Goal: Information Seeking & Learning: Learn about a topic

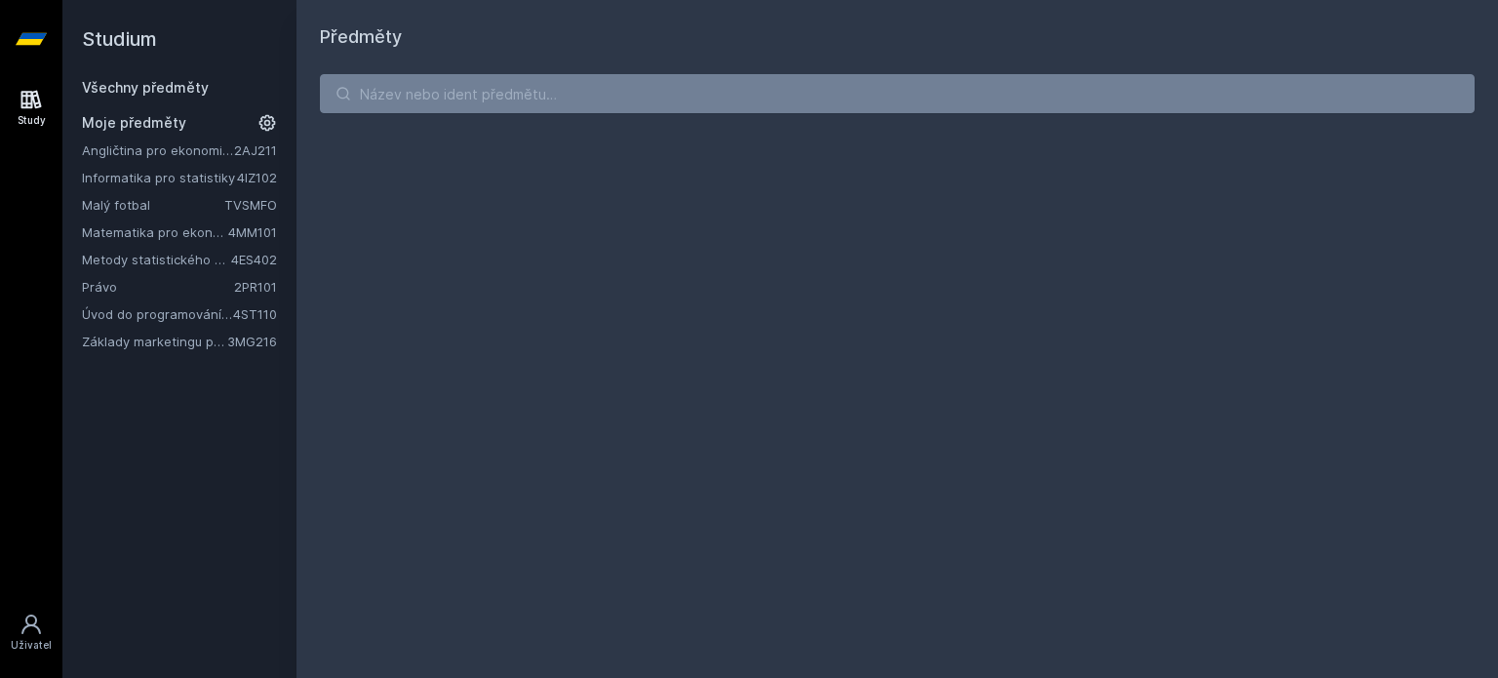
click at [173, 340] on link "Základy marketingu pro informatiky a statistiky" at bounding box center [154, 342] width 145 height 20
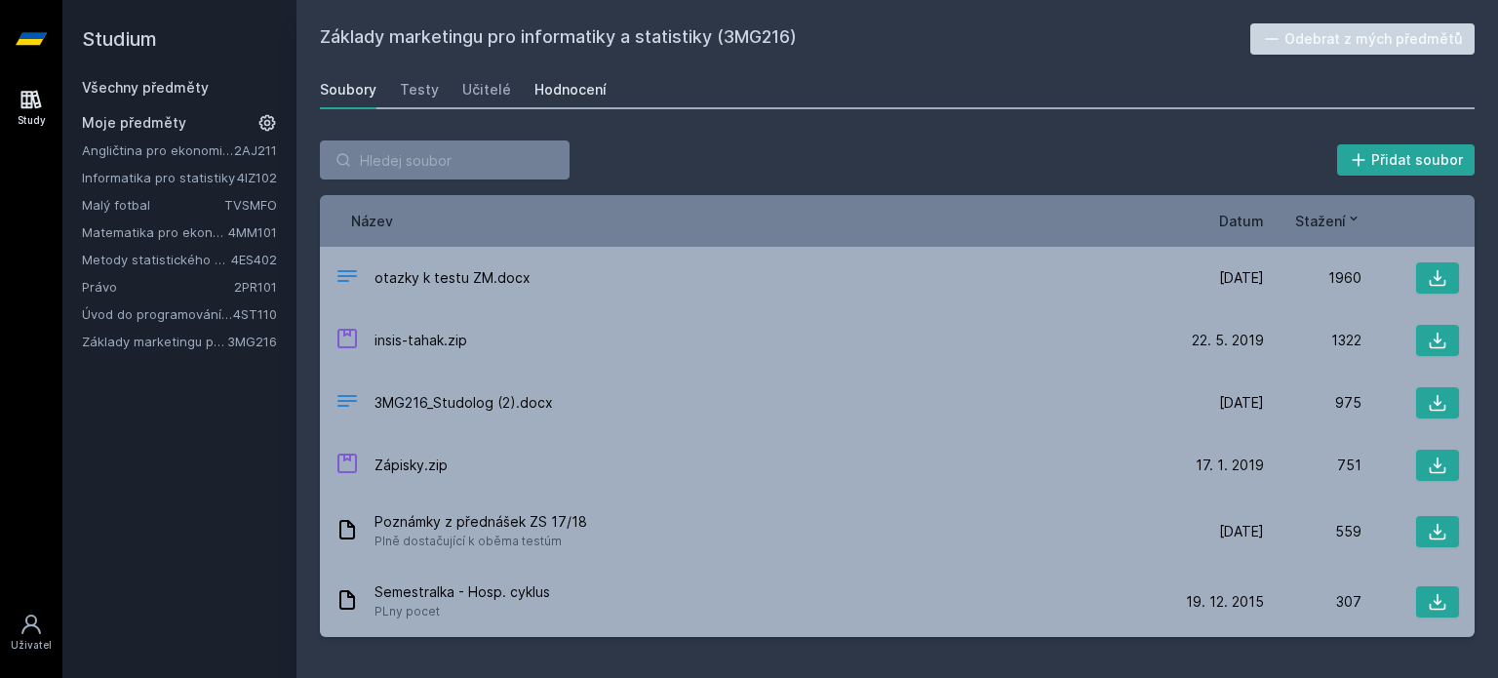
click at [556, 90] on div "Hodnocení" at bounding box center [570, 90] width 72 height 20
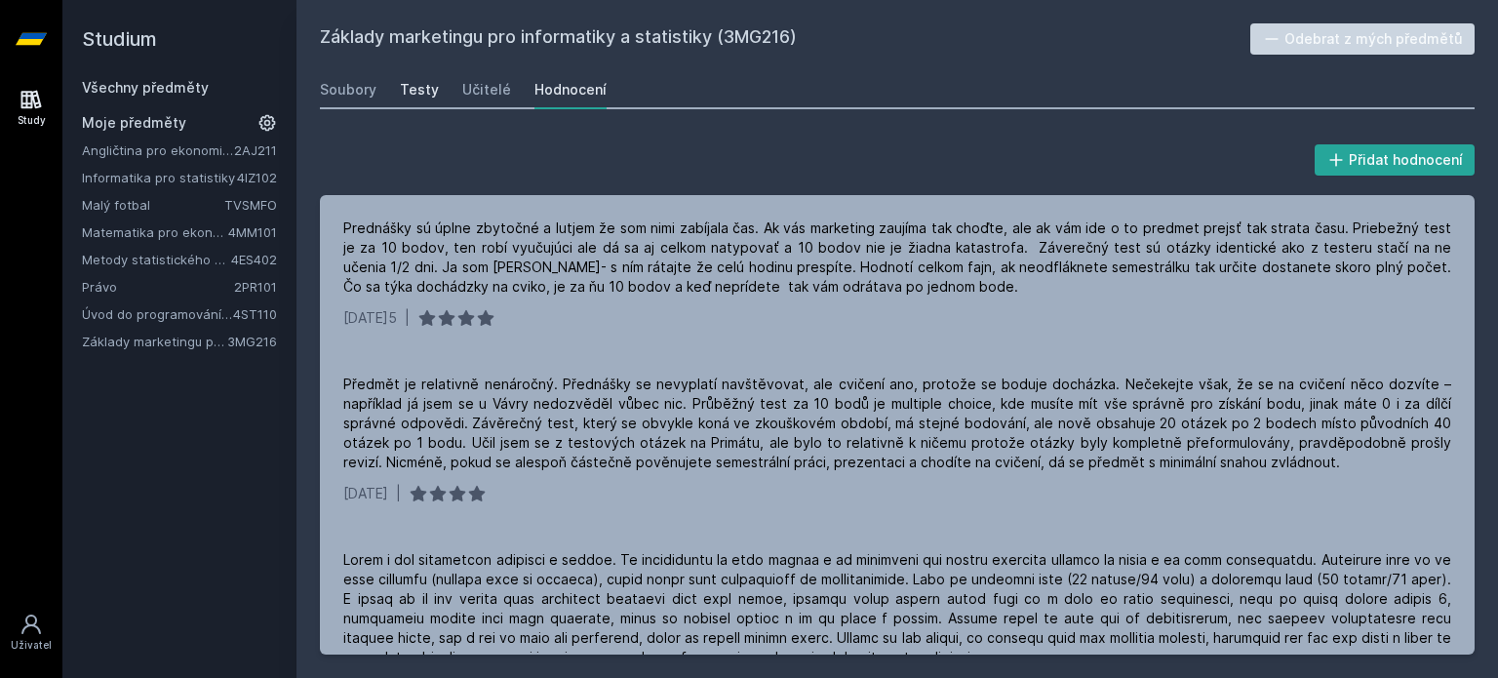
click at [425, 84] on div "Testy" at bounding box center [419, 90] width 39 height 20
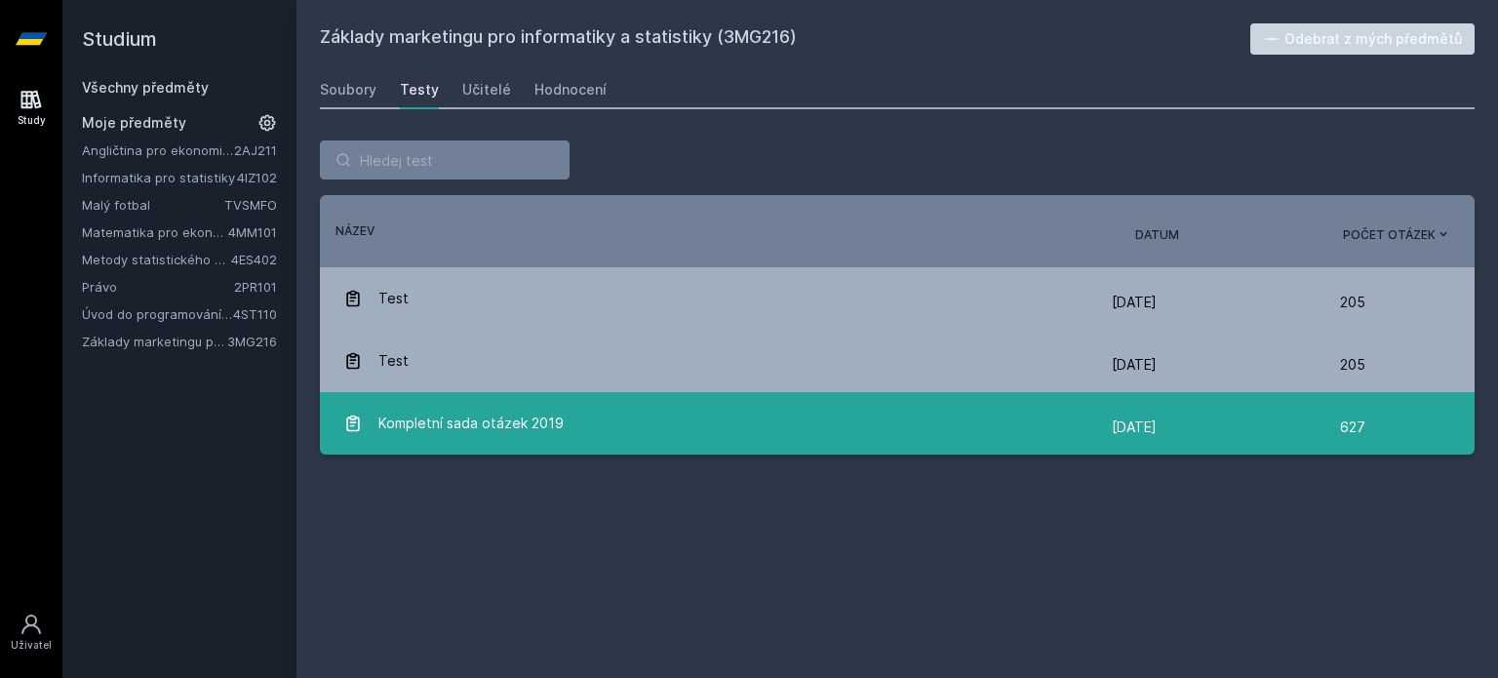
click at [476, 422] on span "Kompletní sada otázek 2019" at bounding box center [470, 423] width 185 height 39
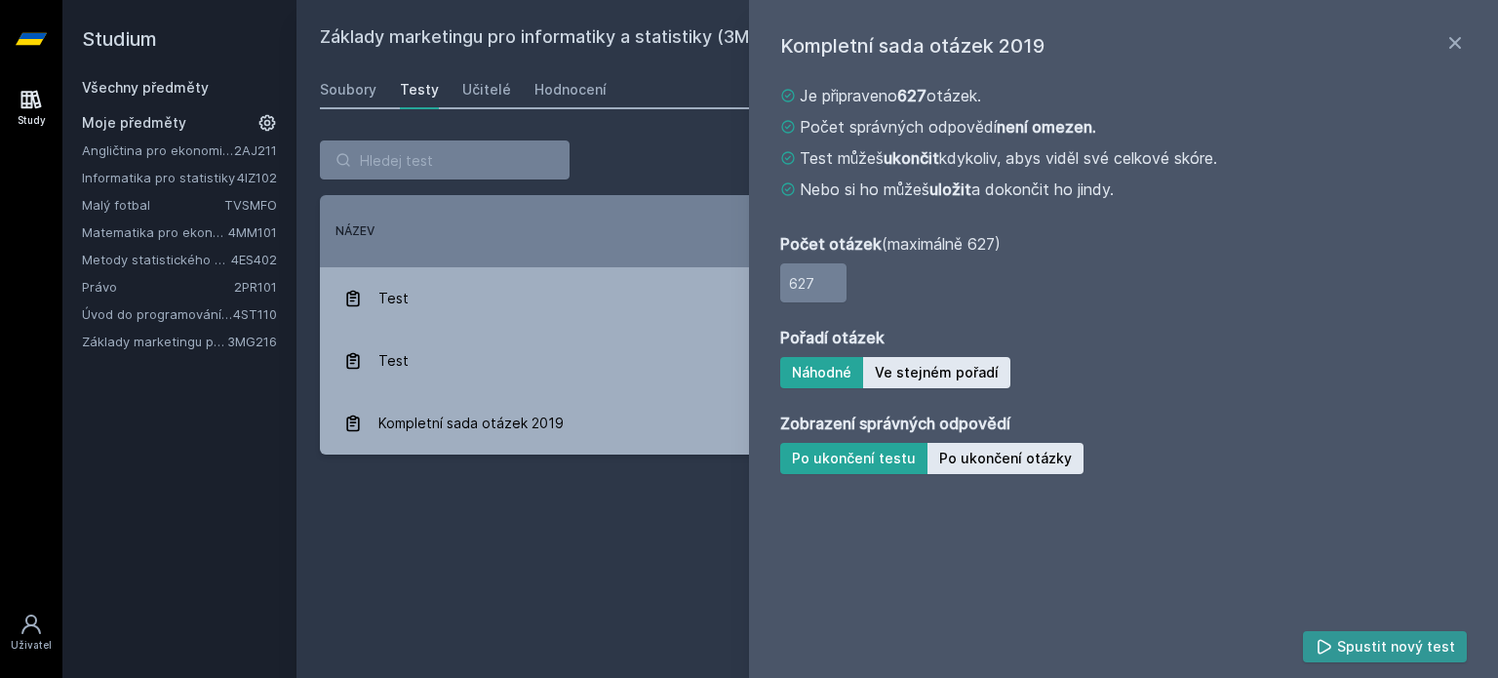
click at [1398, 644] on button "Spustit nový test" at bounding box center [1385, 646] width 165 height 31
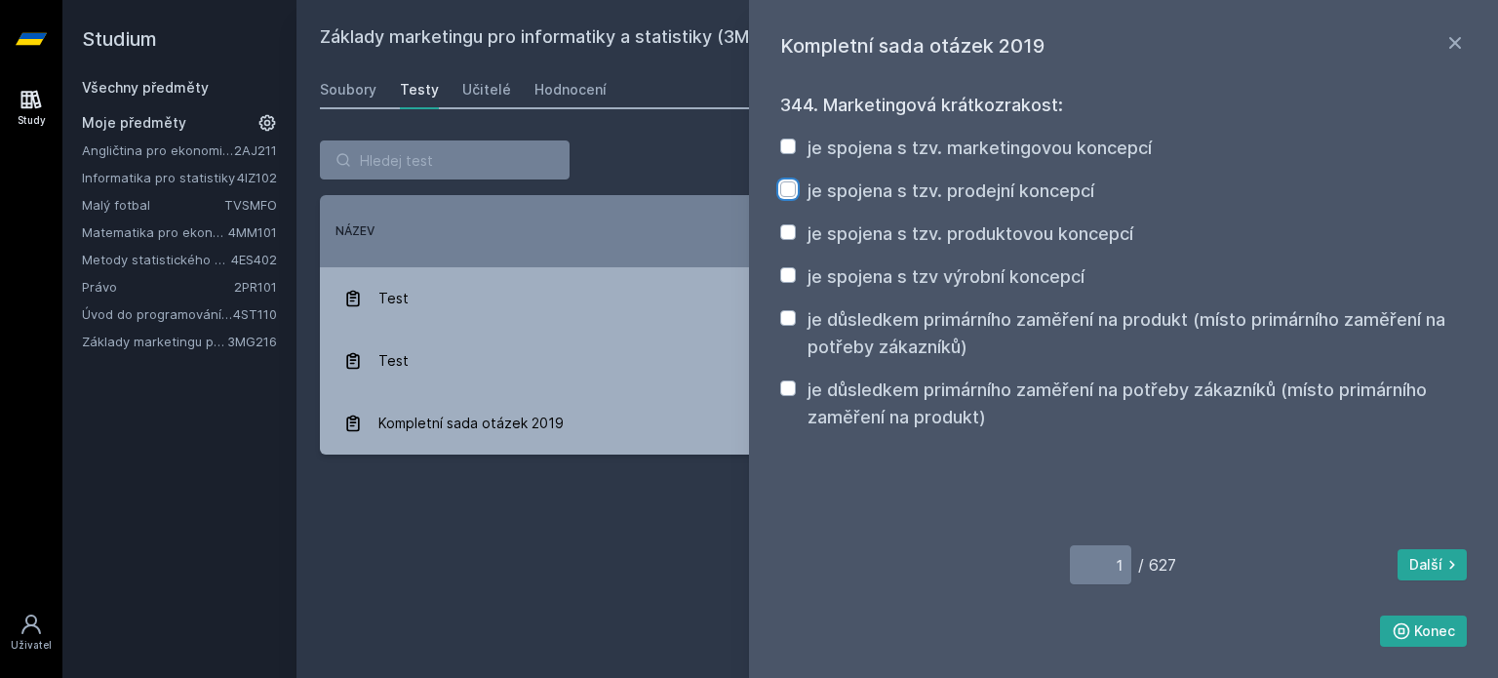
click at [792, 190] on input "je spojena s tzv. prodejní koncepcí" at bounding box center [788, 189] width 16 height 16
checkbox input "true"
click at [788, 230] on input "je spojena s tzv. produktovou koncepcí" at bounding box center [788, 232] width 16 height 16
checkbox input "true"
click at [788, 396] on input "je důsledkem primárního zaměření na potřeby zákazníků (místo primárního zaměřen…" at bounding box center [788, 388] width 16 height 16
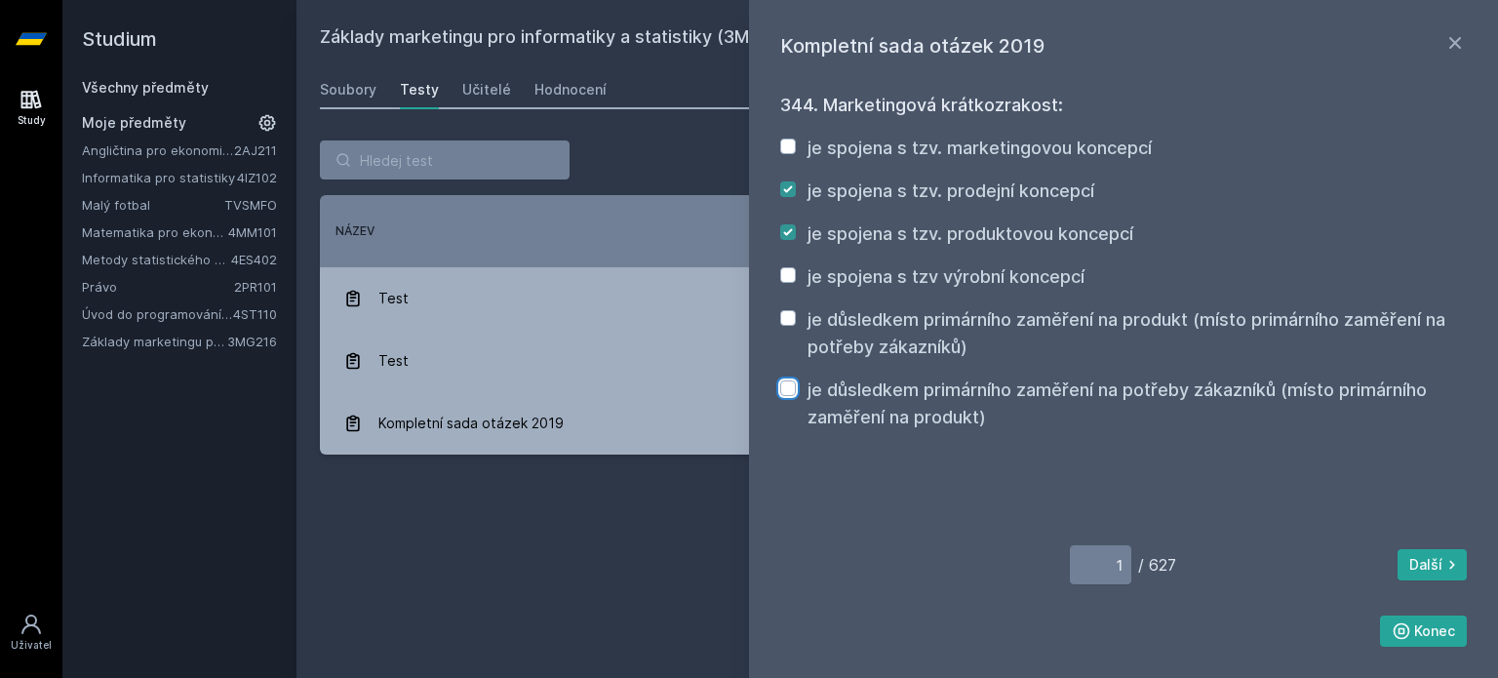
checkbox input "true"
click at [1454, 636] on button "Konec" at bounding box center [1424, 630] width 88 height 31
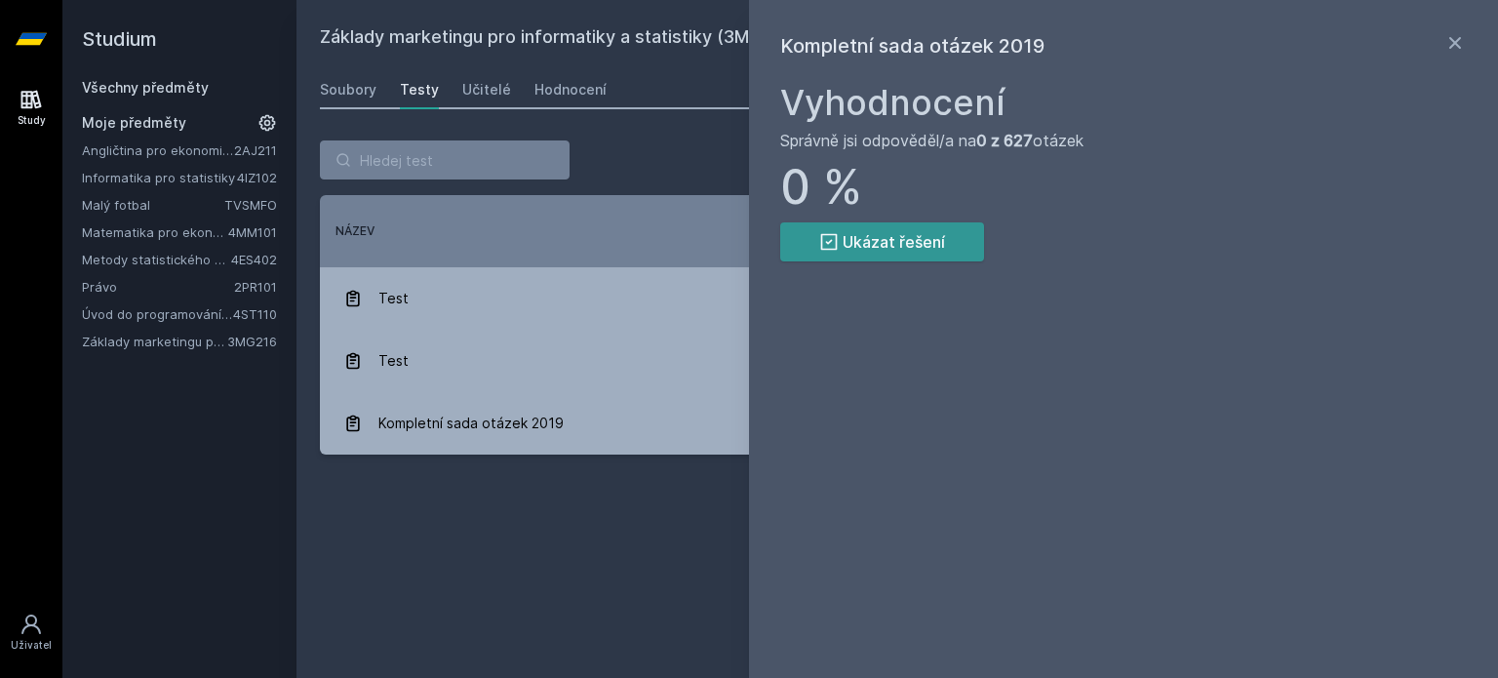
click at [915, 239] on button "Ukázat řešení" at bounding box center [882, 241] width 204 height 39
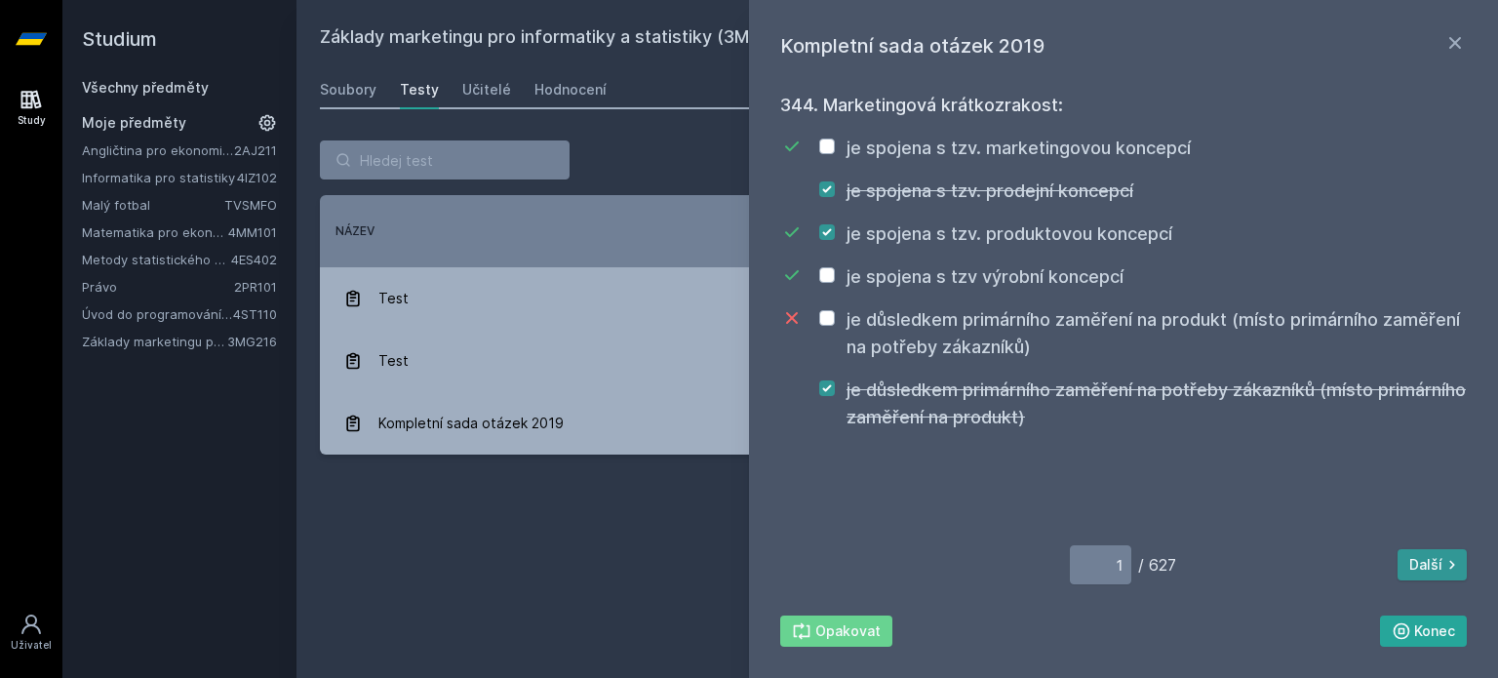
click at [1424, 569] on button "Další" at bounding box center [1431, 564] width 69 height 31
type input "2"
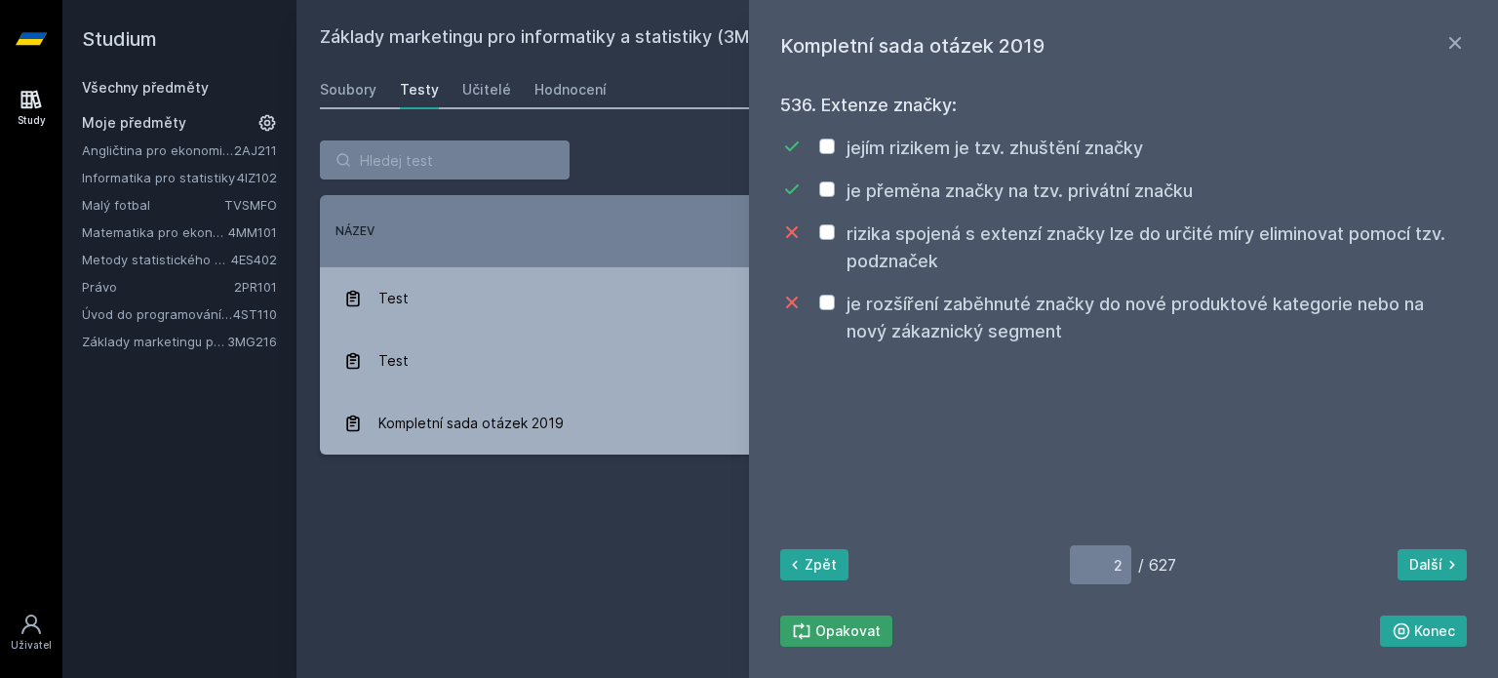
click at [823, 624] on button "Opakovat" at bounding box center [836, 630] width 112 height 31
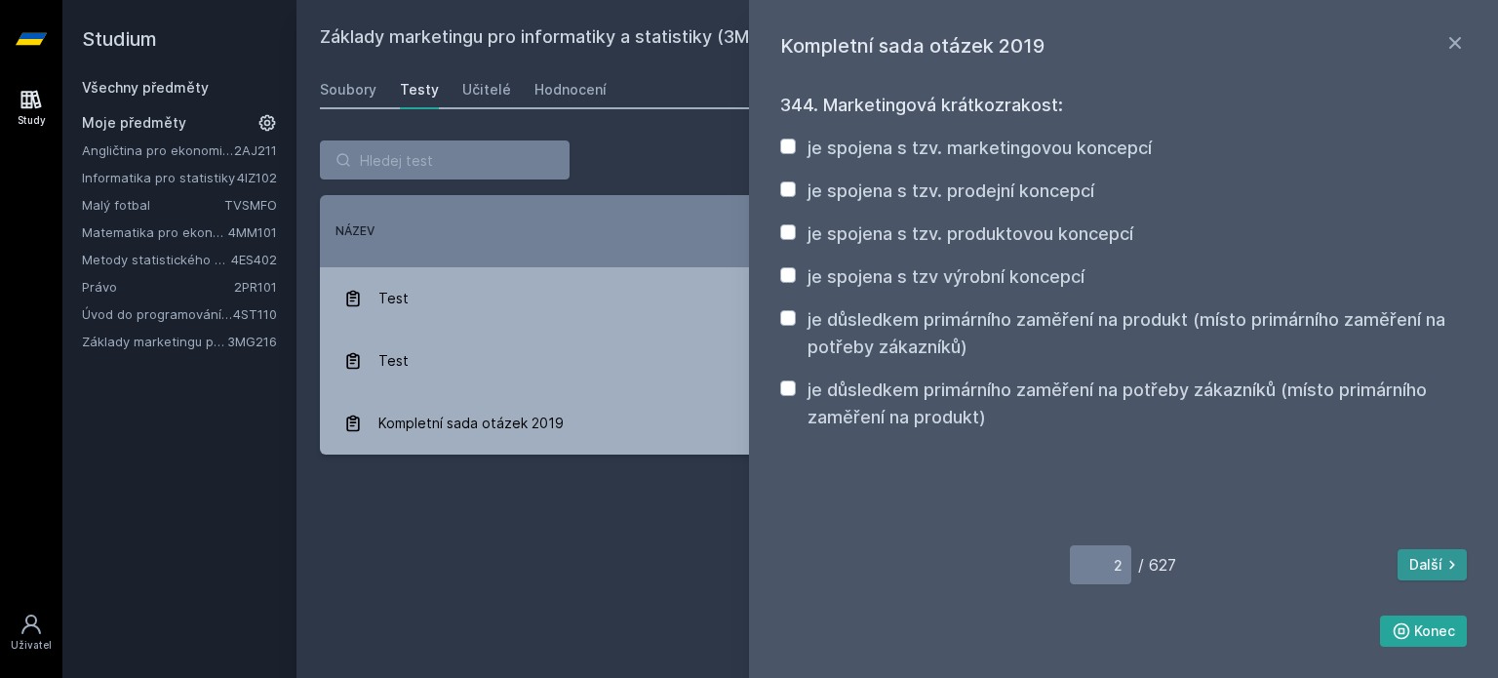
click at [1429, 561] on button "Další" at bounding box center [1431, 564] width 69 height 31
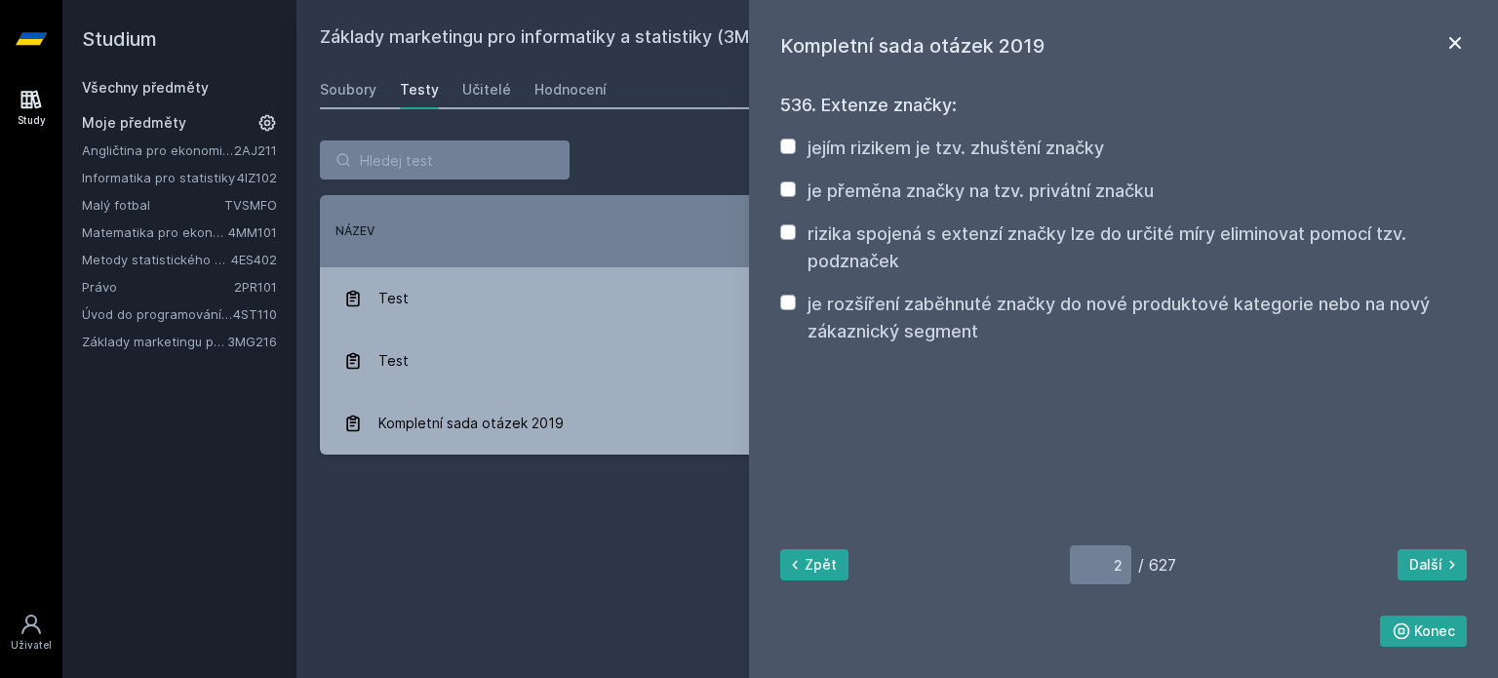
click at [1453, 42] on icon at bounding box center [1455, 43] width 12 height 12
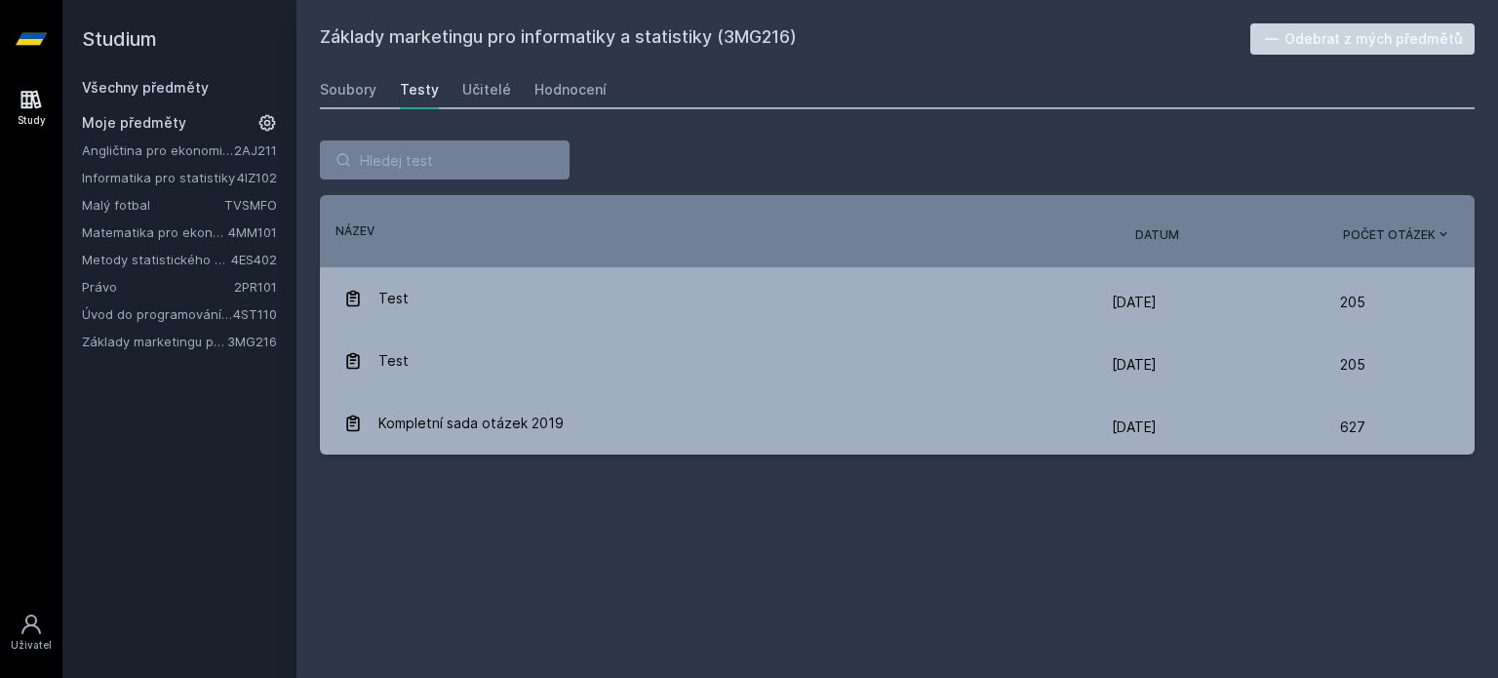
click at [169, 148] on link "Angličtina pro ekonomická studia 1 (B2/C1)" at bounding box center [158, 150] width 152 height 20
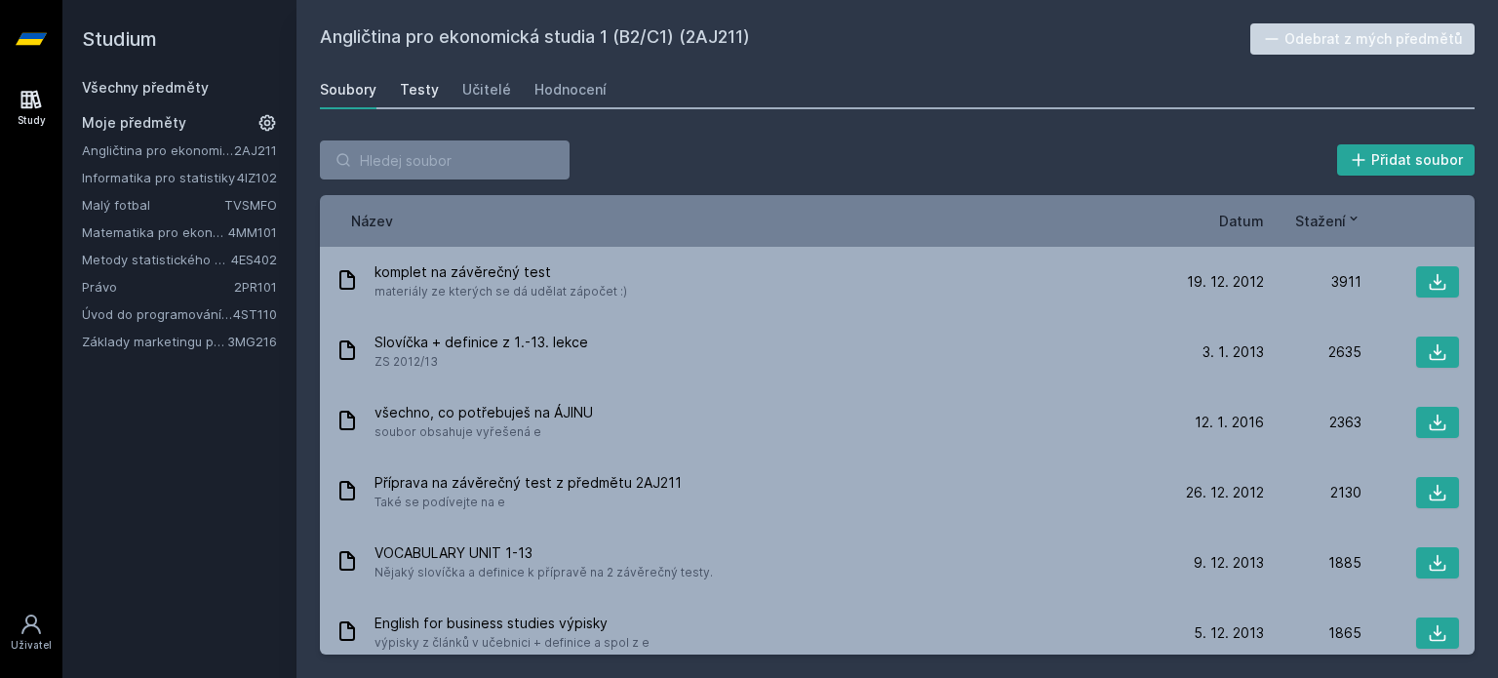
click at [418, 92] on div "Testy" at bounding box center [419, 90] width 39 height 20
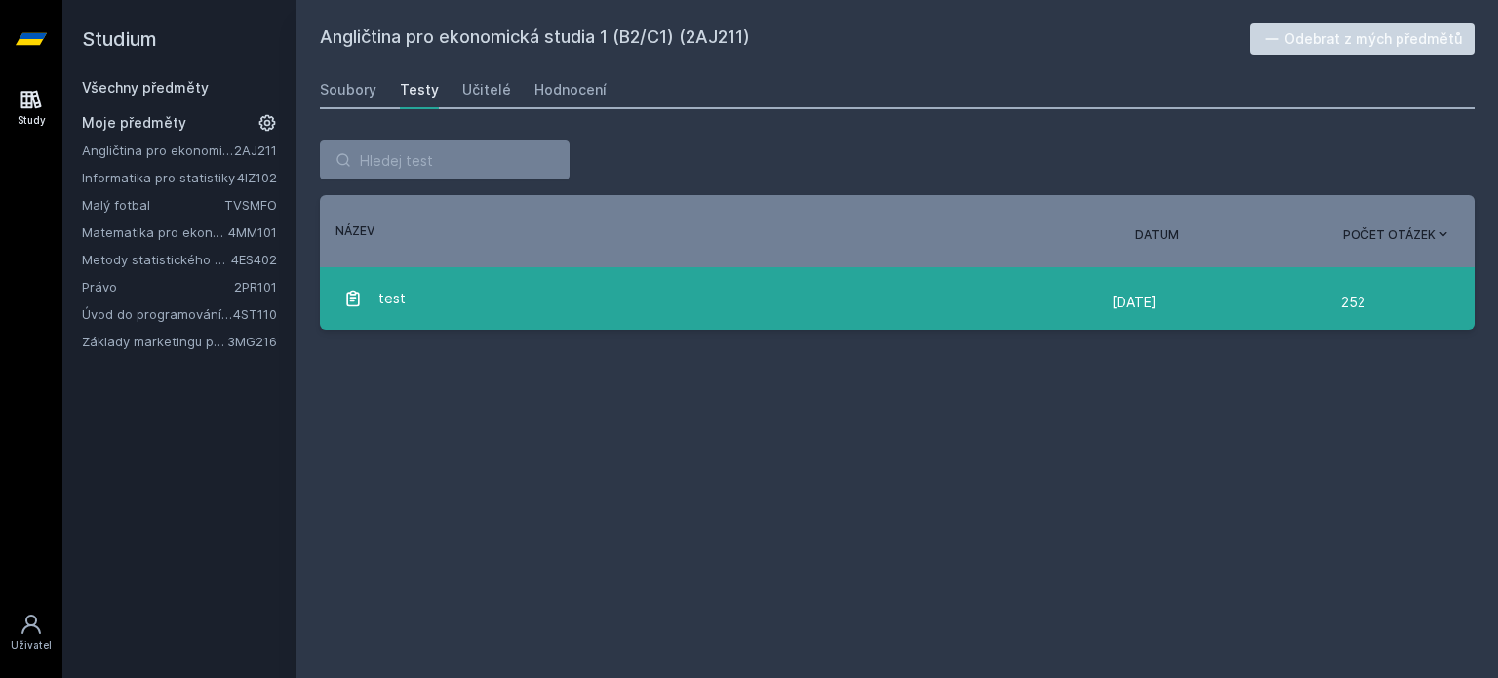
click at [1373, 298] on div "[DATE] [DATE] 252" at bounding box center [1281, 302] width 339 height 39
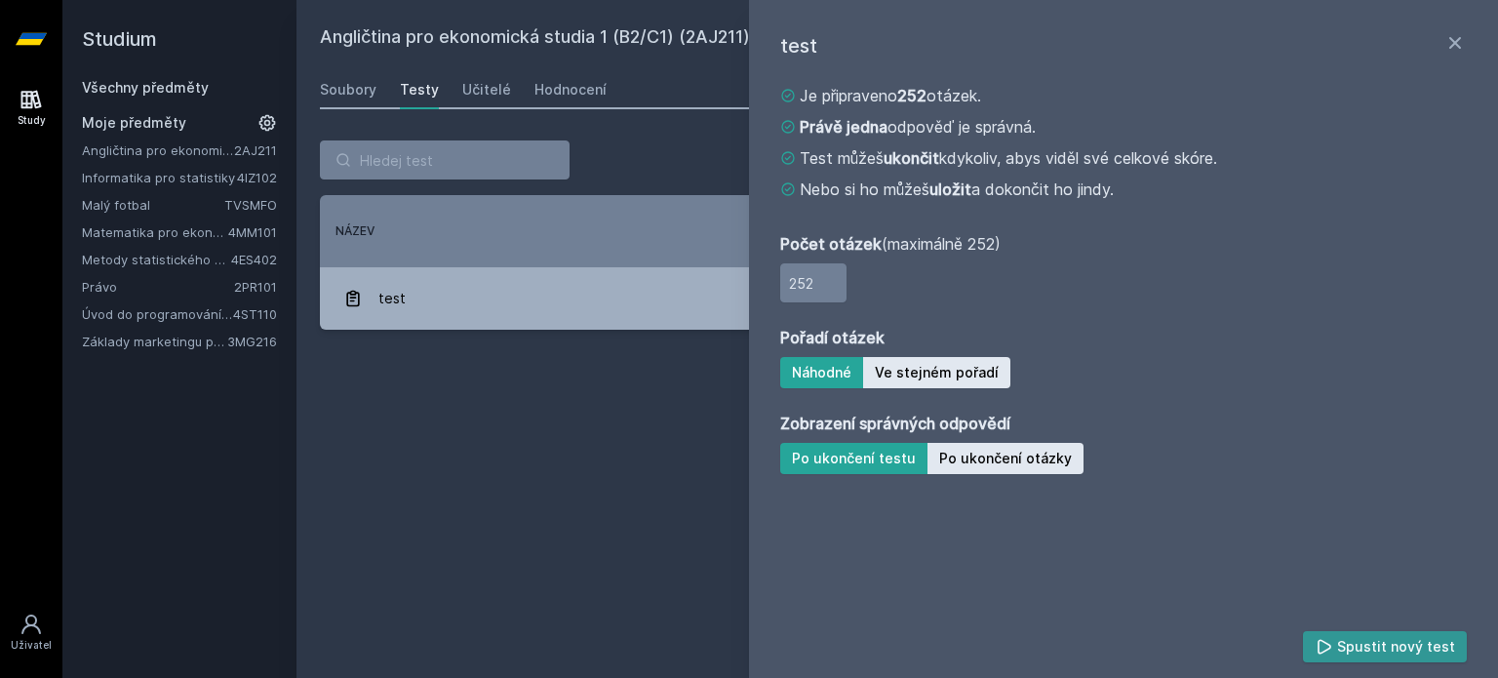
click at [1368, 643] on button "Spustit nový test" at bounding box center [1385, 646] width 165 height 31
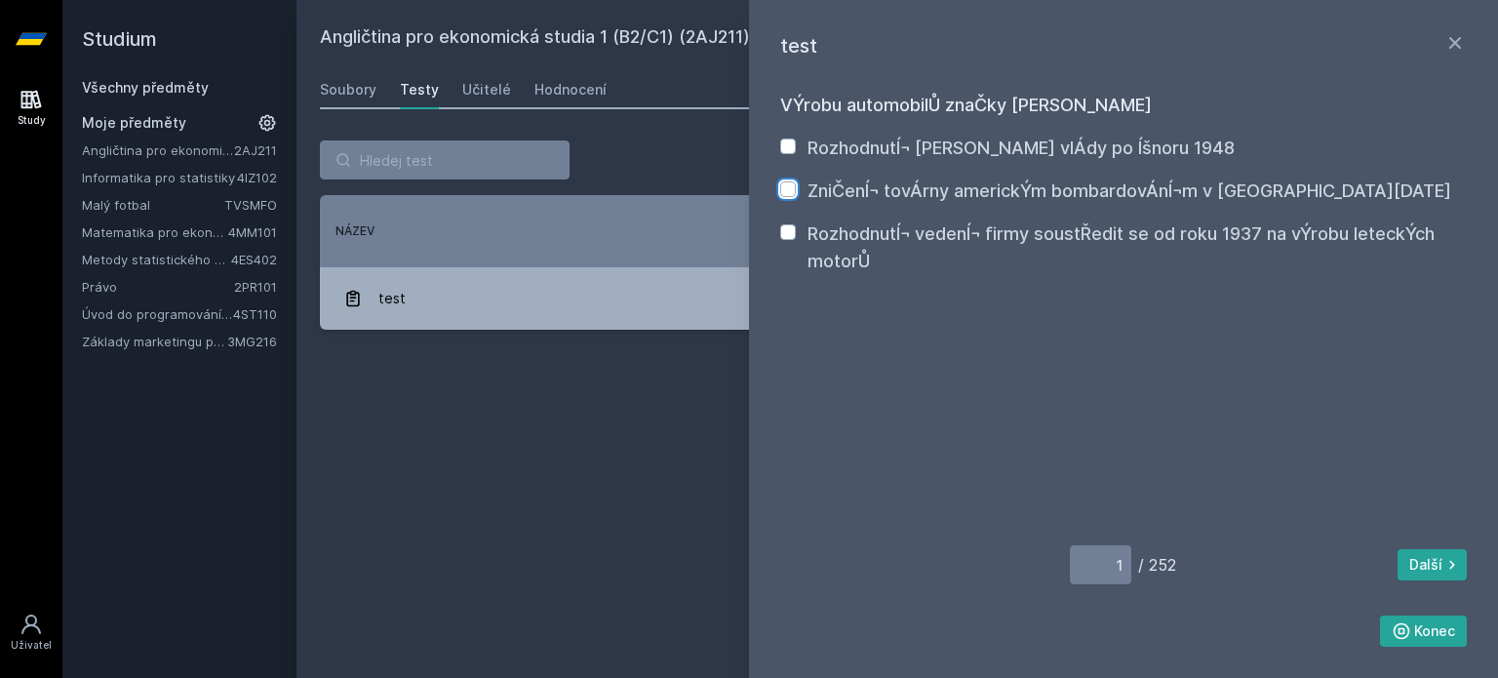
click at [788, 189] on input "ZniČenÍ¬ tovÁrny americkÝm bombardovÁnÍ¬m v [GEOGRAPHIC_DATA][DATE]" at bounding box center [788, 189] width 16 height 16
checkbox input "true"
click at [1424, 567] on button "Další" at bounding box center [1431, 564] width 69 height 31
type input "2"
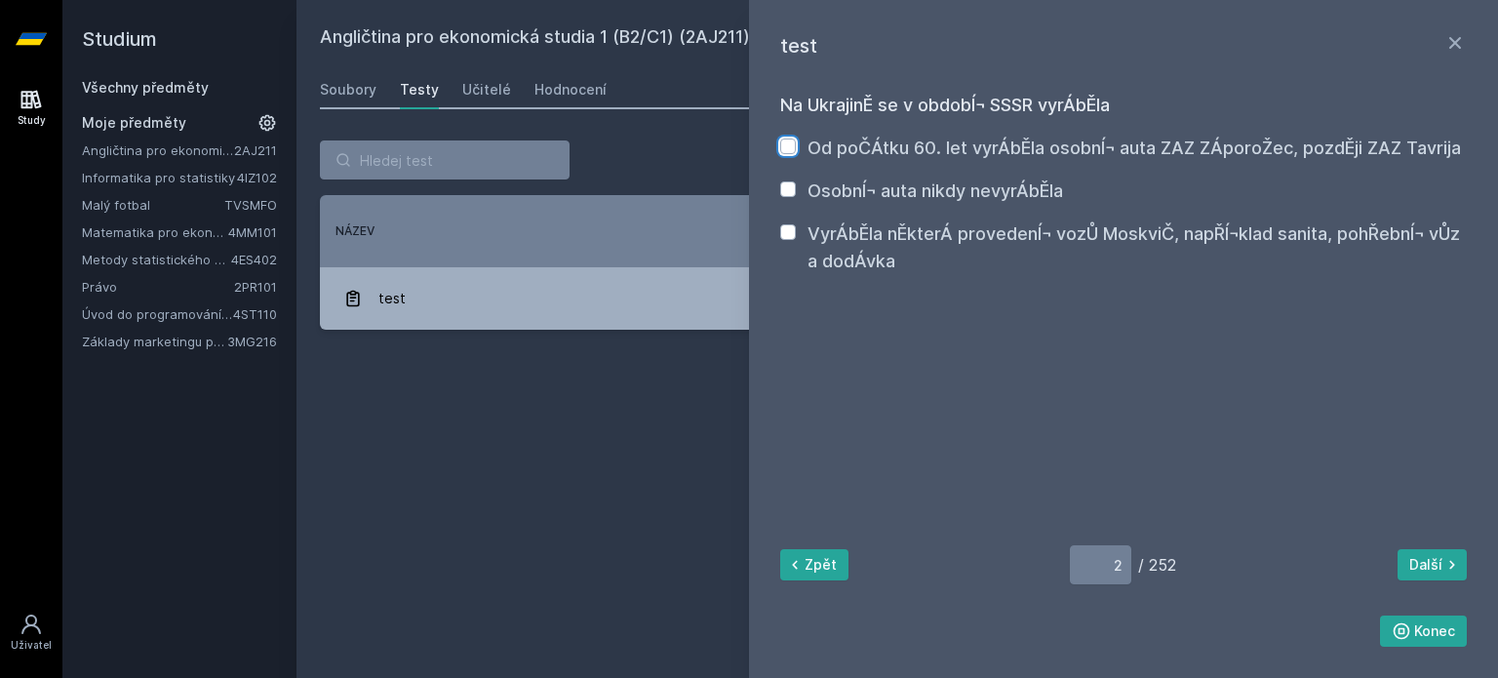
click at [786, 143] on input "Od poČÁtku 60. let vyrÁbĚla osobnÍ¬ auta ZAZ ZÁporoŽec, pozdĚji ZAZ Tavrija" at bounding box center [788, 146] width 16 height 16
checkbox input "true"
click at [1451, 561] on icon at bounding box center [1452, 565] width 20 height 20
type input "3"
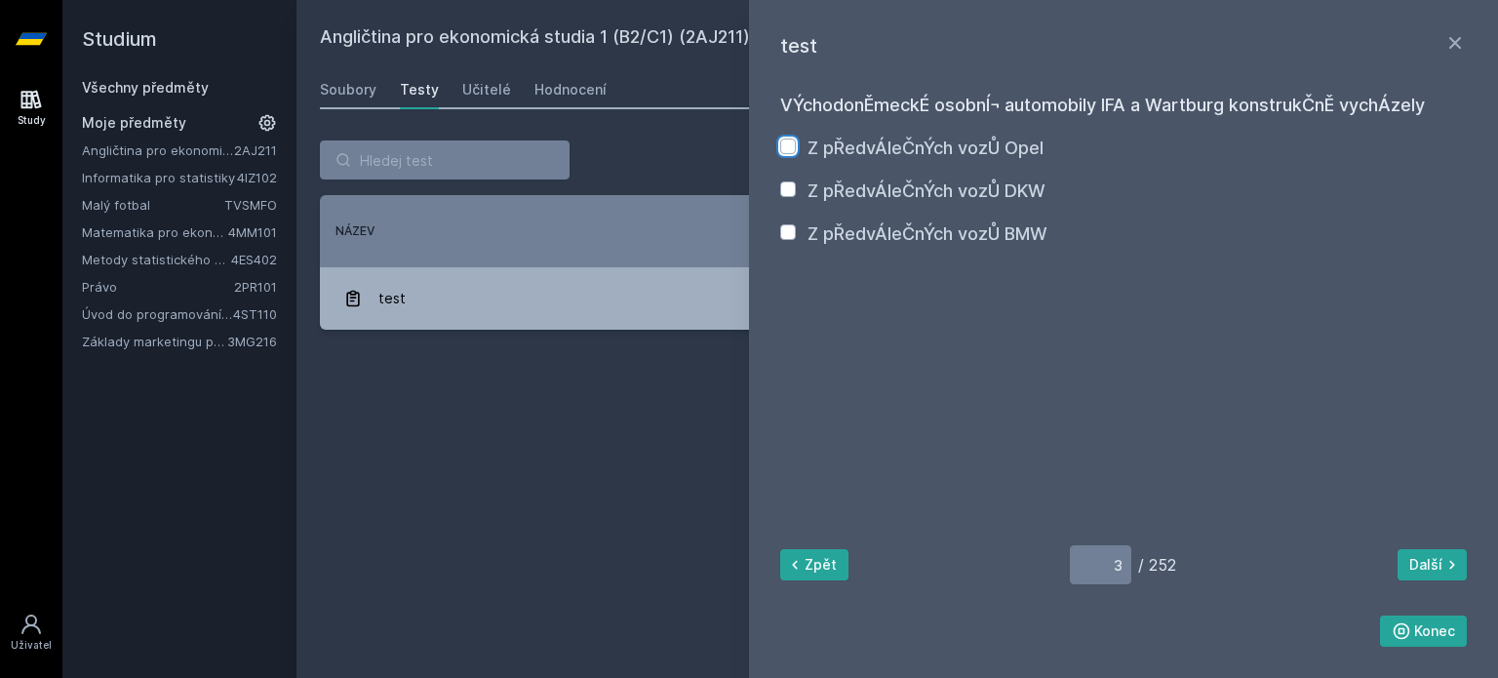
click at [789, 149] on input "Z pŘedvÁleČnÝch vozŮ Opel" at bounding box center [788, 146] width 16 height 16
checkbox input "true"
click at [1430, 564] on button "Další" at bounding box center [1431, 564] width 69 height 31
type input "4"
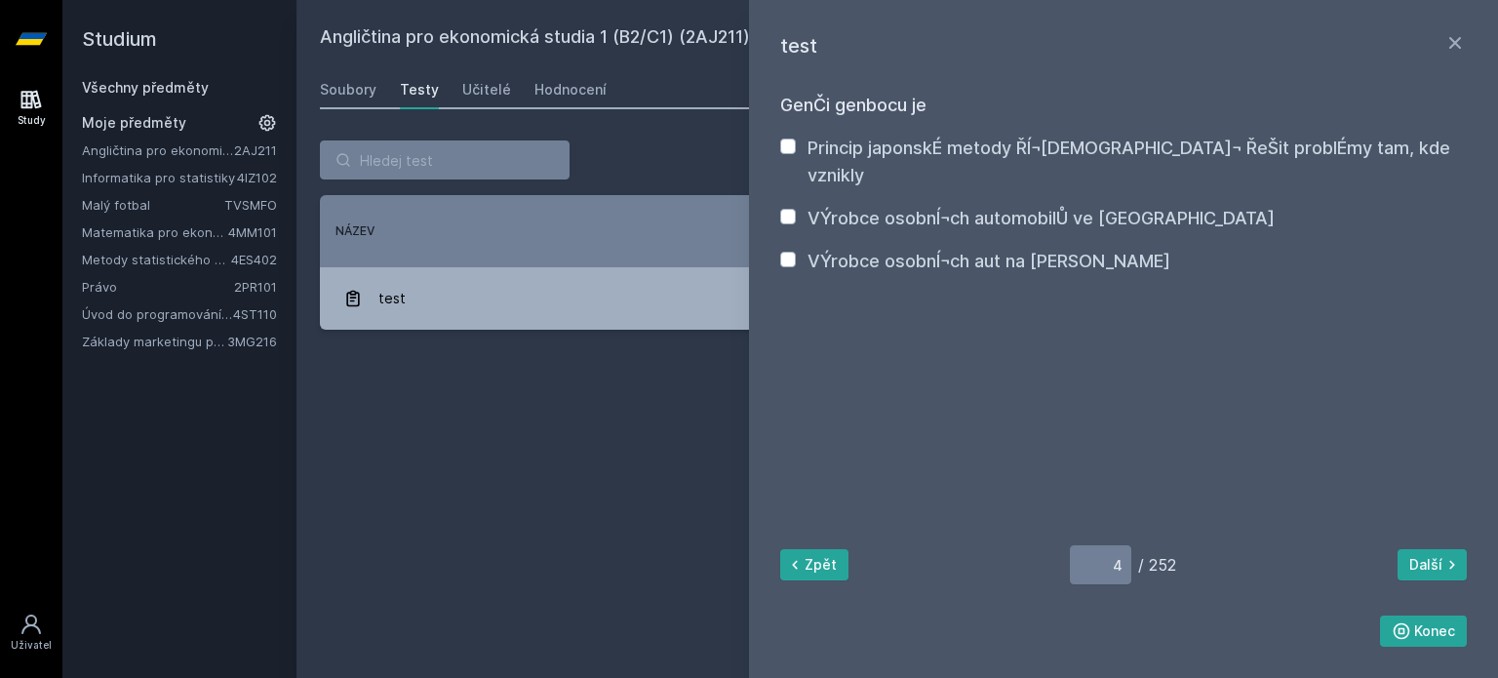
click at [782, 217] on div "Princip japonskÉ metody ŘÍ¬[DEMOGRAPHIC_DATA]¬ ŘeŠit problÉmy tam, kde vznikly …" at bounding box center [1123, 205] width 687 height 140
click at [788, 252] on input "VÝrobce osobnÍ¬ch aut na [PERSON_NAME]" at bounding box center [788, 260] width 16 height 16
checkbox input "true"
click at [1441, 632] on button "Konec" at bounding box center [1424, 630] width 88 height 31
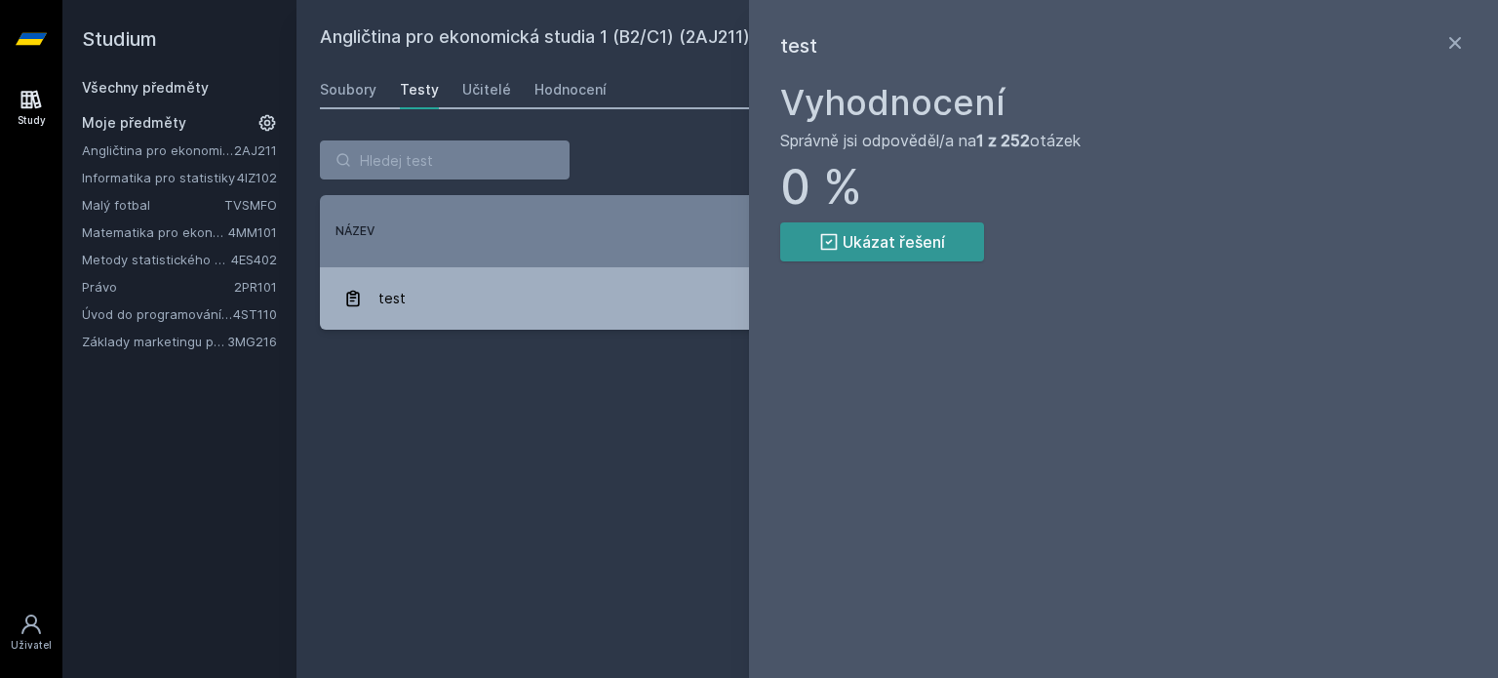
click at [944, 249] on button "Ukázat řešení" at bounding box center [882, 241] width 204 height 39
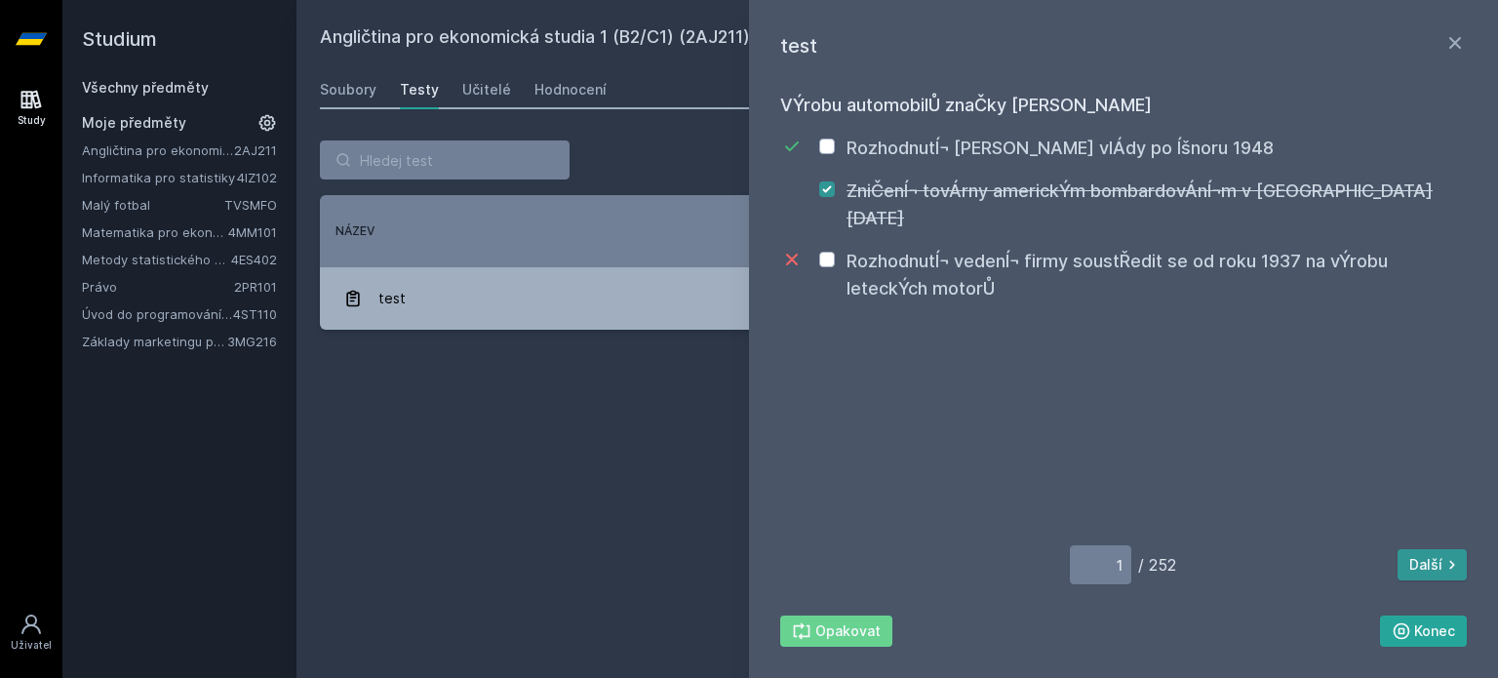
click at [1422, 559] on button "Další" at bounding box center [1431, 564] width 69 height 31
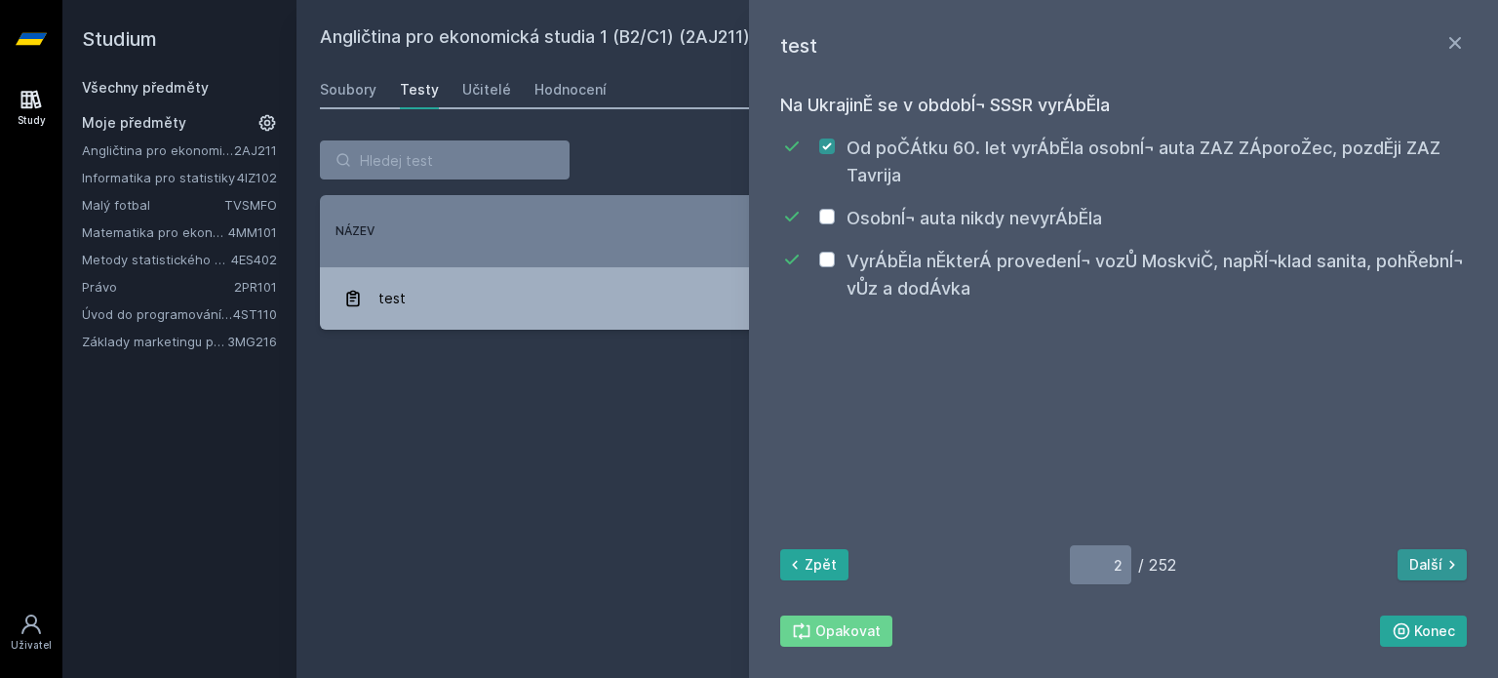
click at [1422, 559] on button "Další" at bounding box center [1431, 564] width 69 height 31
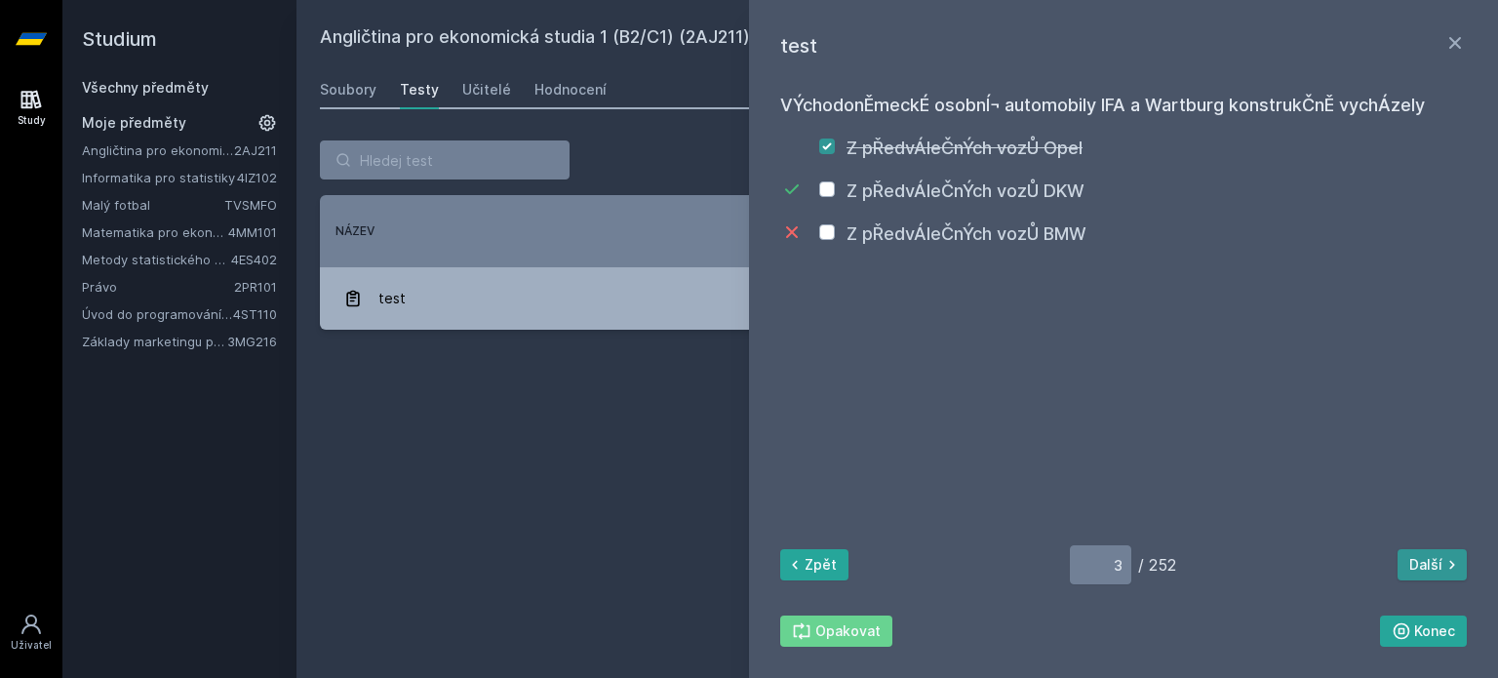
click at [1422, 559] on button "Další" at bounding box center [1431, 564] width 69 height 31
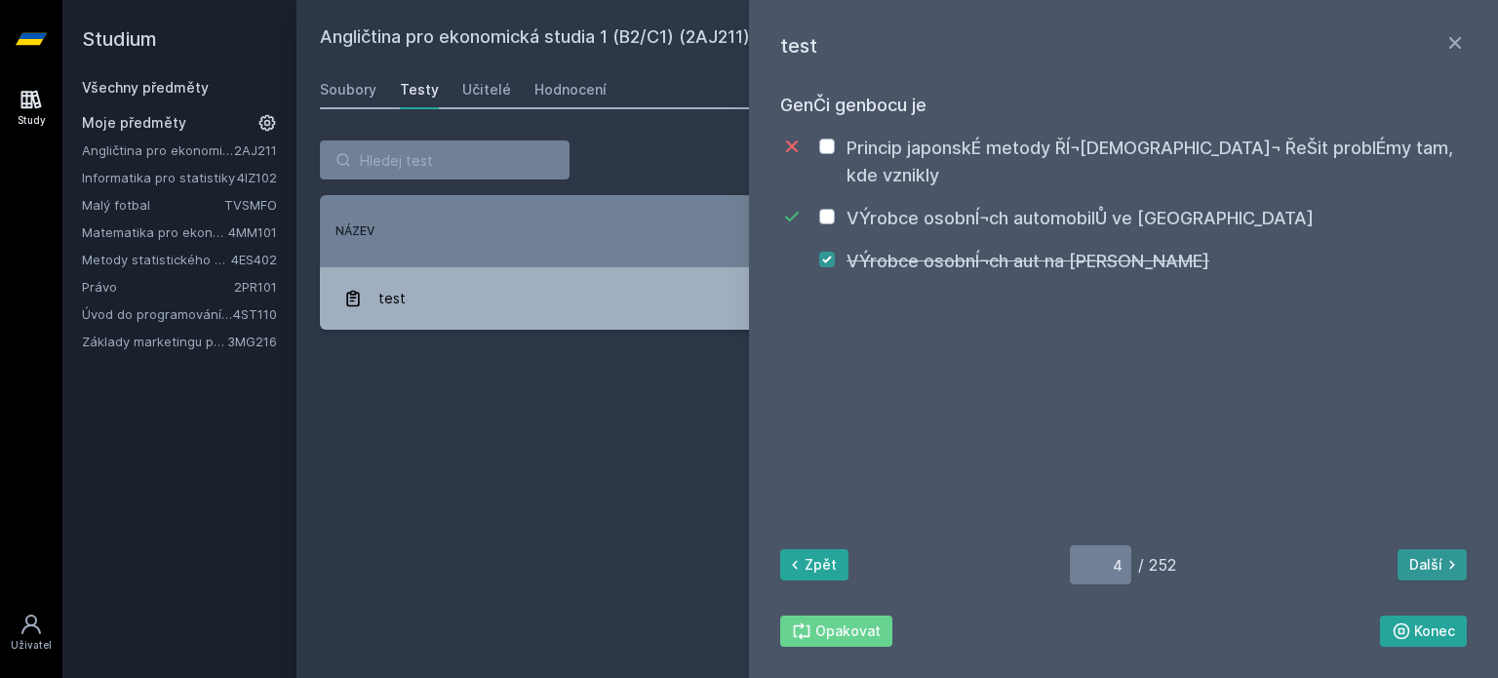
click at [1422, 559] on button "Další" at bounding box center [1431, 564] width 69 height 31
type input "5"
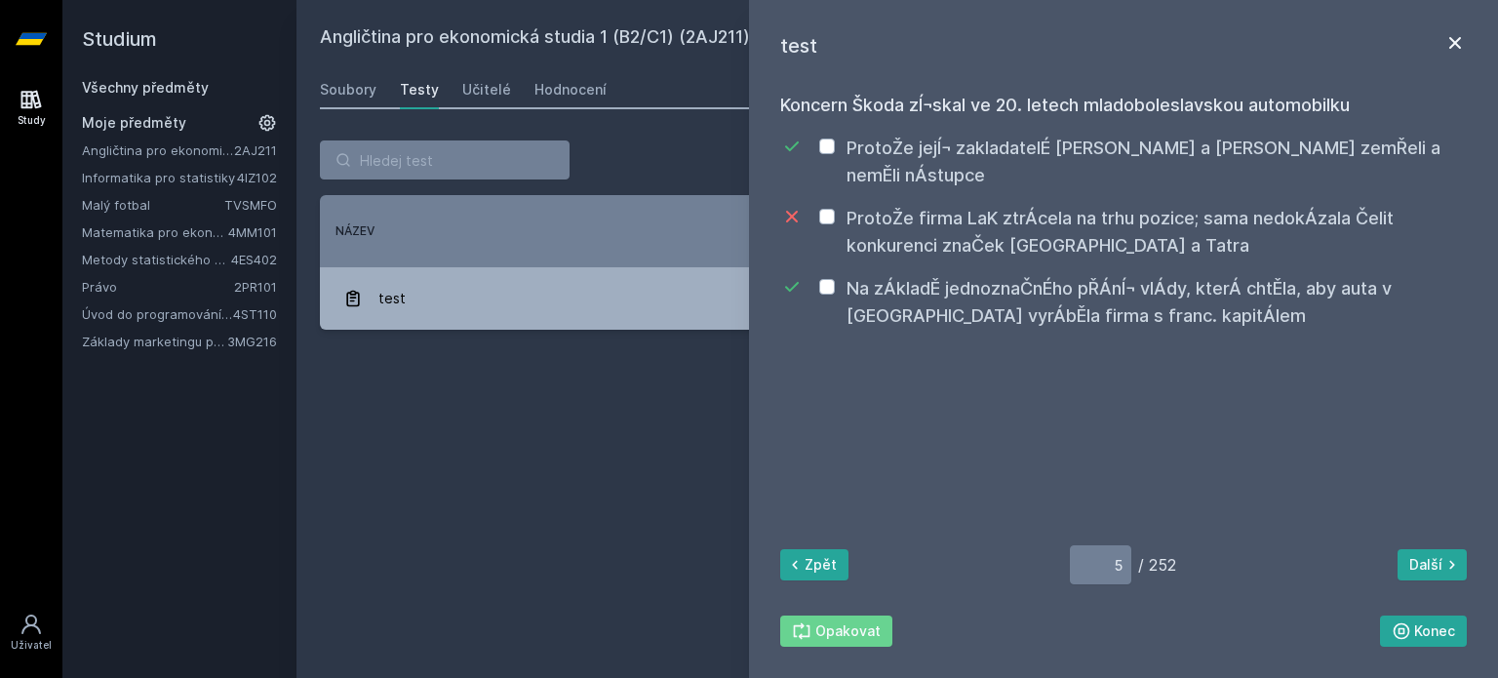
click at [1455, 42] on icon at bounding box center [1455, 43] width 12 height 12
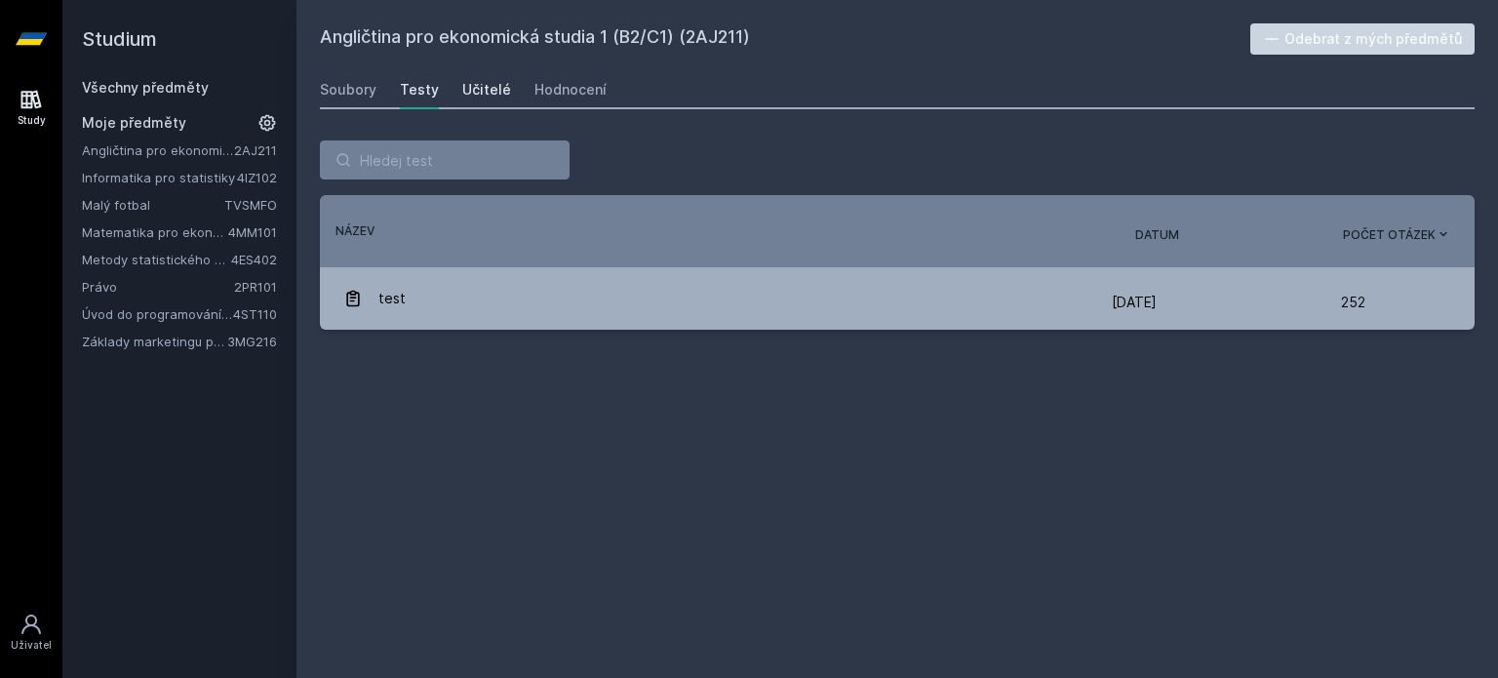
click at [471, 81] on div "Učitelé" at bounding box center [486, 90] width 49 height 20
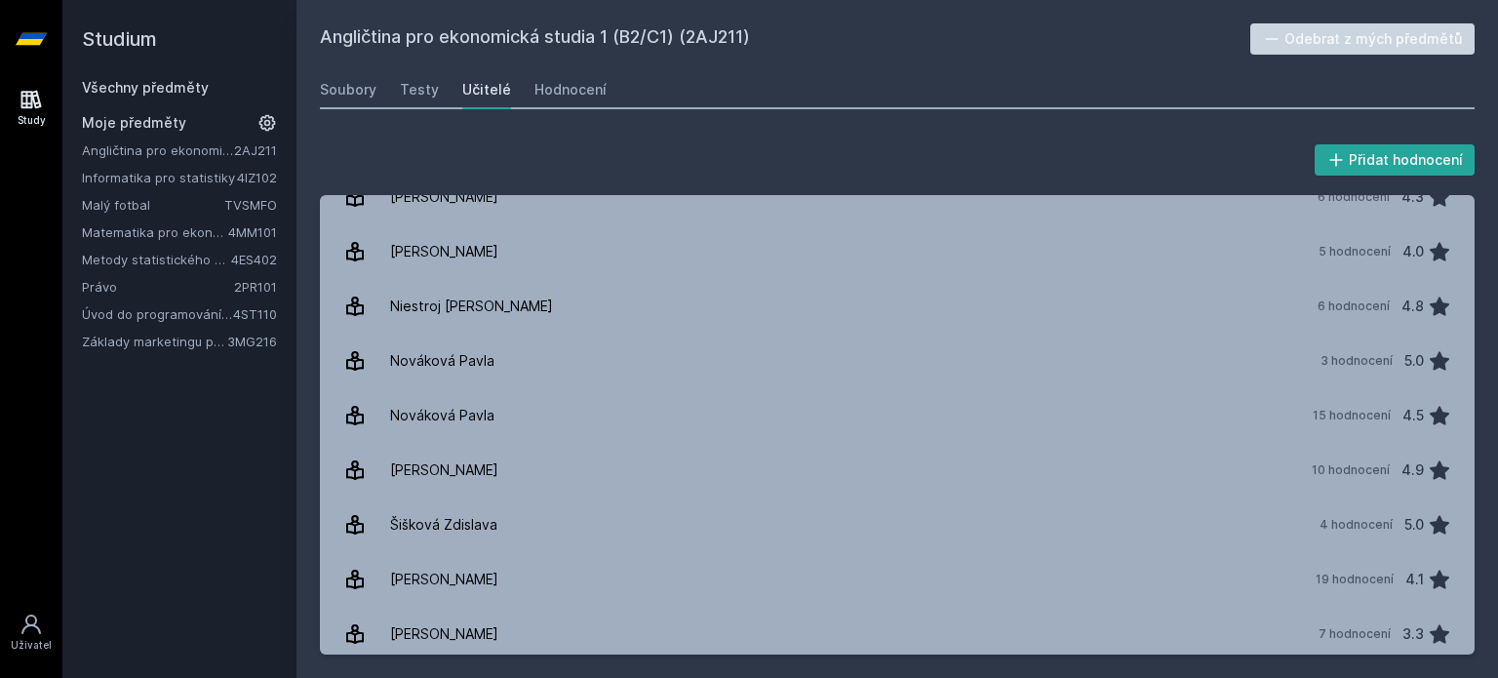
scroll to position [520, 0]
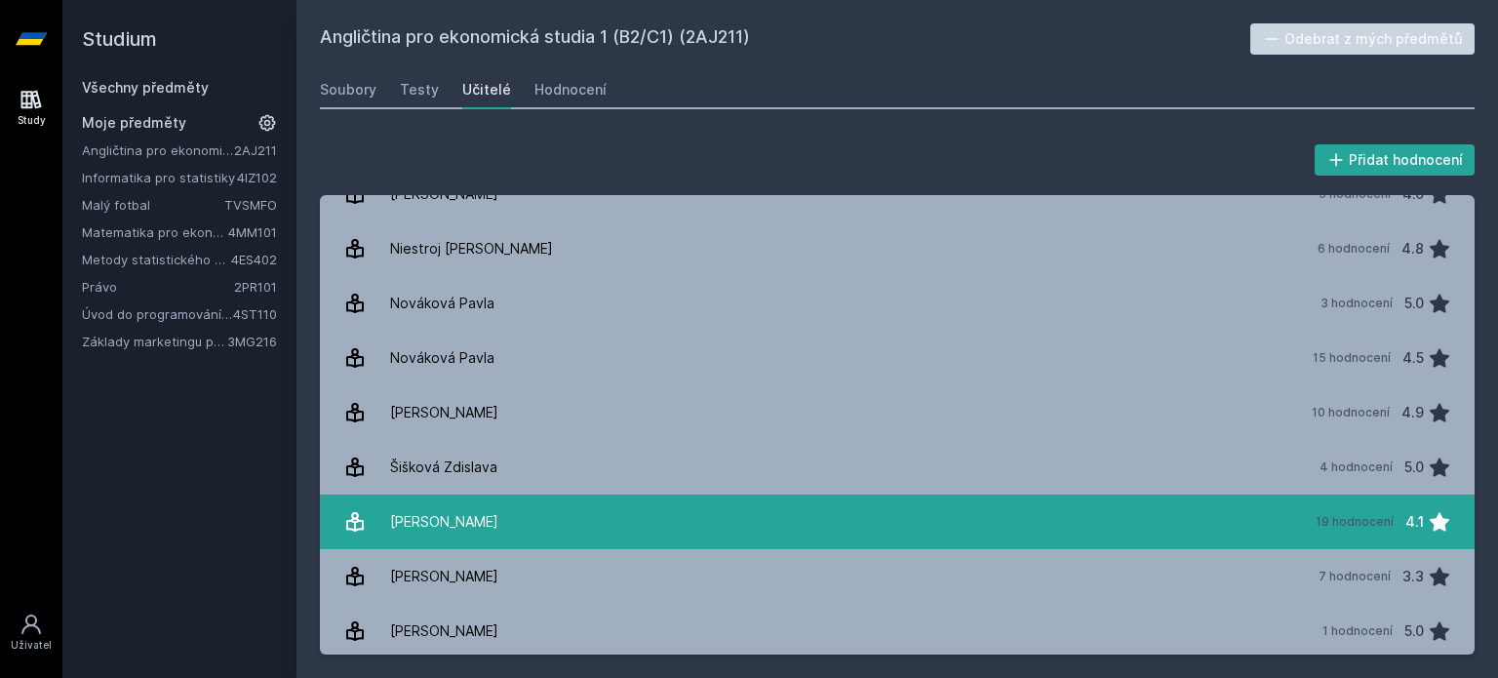
click at [1155, 514] on link "[PERSON_NAME] 19 hodnocení 4.1" at bounding box center [897, 521] width 1155 height 55
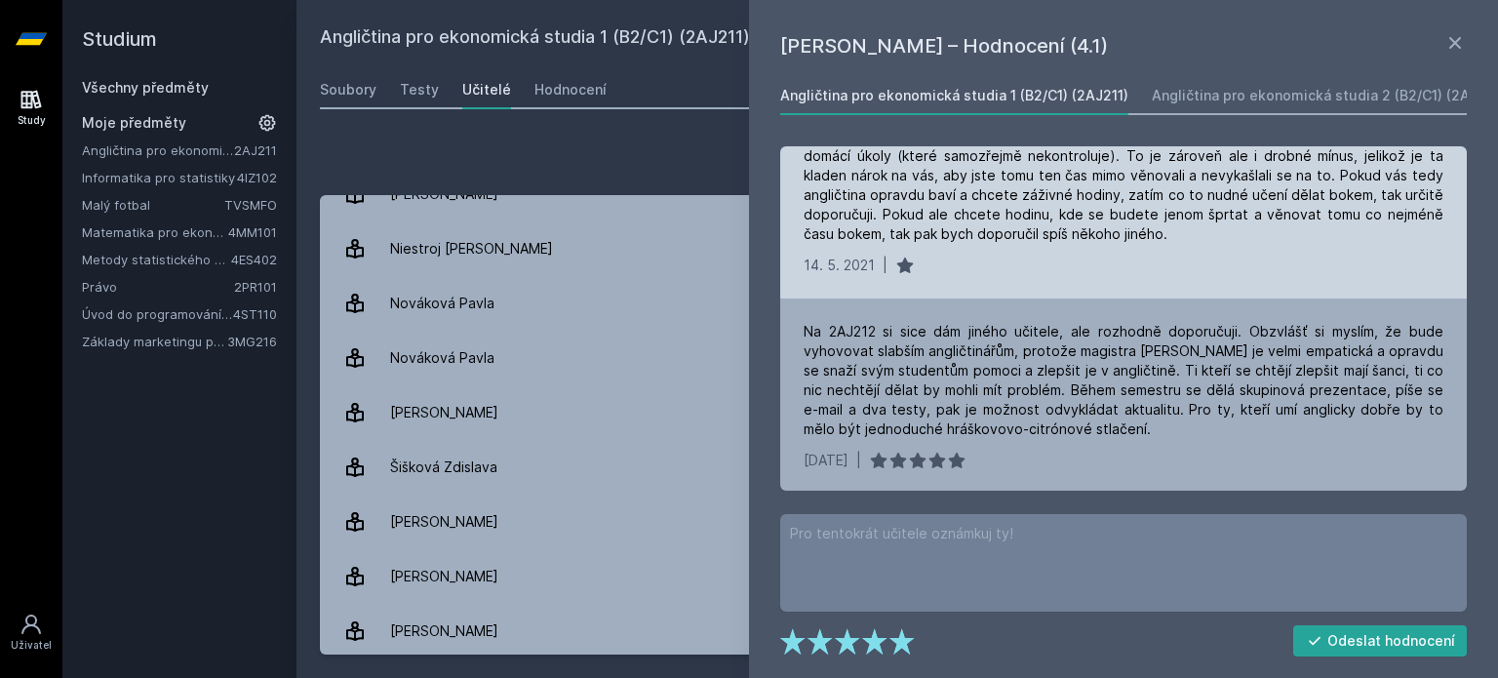
scroll to position [1170, 0]
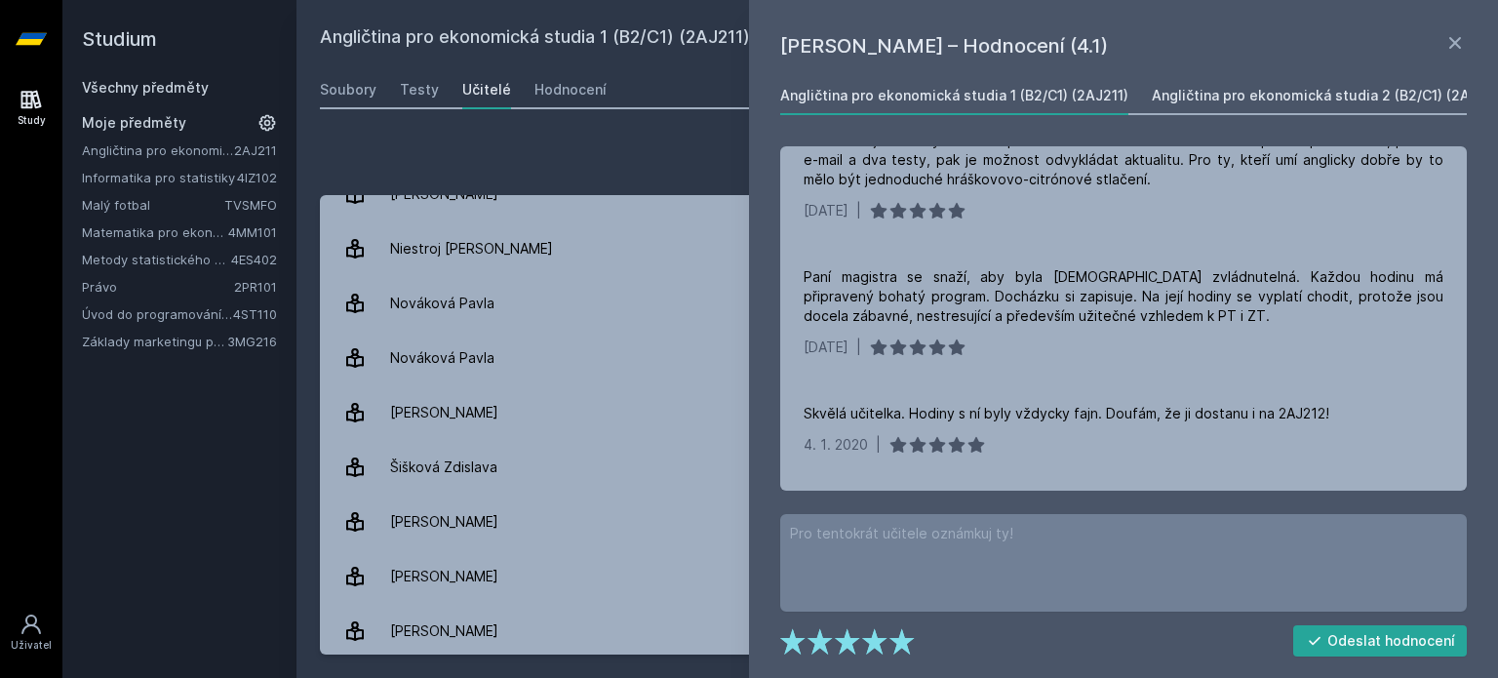
click at [1217, 98] on div "Angličtina pro ekonomická studia 2 (B2/C1) (2AJ212)" at bounding box center [1329, 96] width 354 height 20
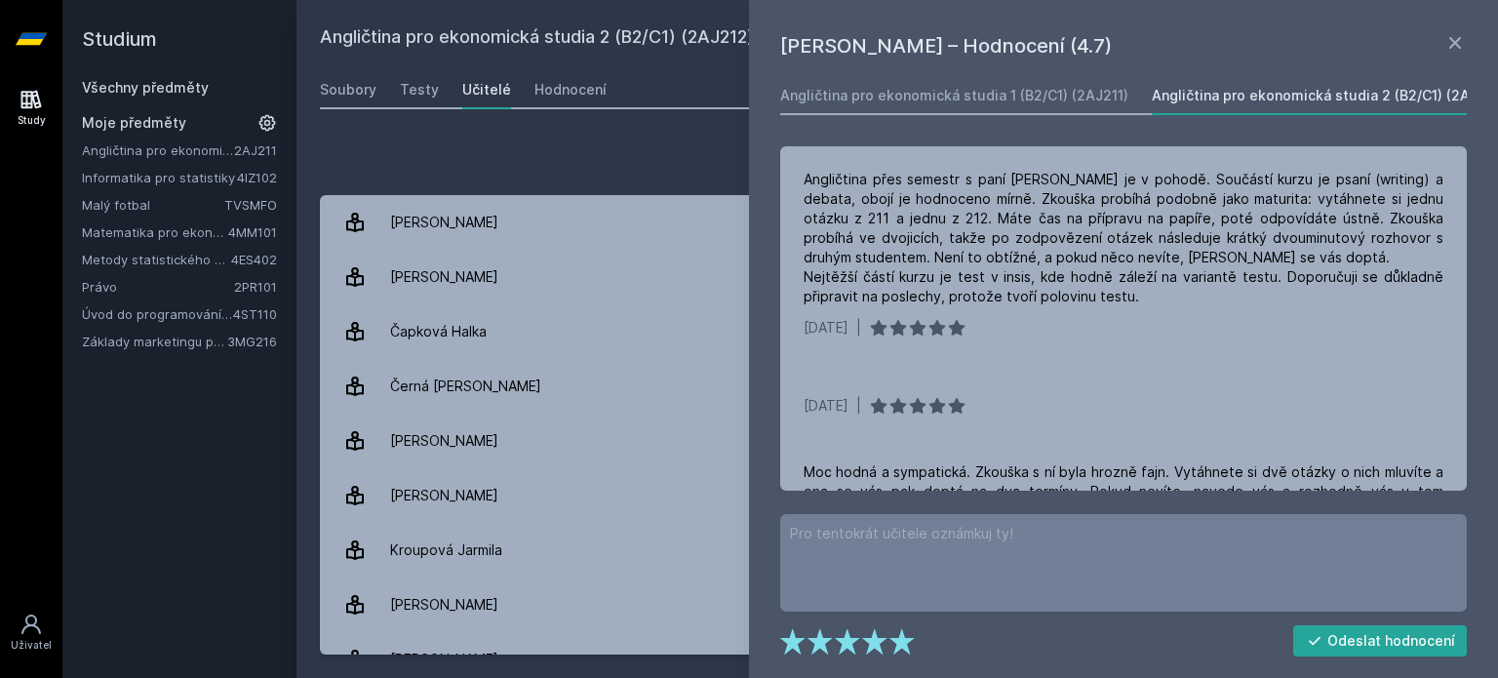
click at [526, 142] on div "Přidat hodnocení" at bounding box center [897, 159] width 1155 height 39
click at [944, 95] on div "Angličtina pro ekonomická studia 1 (B2/C1) (2AJ211)" at bounding box center [954, 96] width 348 height 20
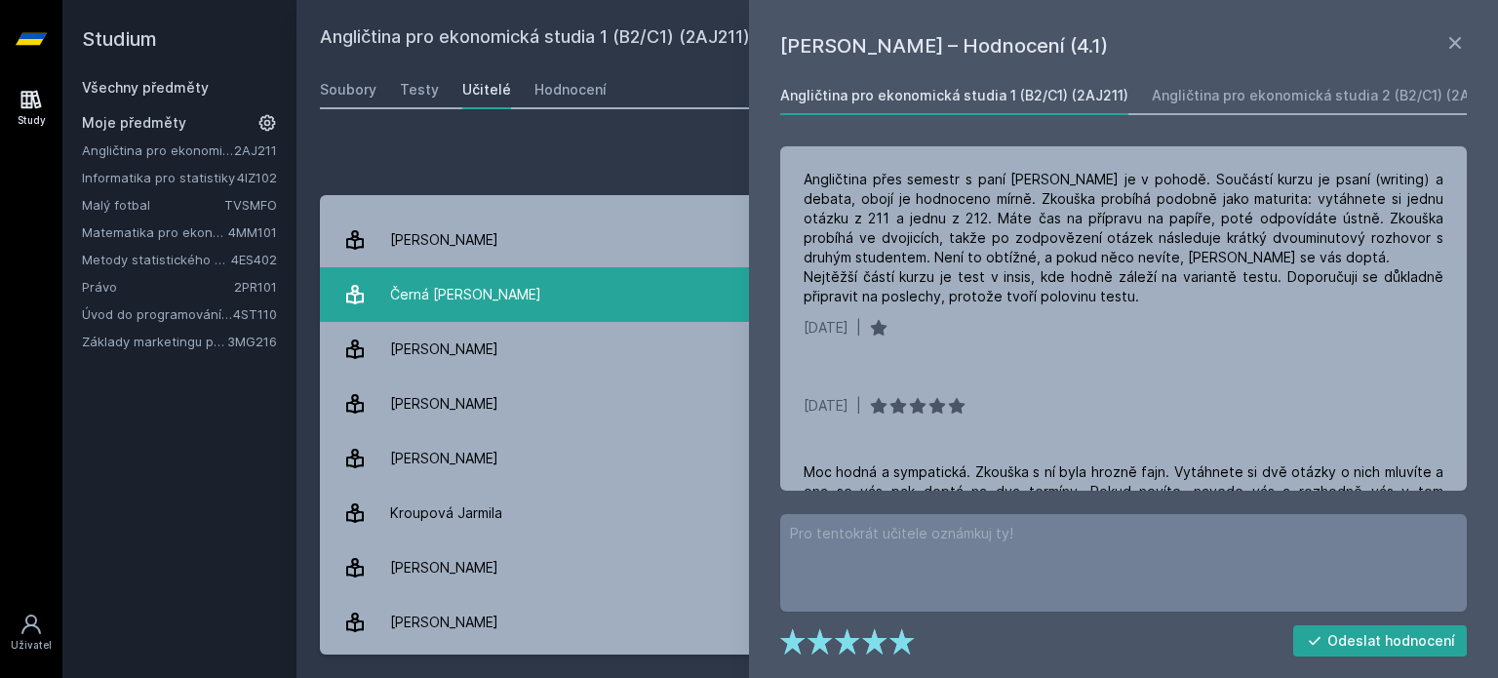
scroll to position [130, 0]
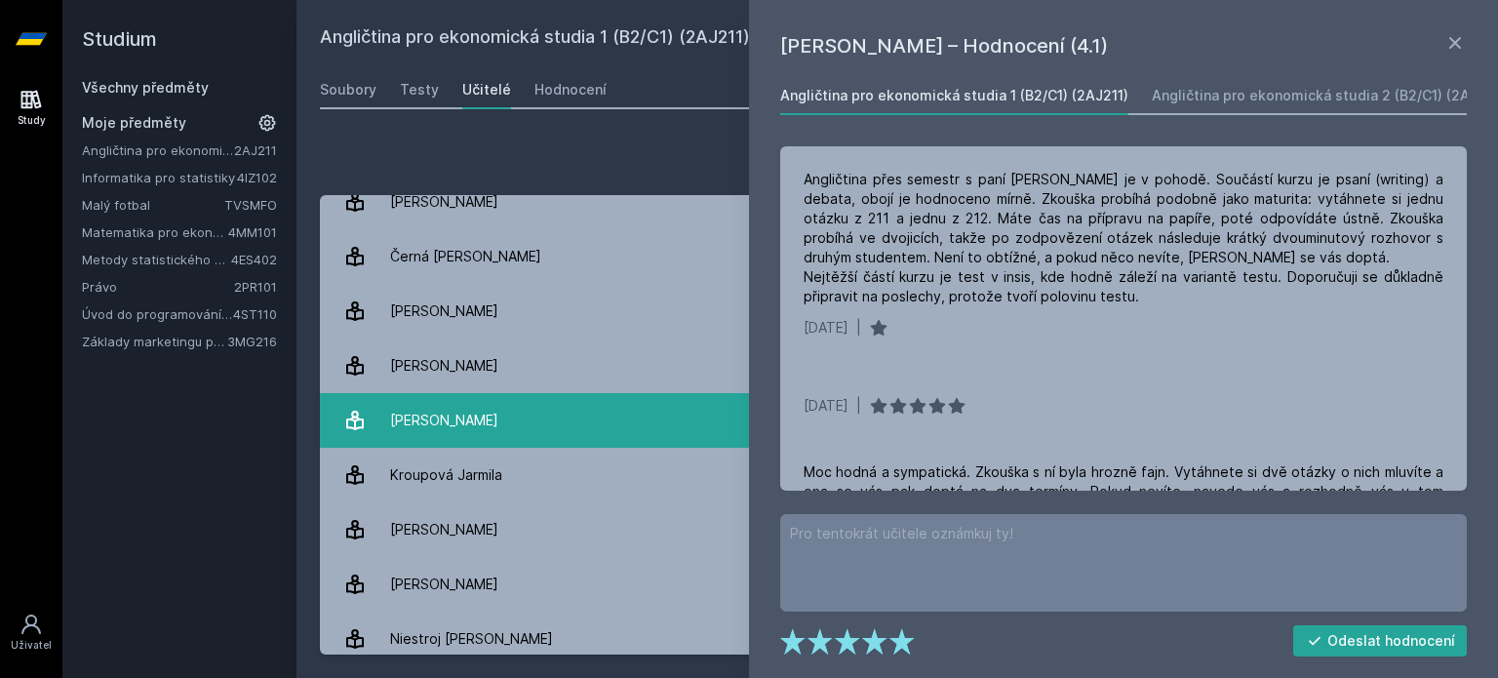
click at [488, 409] on div "[PERSON_NAME]" at bounding box center [444, 420] width 108 height 39
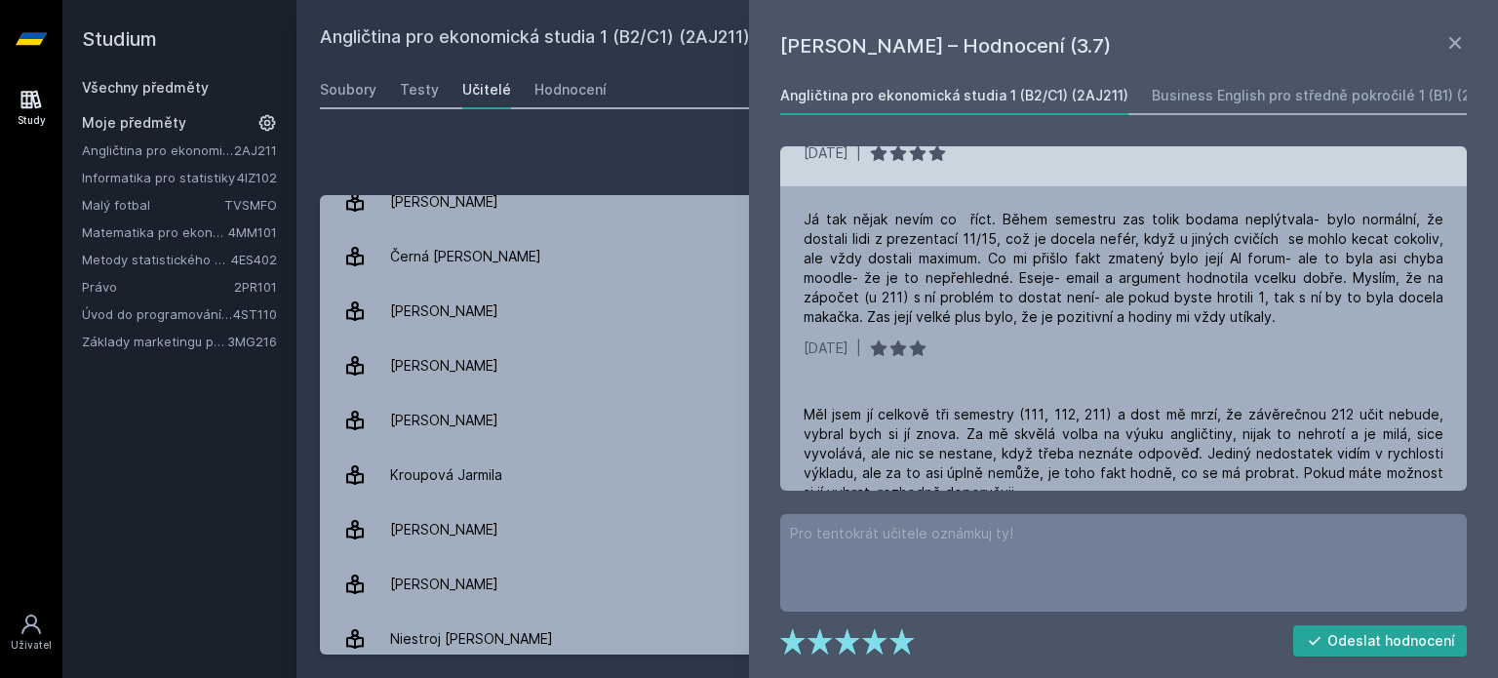
scroll to position [390, 0]
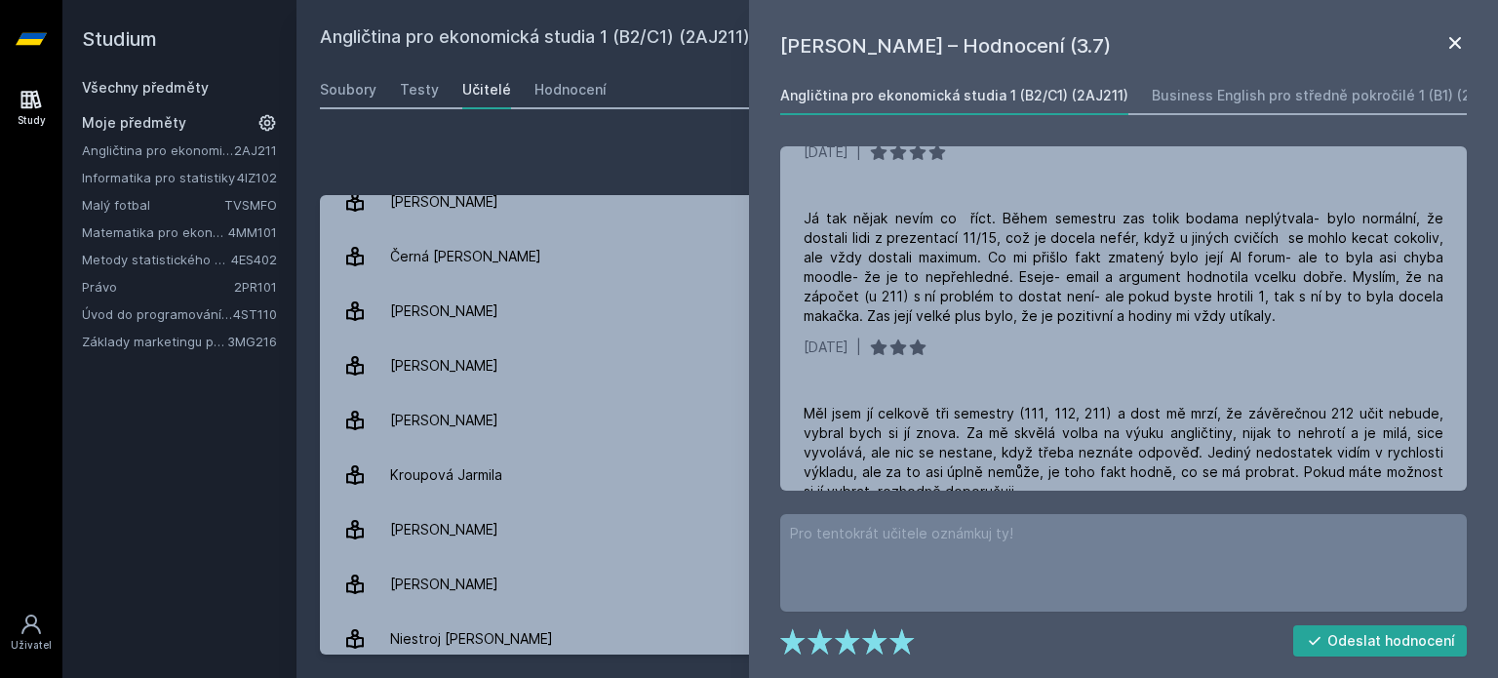
click at [1462, 35] on icon at bounding box center [1454, 42] width 23 height 23
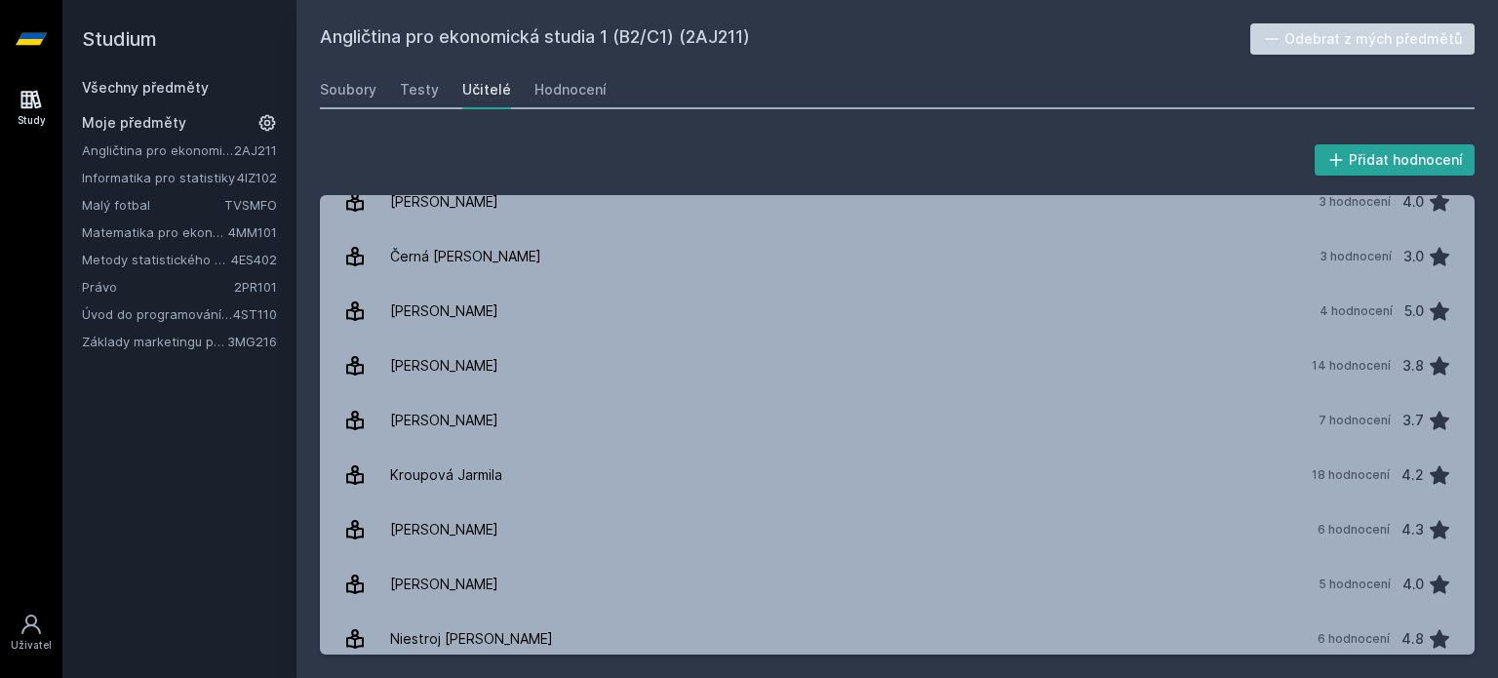
click at [117, 225] on link "Matematika pro ekonomy" at bounding box center [155, 232] width 146 height 20
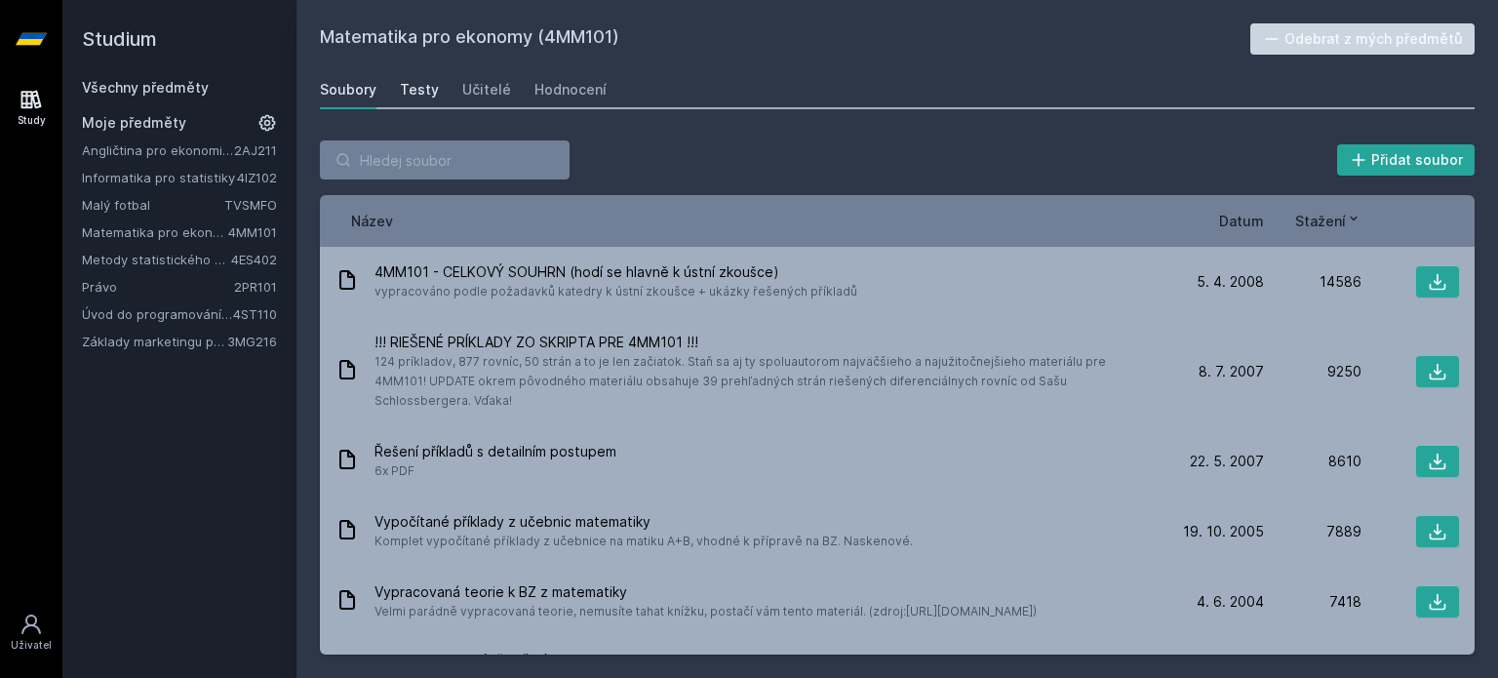
click at [425, 89] on div "Testy" at bounding box center [419, 90] width 39 height 20
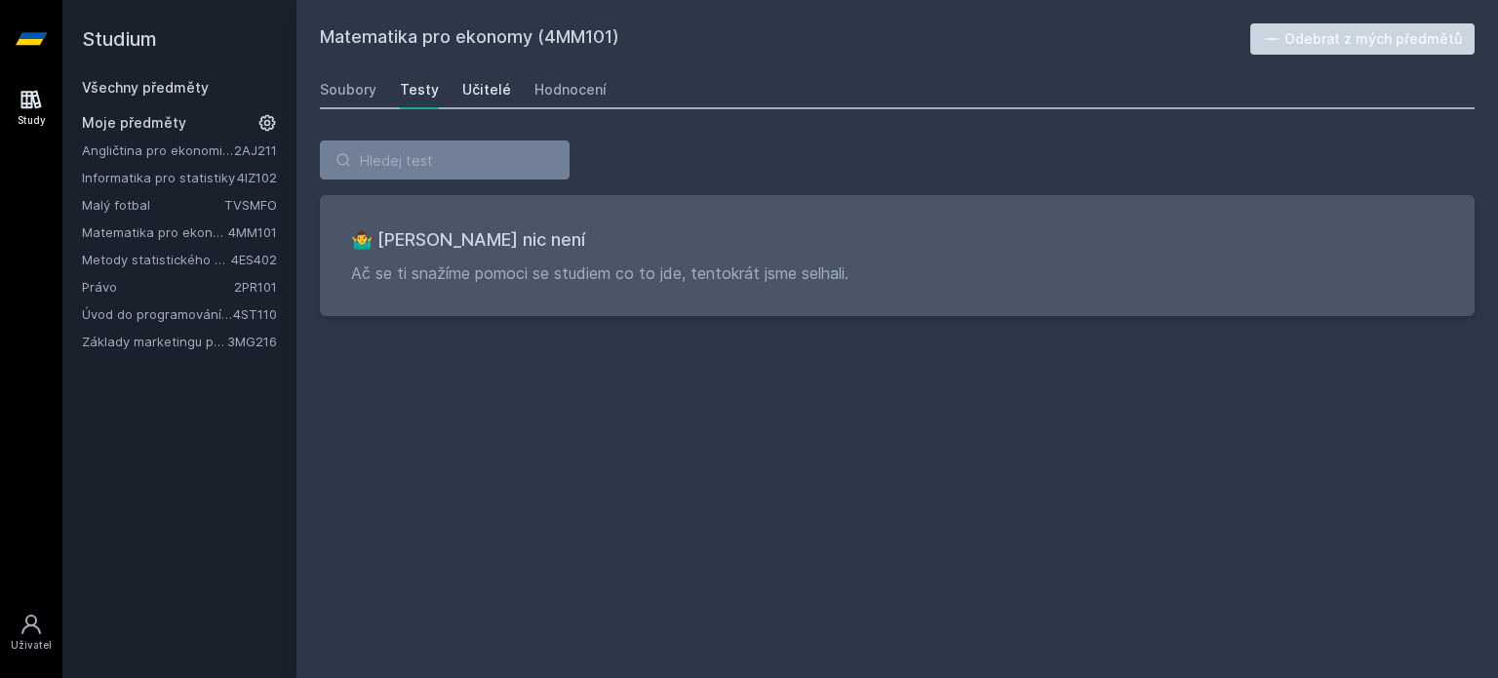
click at [480, 93] on div "Učitelé" at bounding box center [486, 90] width 49 height 20
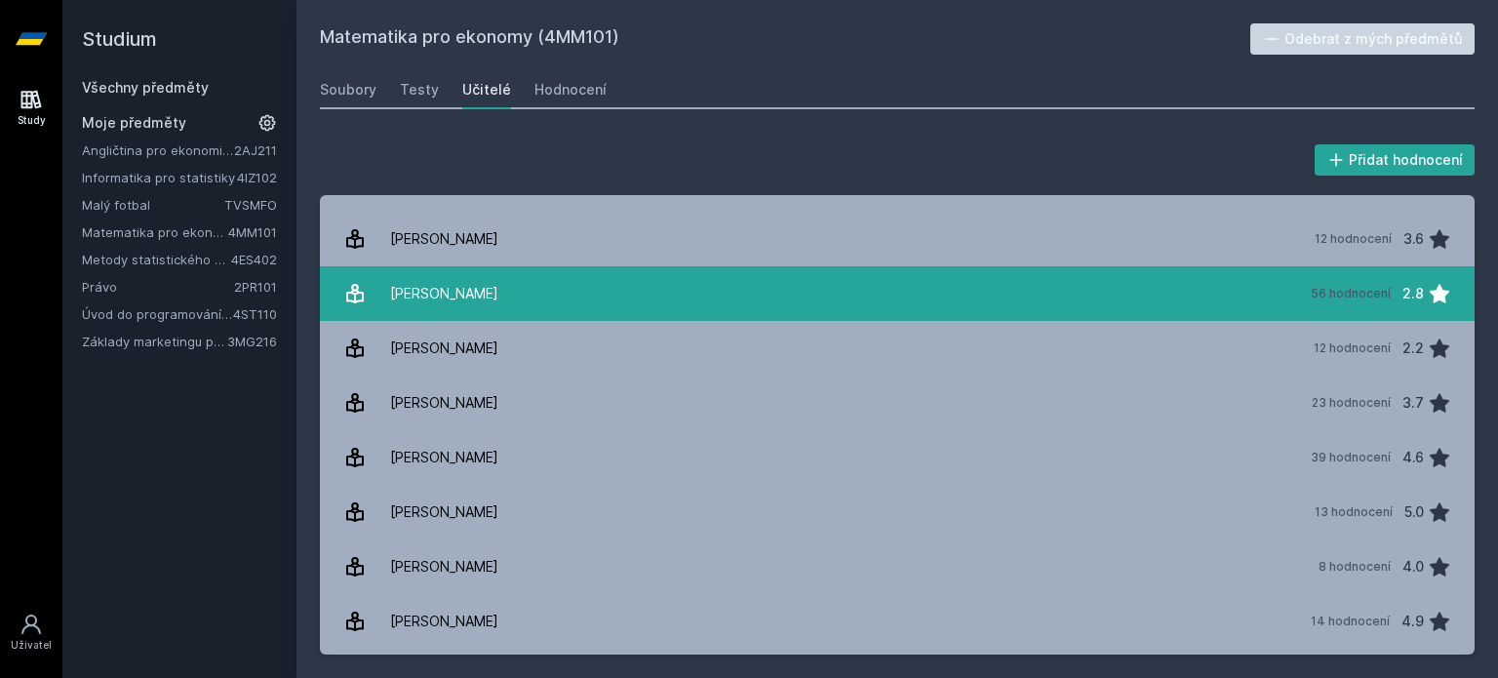
scroll to position [780, 0]
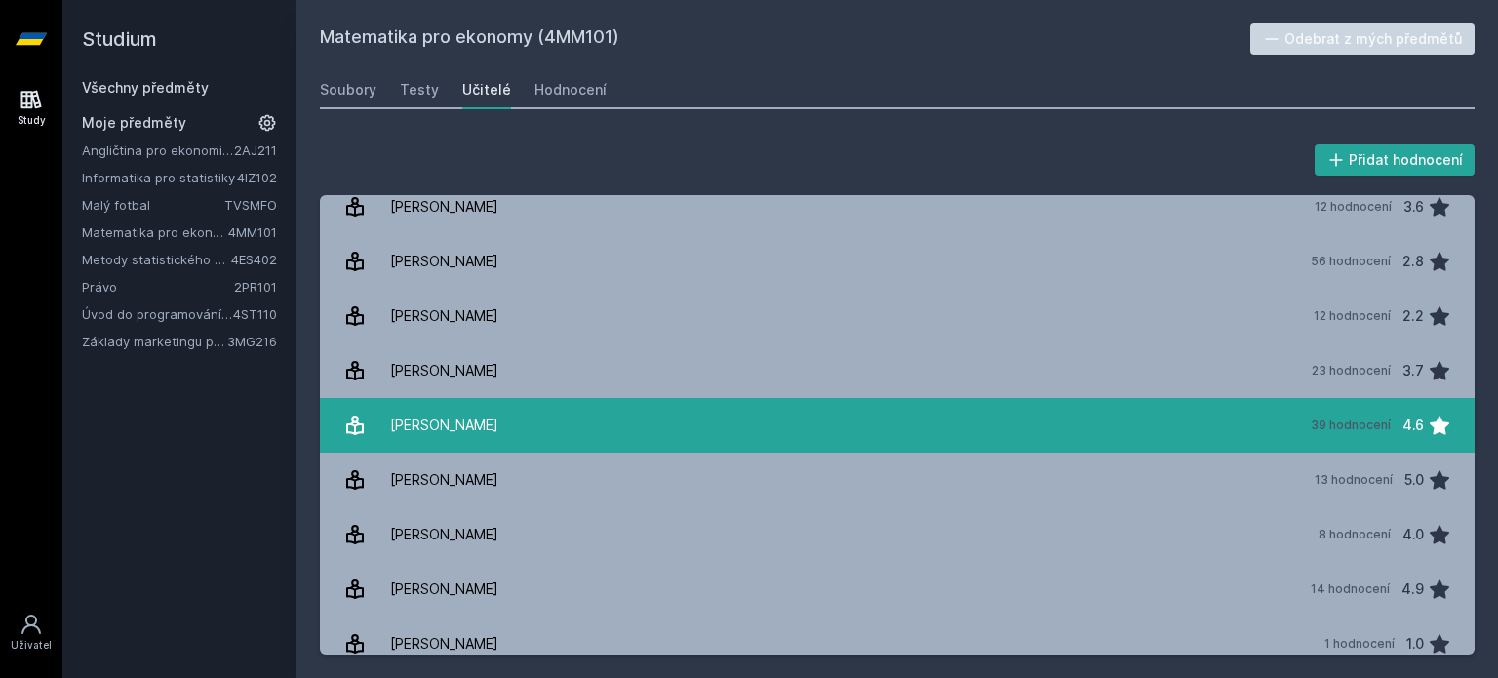
click at [456, 413] on div "[PERSON_NAME]" at bounding box center [444, 425] width 108 height 39
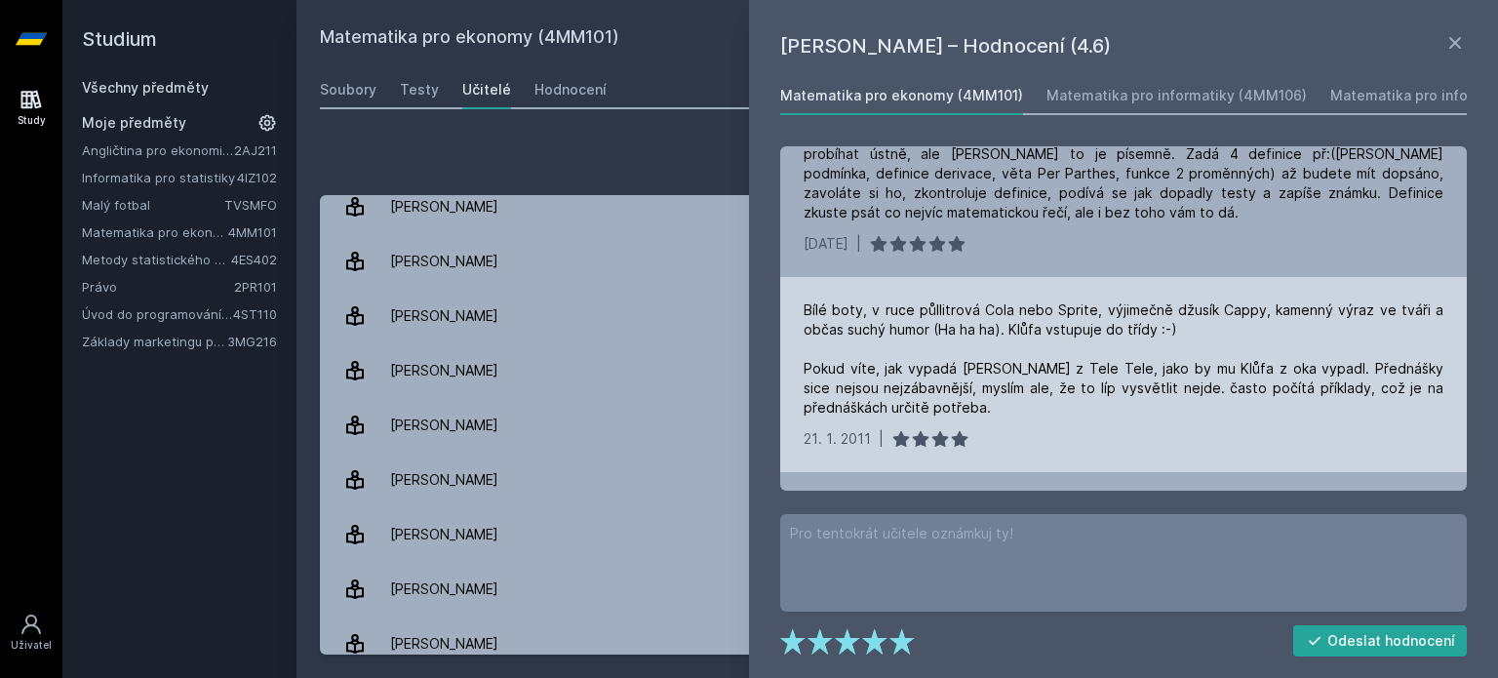
scroll to position [780, 0]
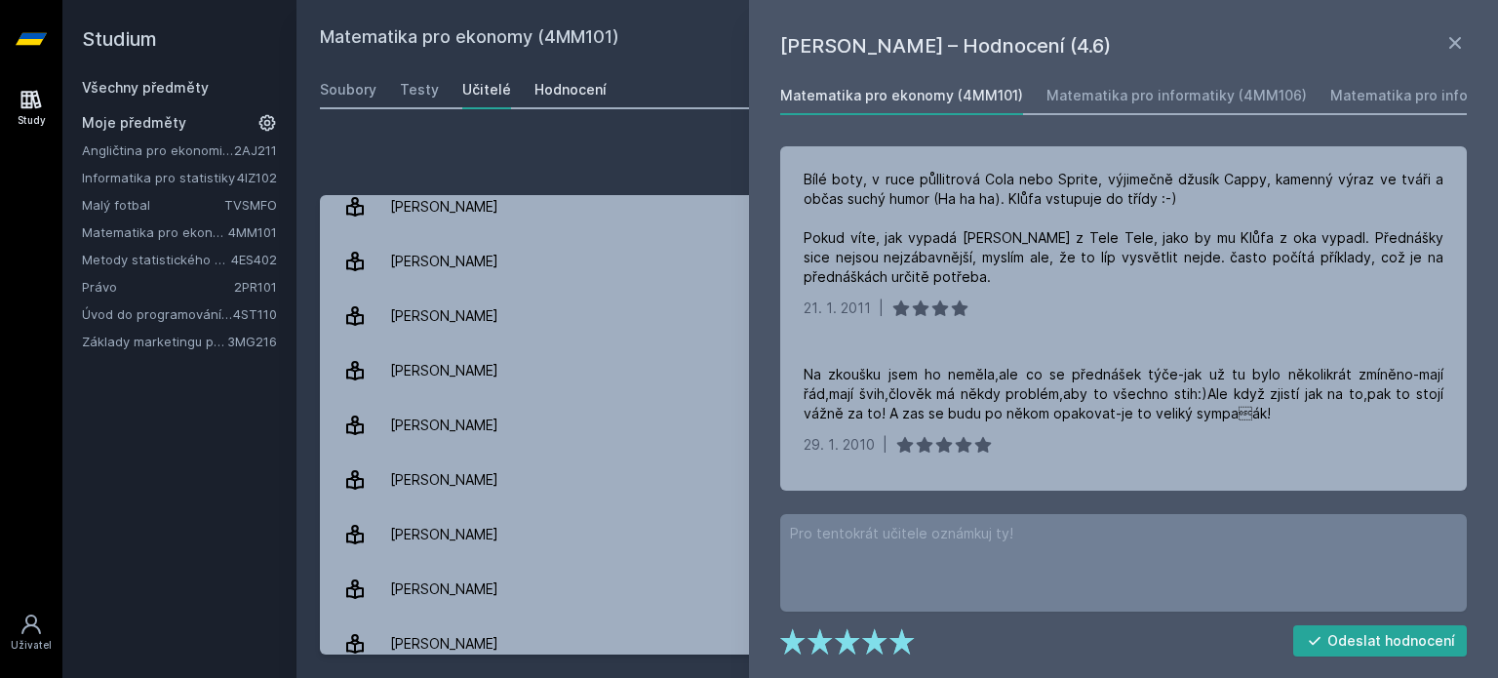
click at [558, 95] on div "Hodnocení" at bounding box center [570, 90] width 72 height 20
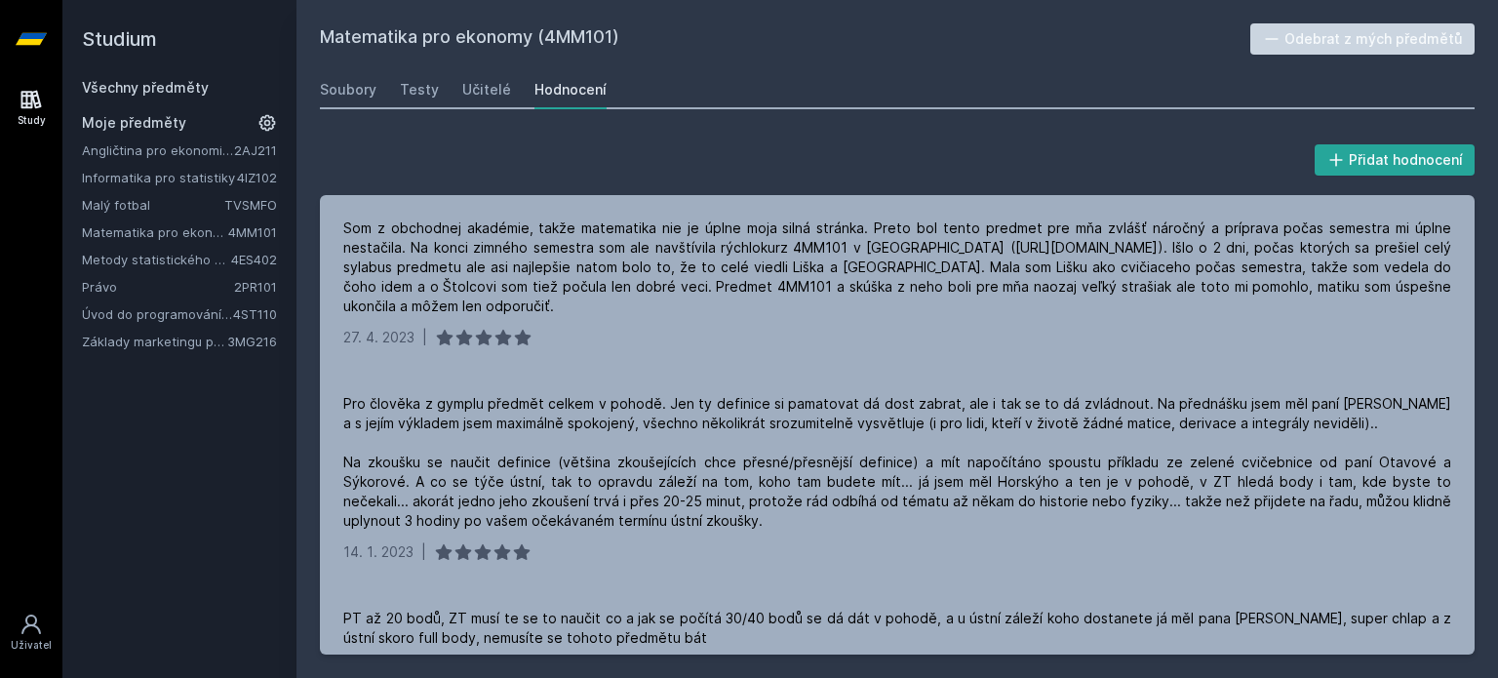
click at [91, 208] on link "Malý fotbal" at bounding box center [153, 205] width 142 height 20
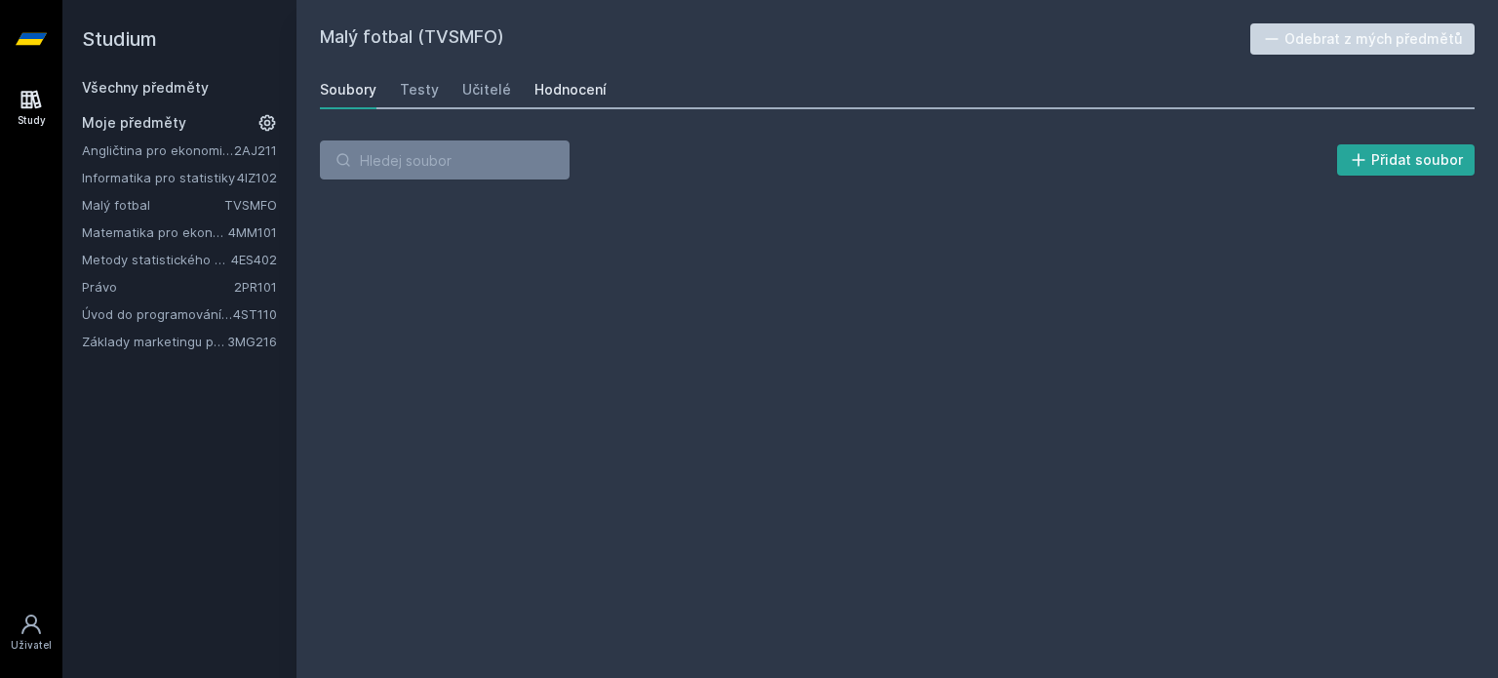
click at [554, 92] on div "Hodnocení" at bounding box center [570, 90] width 72 height 20
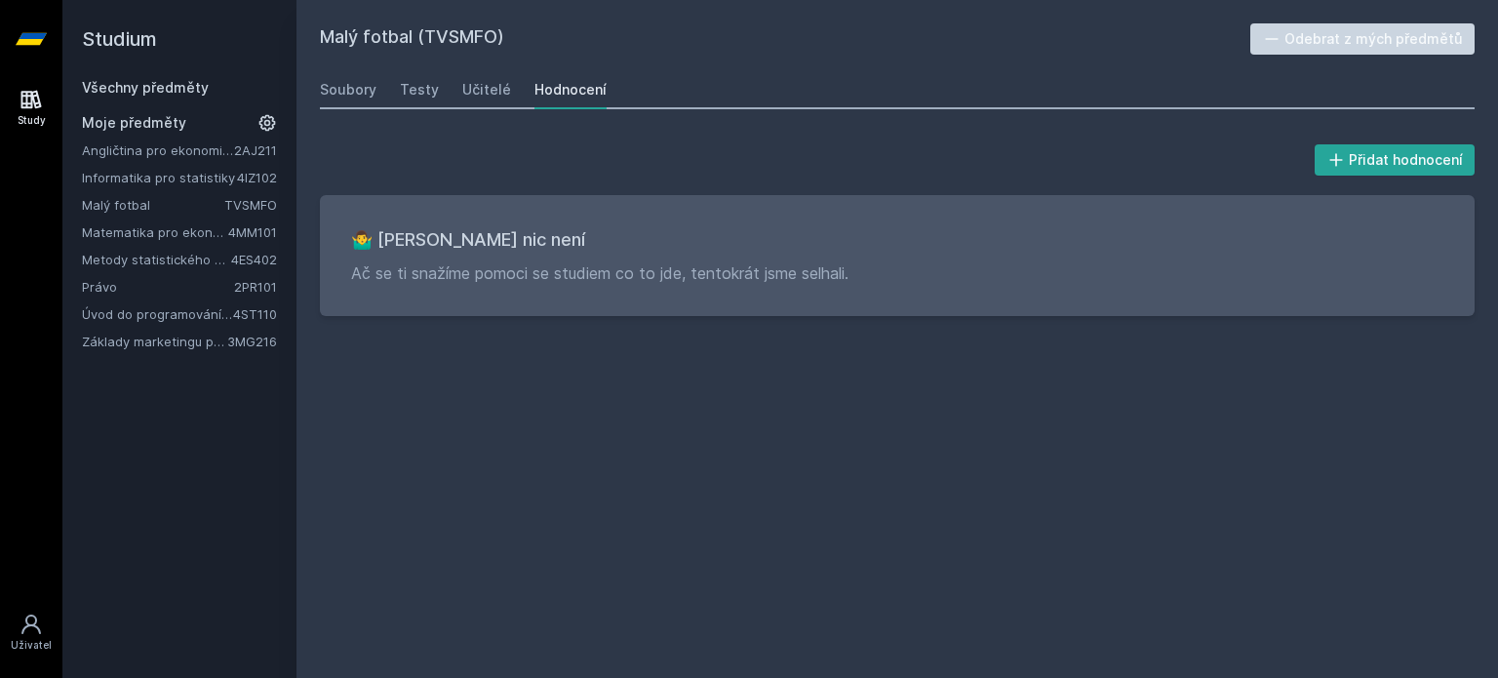
click at [95, 284] on link "Právo" at bounding box center [158, 287] width 152 height 20
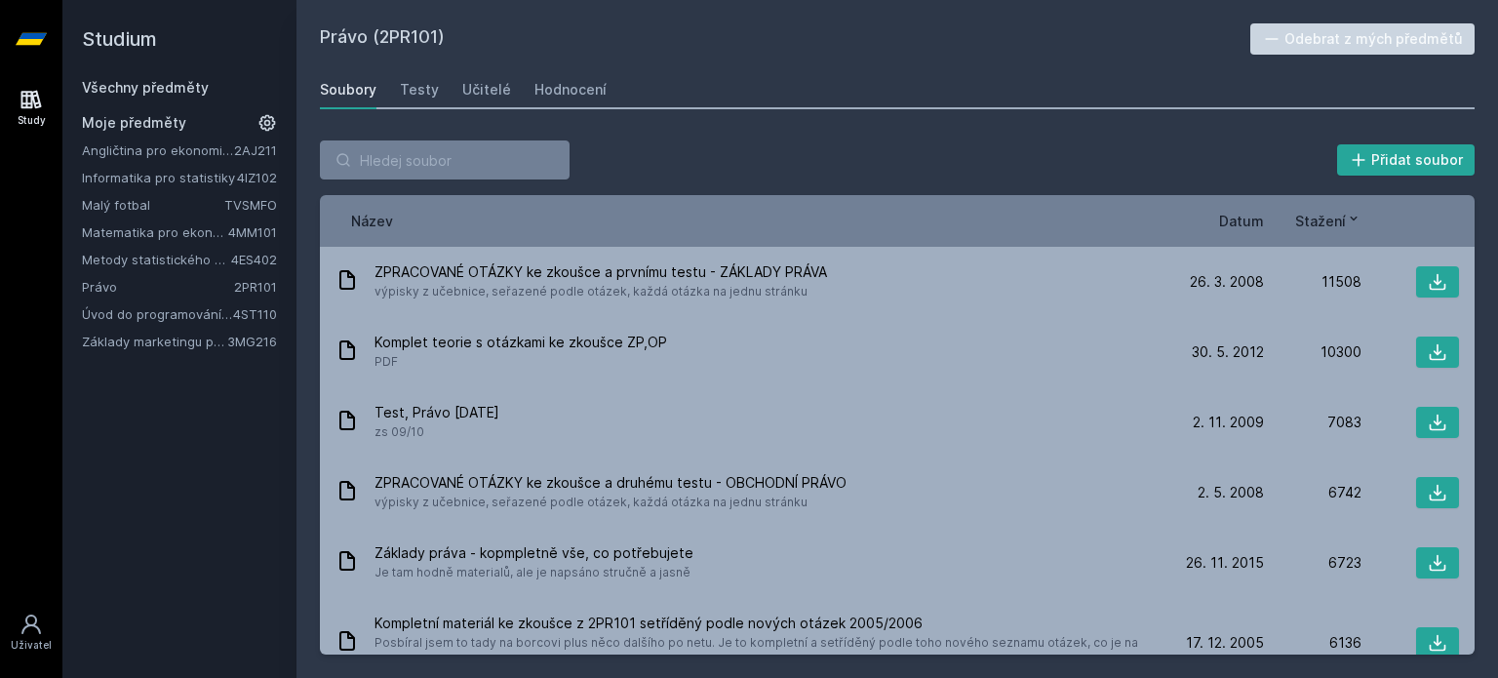
click at [1257, 224] on span "Datum" at bounding box center [1241, 221] width 45 height 20
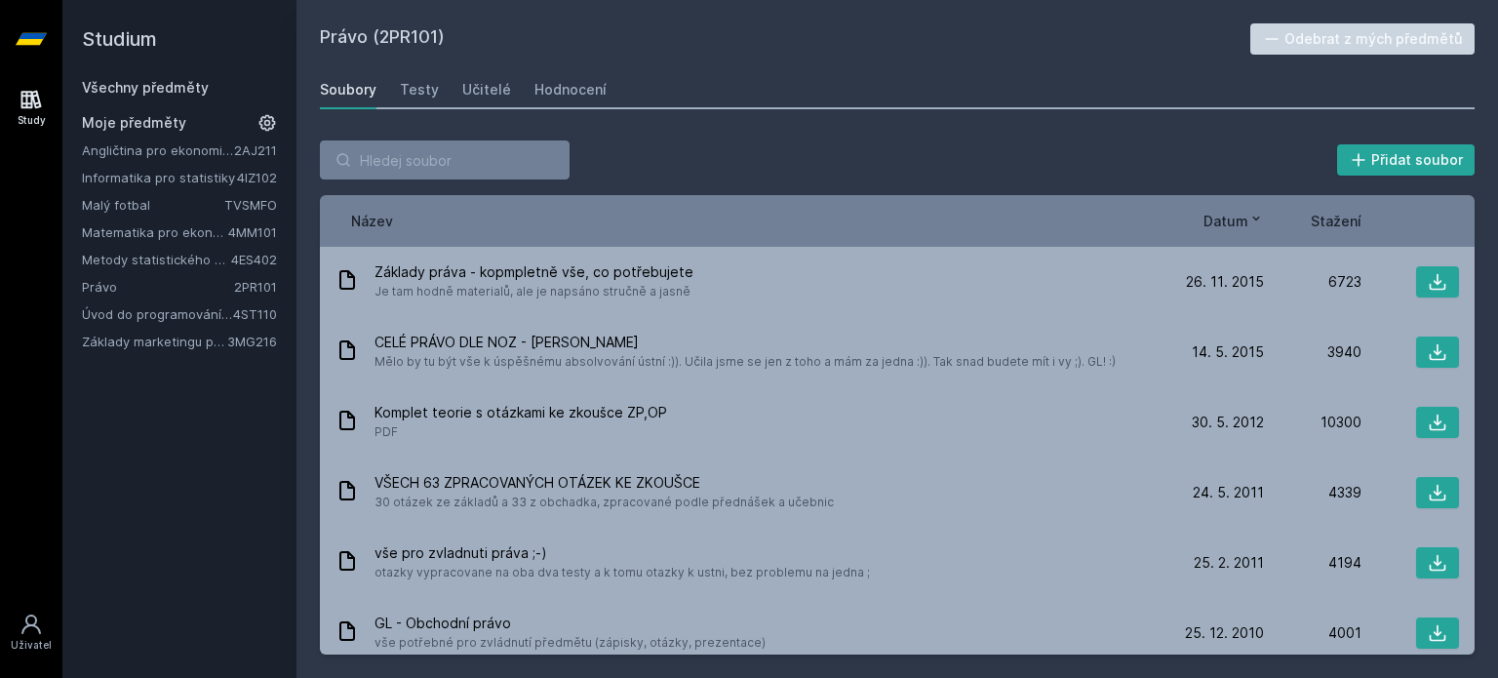
click at [1325, 218] on span "Stažení" at bounding box center [1336, 221] width 51 height 20
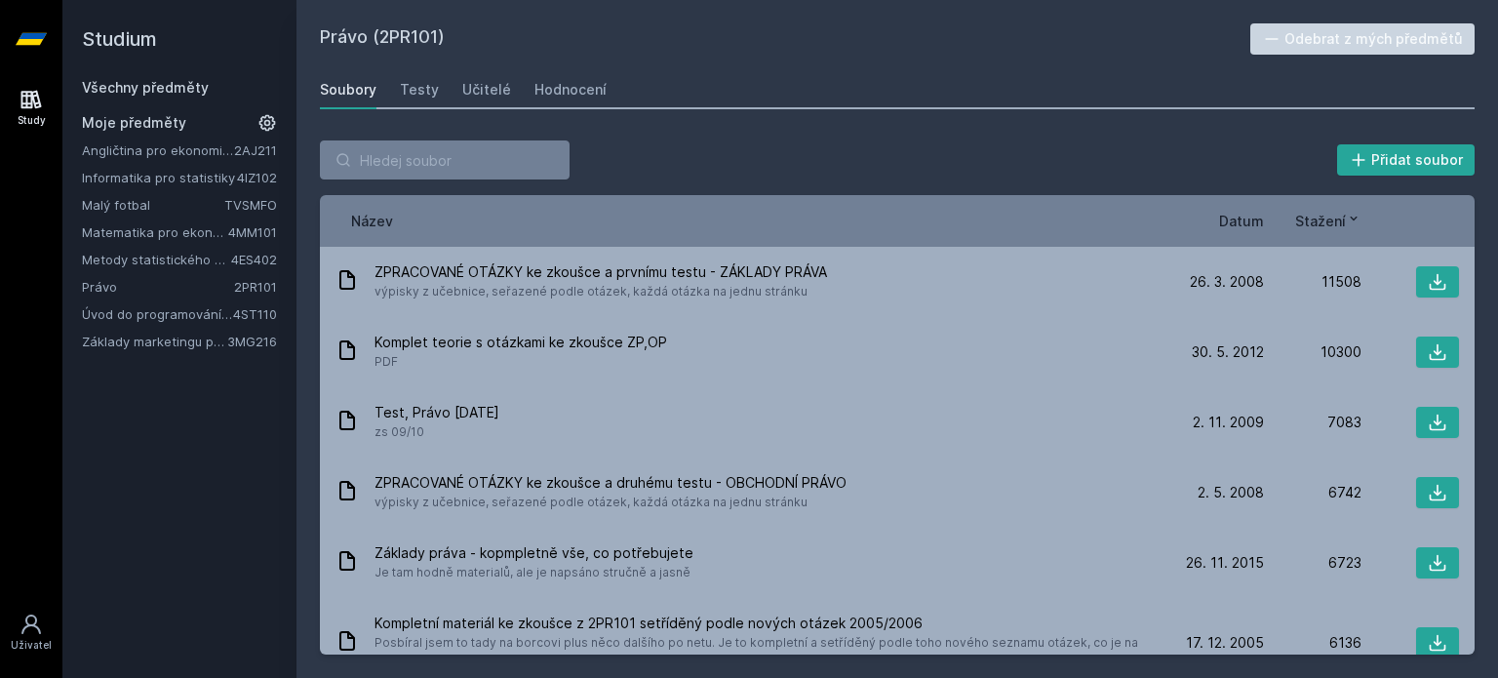
click at [393, 96] on div "Soubory Testy Učitelé Hodnocení" at bounding box center [897, 89] width 1155 height 39
click at [408, 93] on div "Testy" at bounding box center [419, 90] width 39 height 20
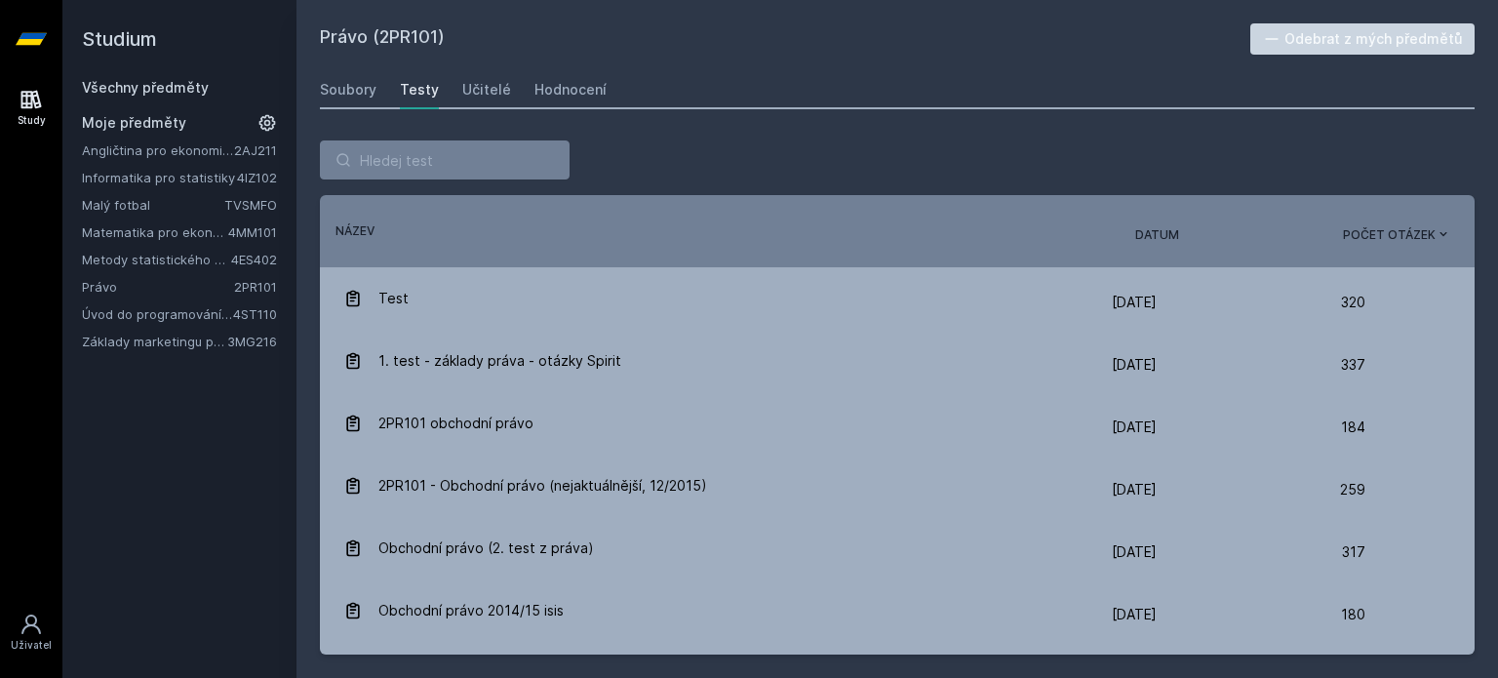
click at [1162, 232] on span "Datum" at bounding box center [1157, 235] width 44 height 18
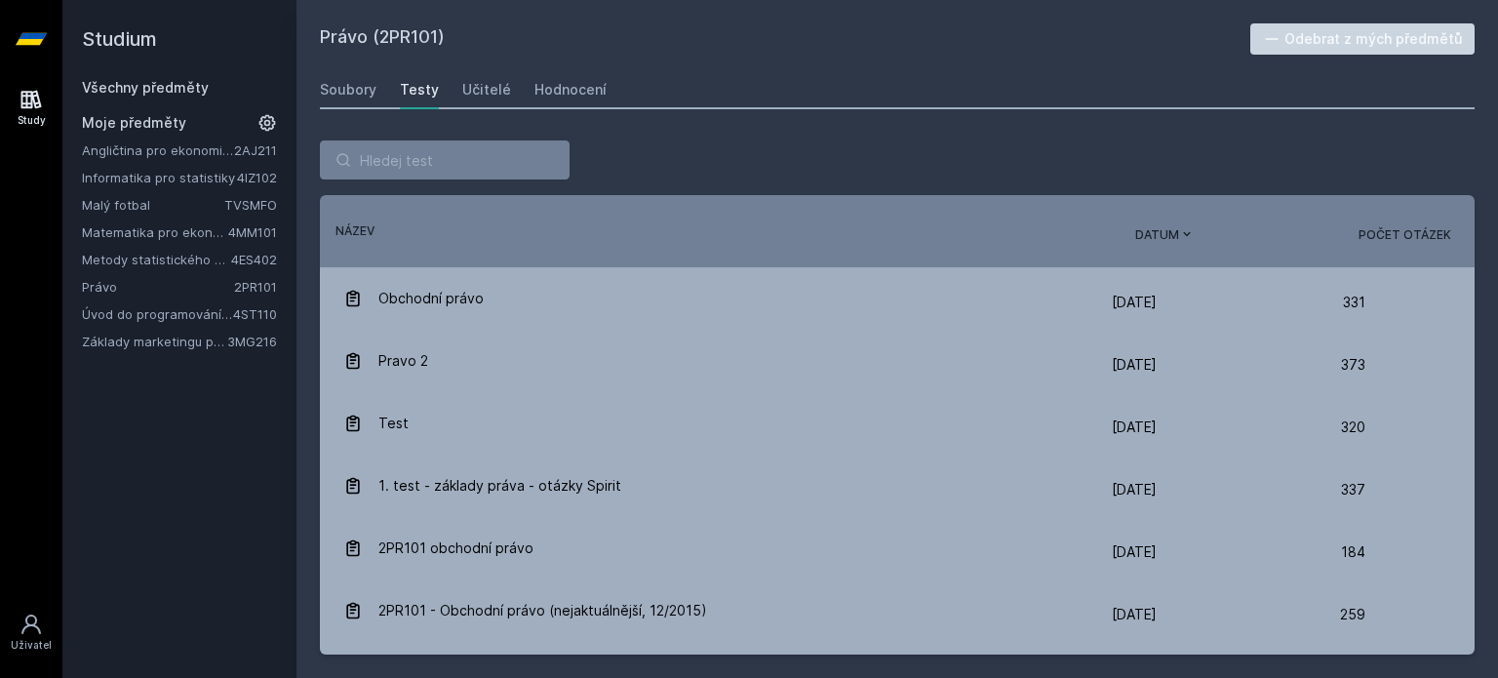
click at [1166, 236] on span "Datum" at bounding box center [1157, 235] width 44 height 18
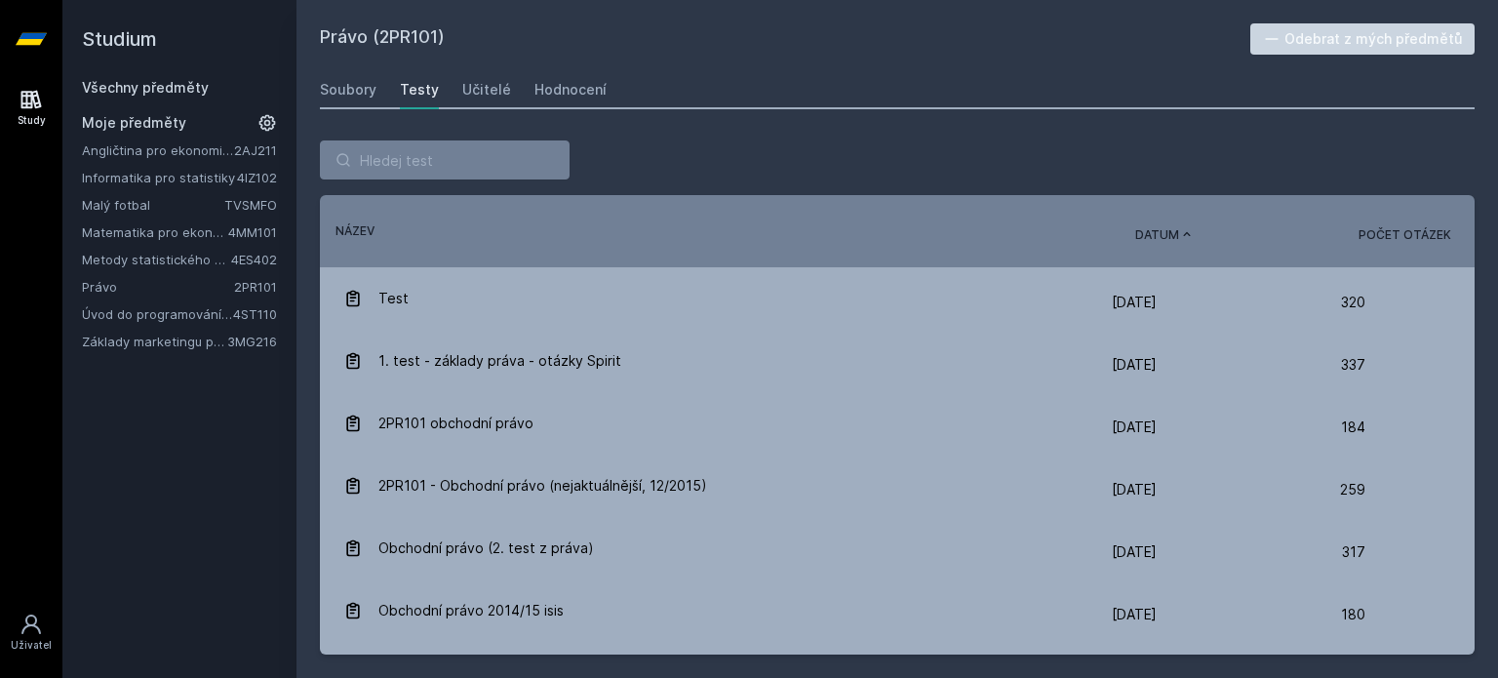
click at [1403, 220] on div "Název Datum Počet otázek" at bounding box center [897, 230] width 1155 height 25
click at [1411, 231] on span "Počet otázek" at bounding box center [1404, 235] width 93 height 18
click at [1411, 231] on span "Počet otázek" at bounding box center [1389, 235] width 93 height 18
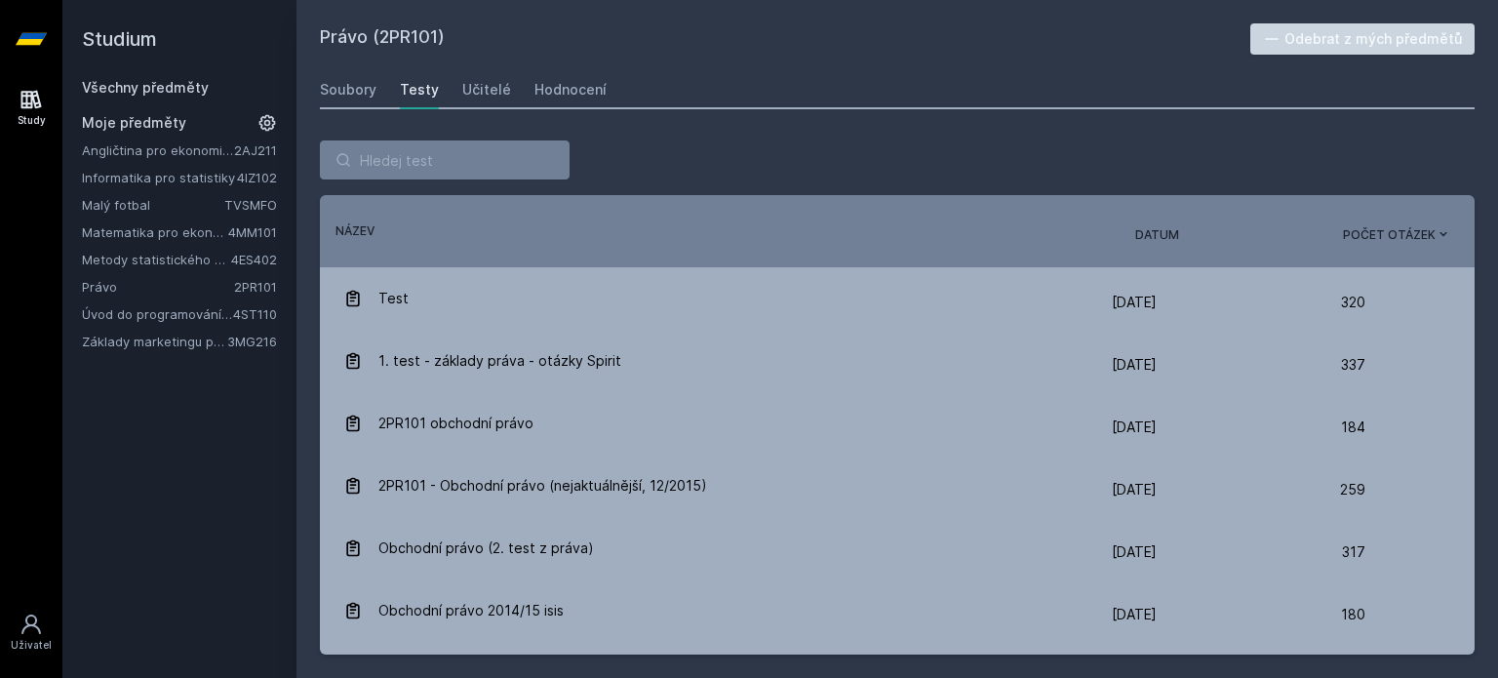
click at [1411, 231] on span "Počet otázek" at bounding box center [1389, 235] width 93 height 18
click at [1135, 244] on div "Řazení: Název Datum Počet otázek Název Datum Počet otázek" at bounding box center [897, 231] width 1155 height 72
click at [1162, 230] on span "Datum" at bounding box center [1157, 235] width 44 height 18
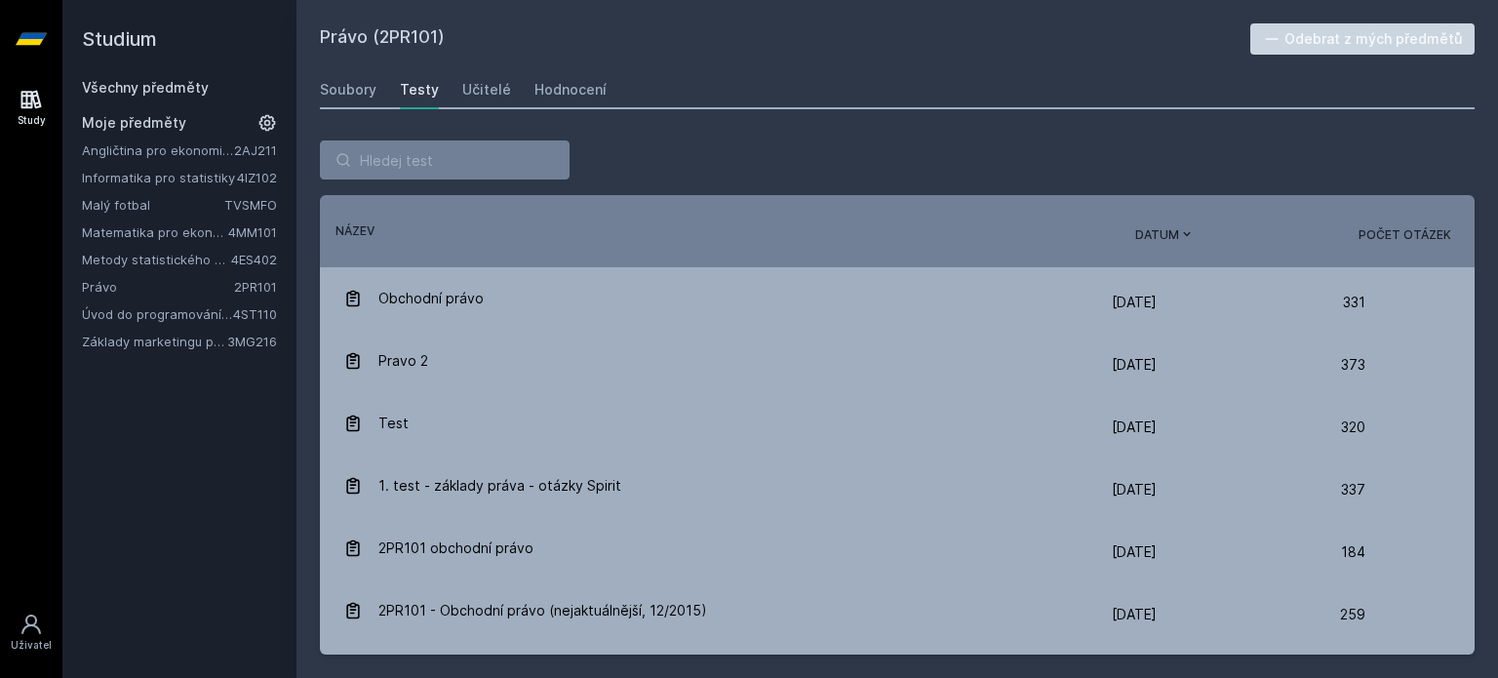
click at [1162, 230] on span "Datum" at bounding box center [1157, 235] width 44 height 18
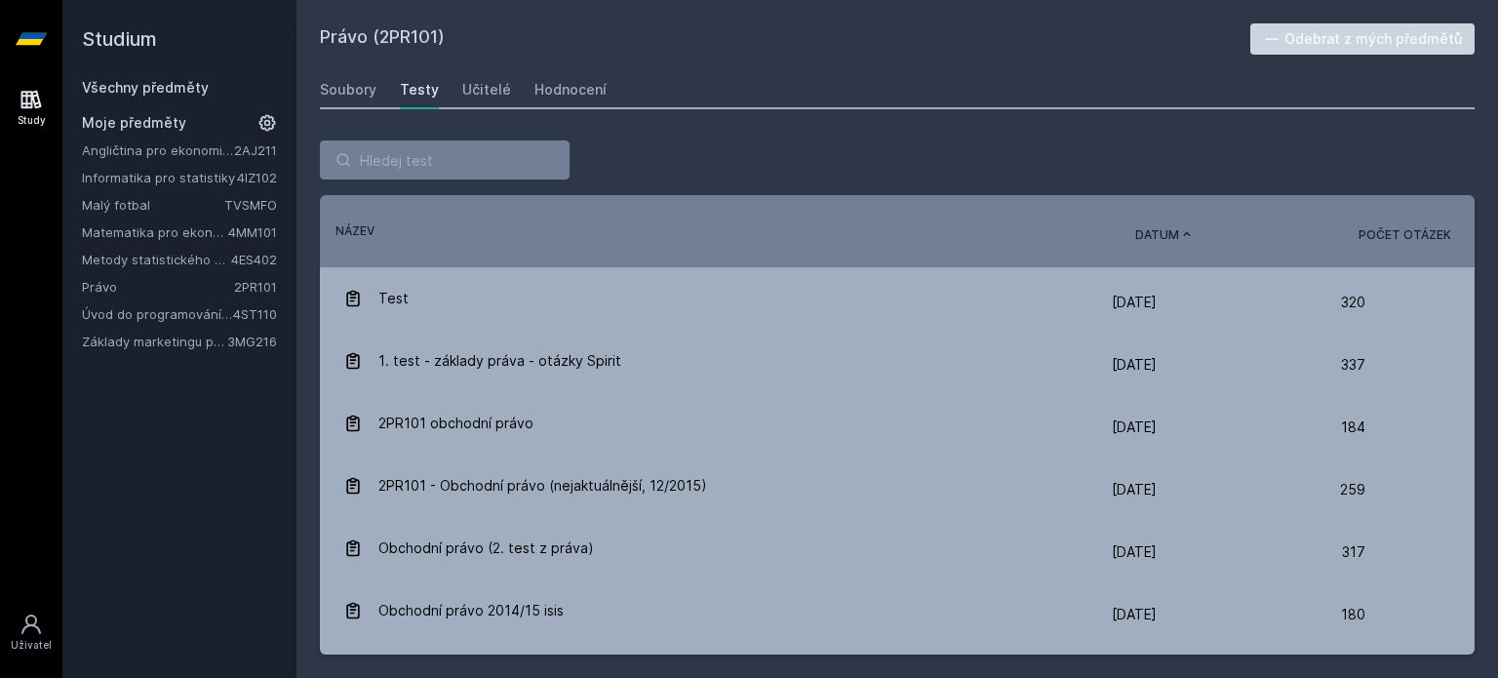
click at [358, 230] on span "Název" at bounding box center [354, 231] width 39 height 18
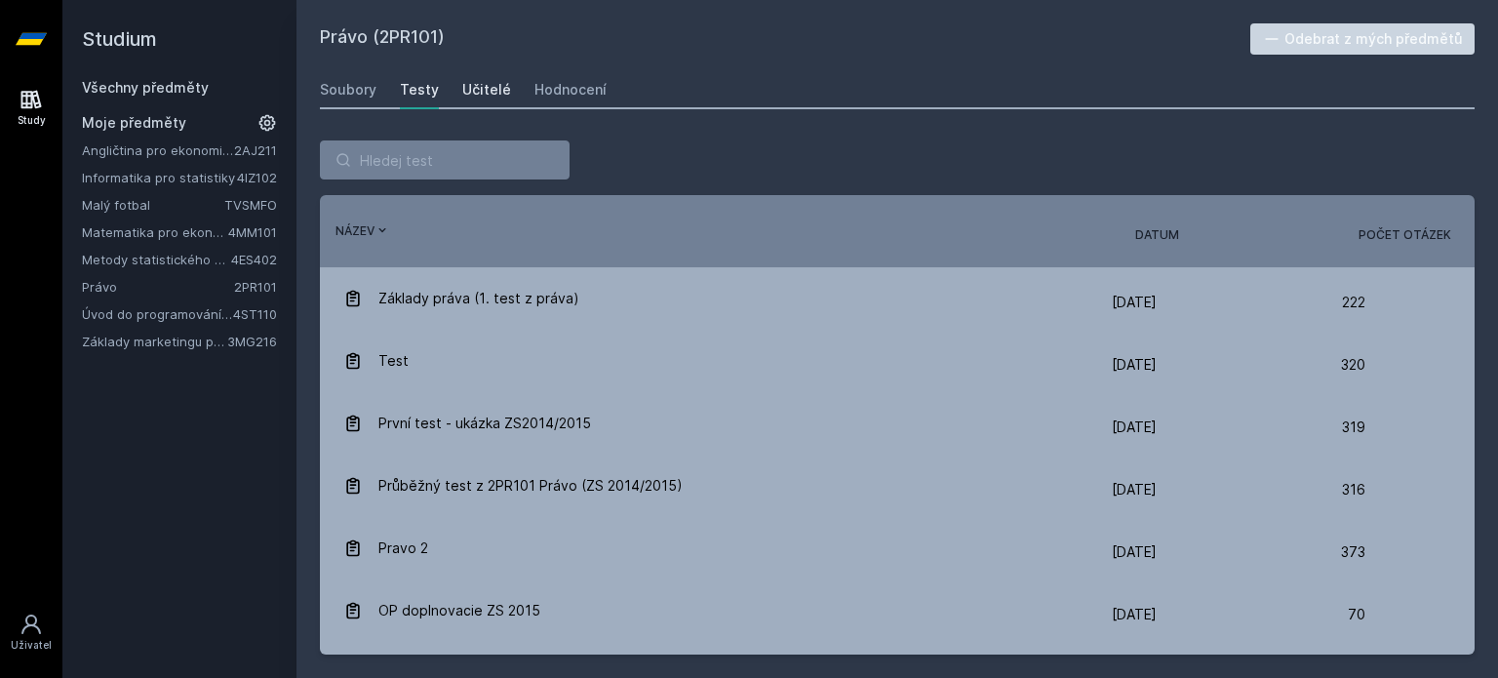
click at [502, 89] on div "Učitelé" at bounding box center [486, 90] width 49 height 20
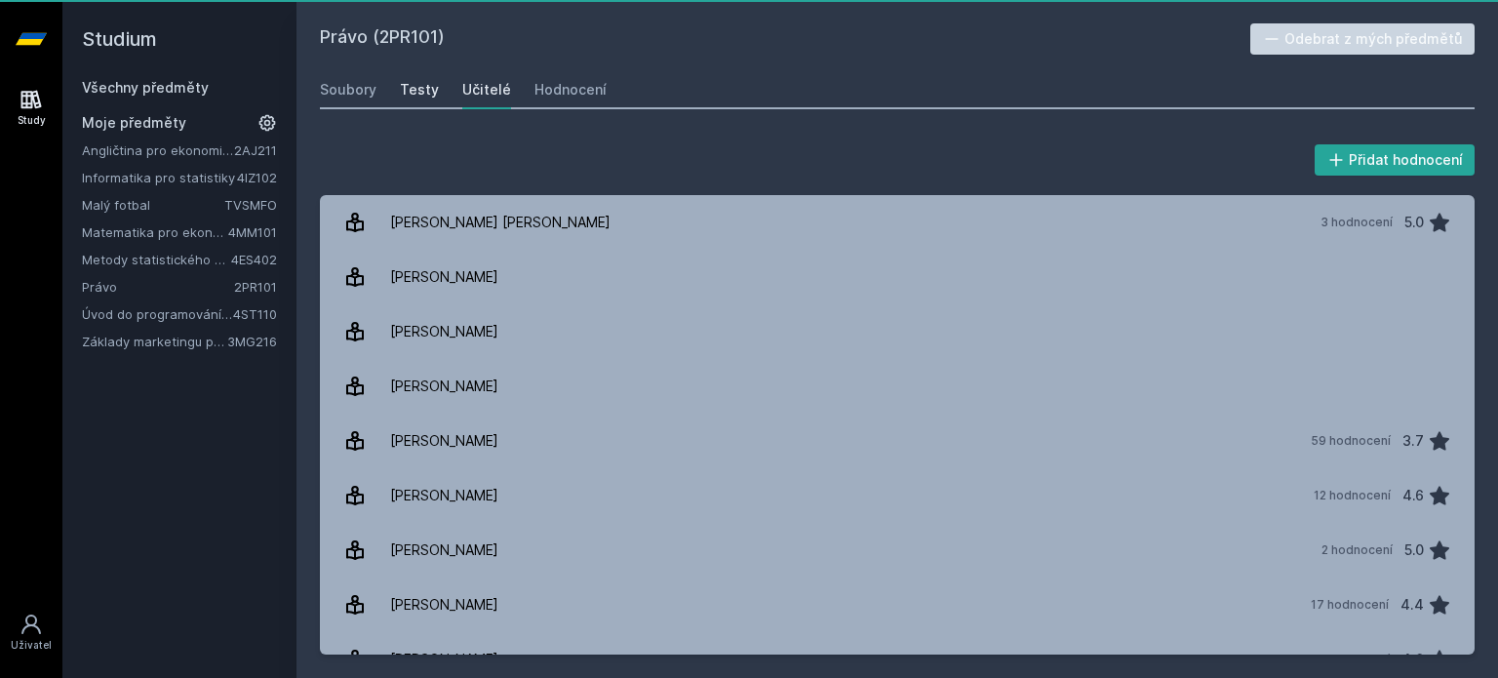
click at [425, 89] on div "Testy" at bounding box center [419, 90] width 39 height 20
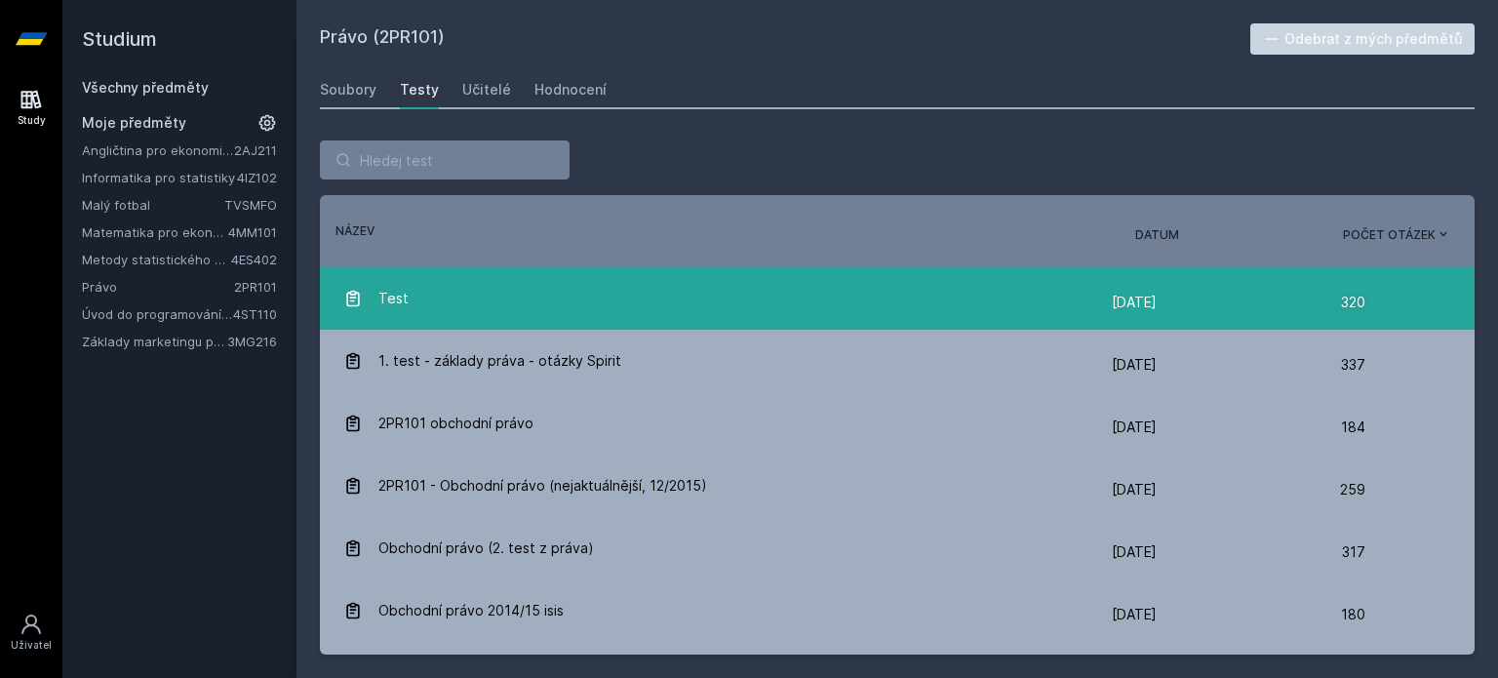
click at [1358, 306] on div "320" at bounding box center [1357, 302] width 32 height 39
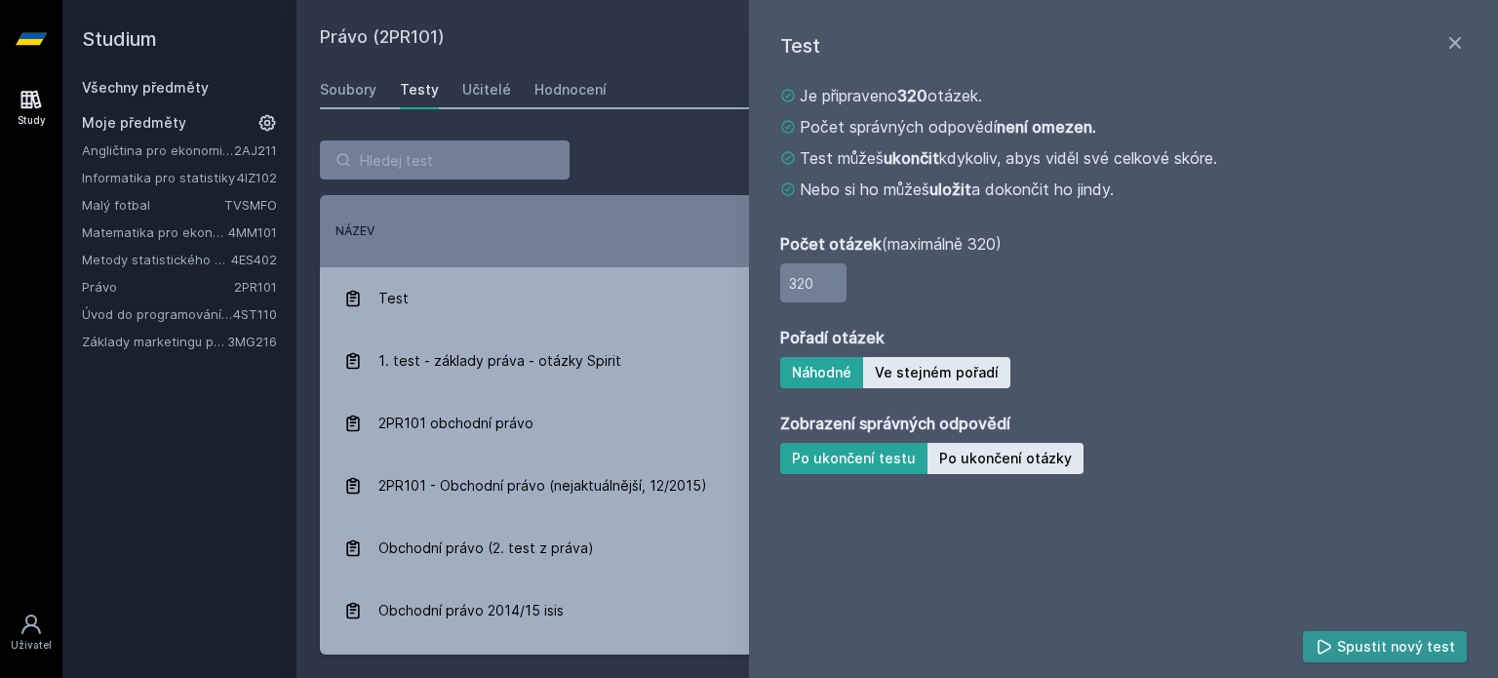
click at [1400, 657] on button "Spustit nový test" at bounding box center [1385, 646] width 165 height 31
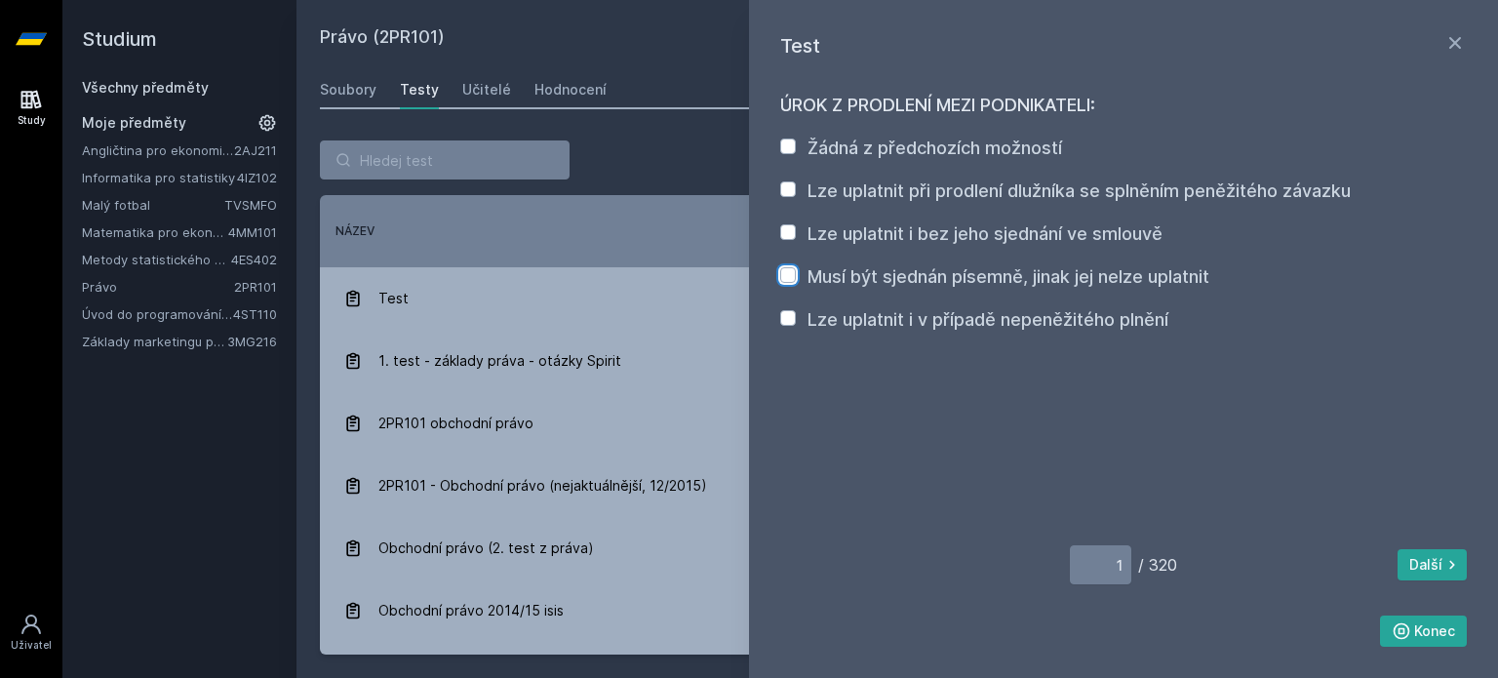
click at [781, 281] on input "Musí být sjednán písemně, jinak jej nelze uplatnit" at bounding box center [788, 275] width 16 height 16
checkbox input "true"
click at [780, 319] on input "Lze uplatnit i v případě nepeněžitého plnění" at bounding box center [788, 318] width 16 height 16
click at [792, 321] on input "Lze uplatnit i v případě nepeněžitého plnění" at bounding box center [788, 318] width 16 height 16
checkbox input "false"
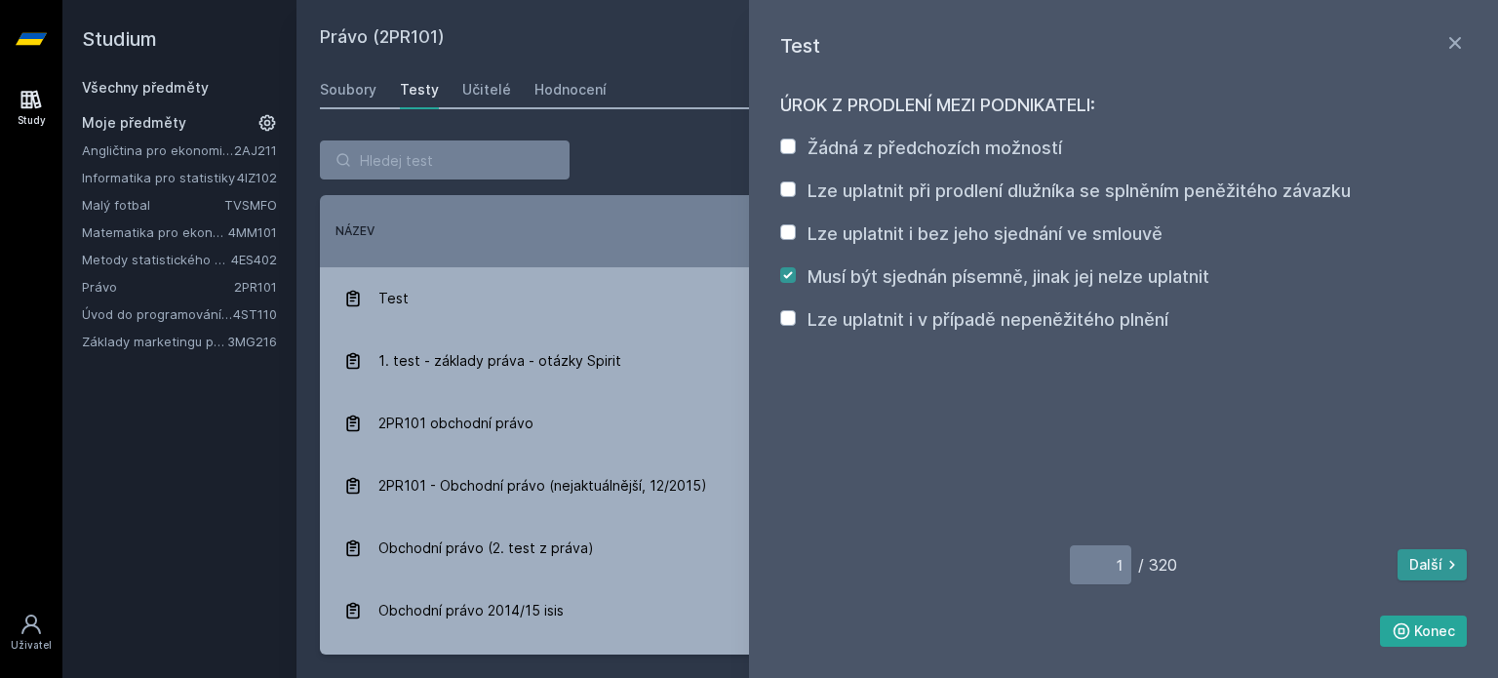
click at [1445, 568] on icon at bounding box center [1452, 565] width 20 height 20
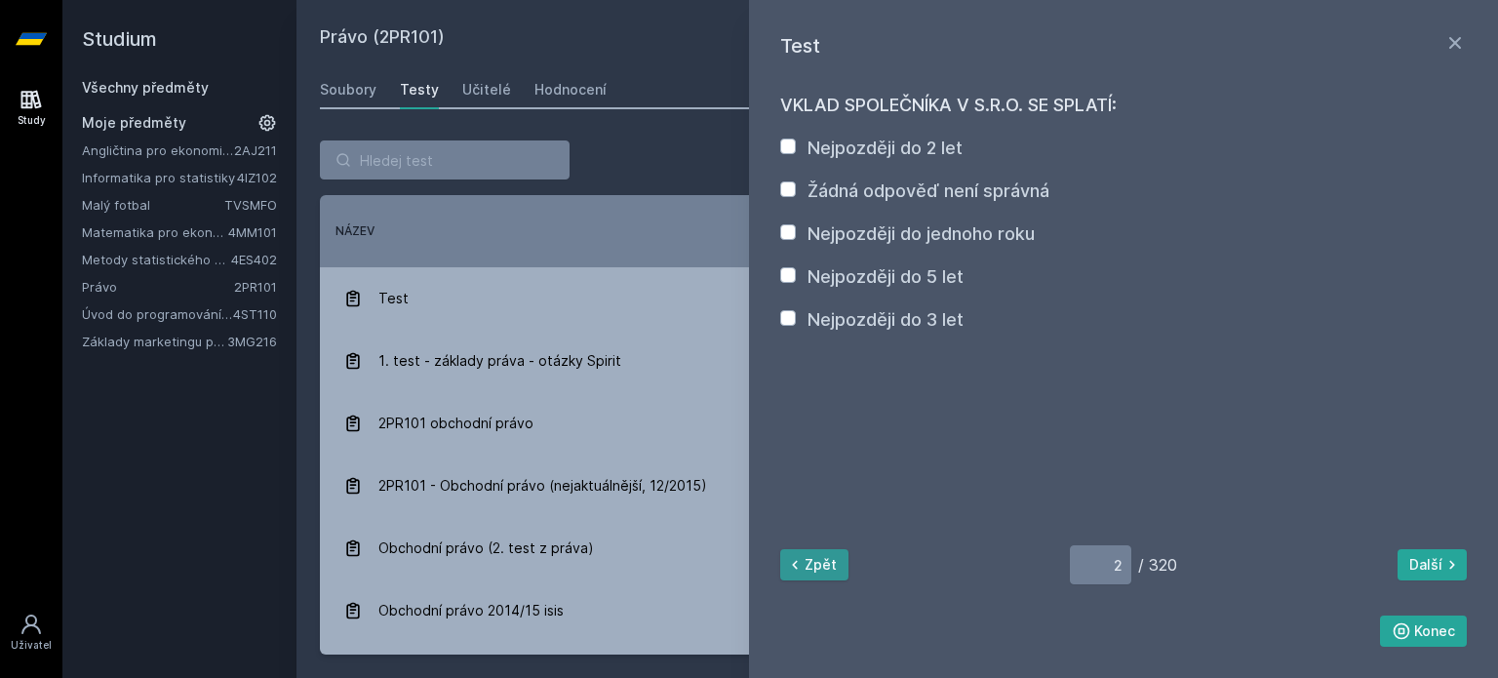
click at [815, 560] on button "Zpět" at bounding box center [814, 564] width 68 height 31
type input "1"
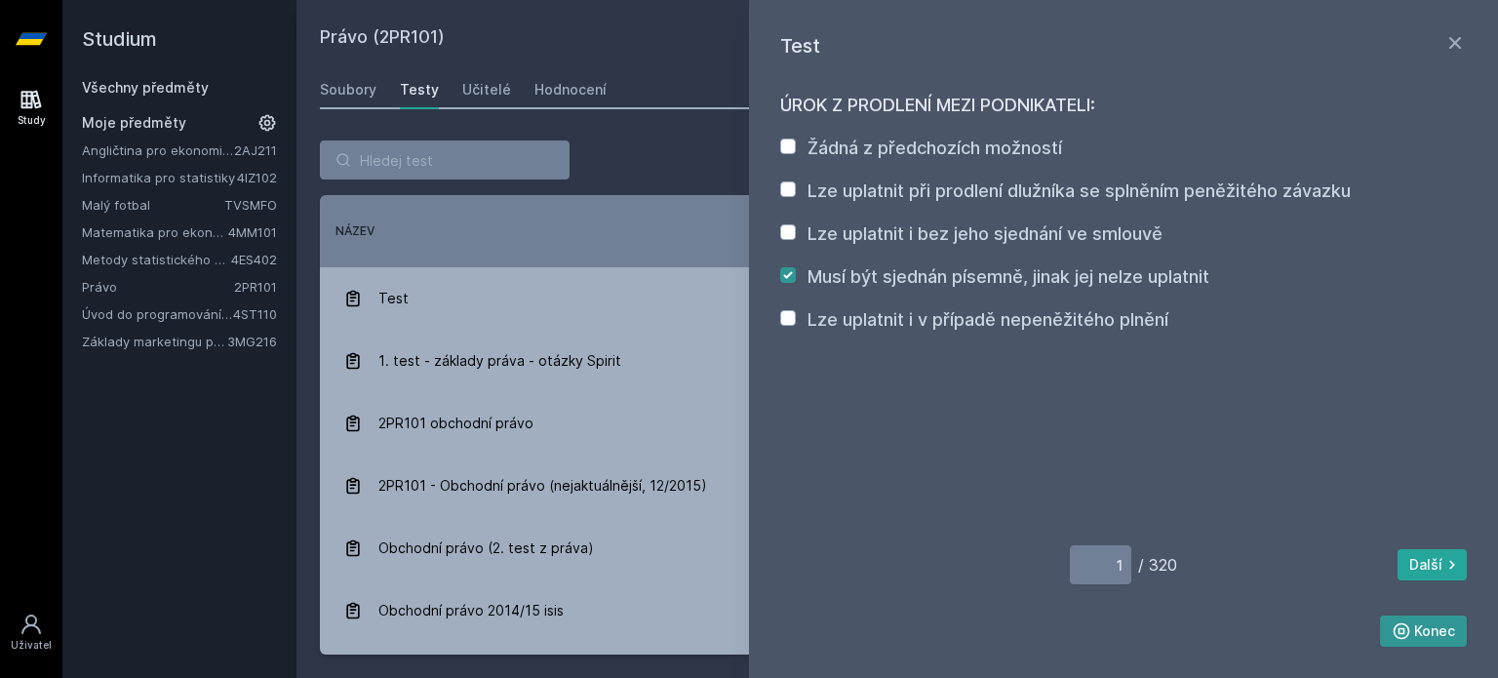
click at [1439, 628] on button "Konec" at bounding box center [1424, 630] width 88 height 31
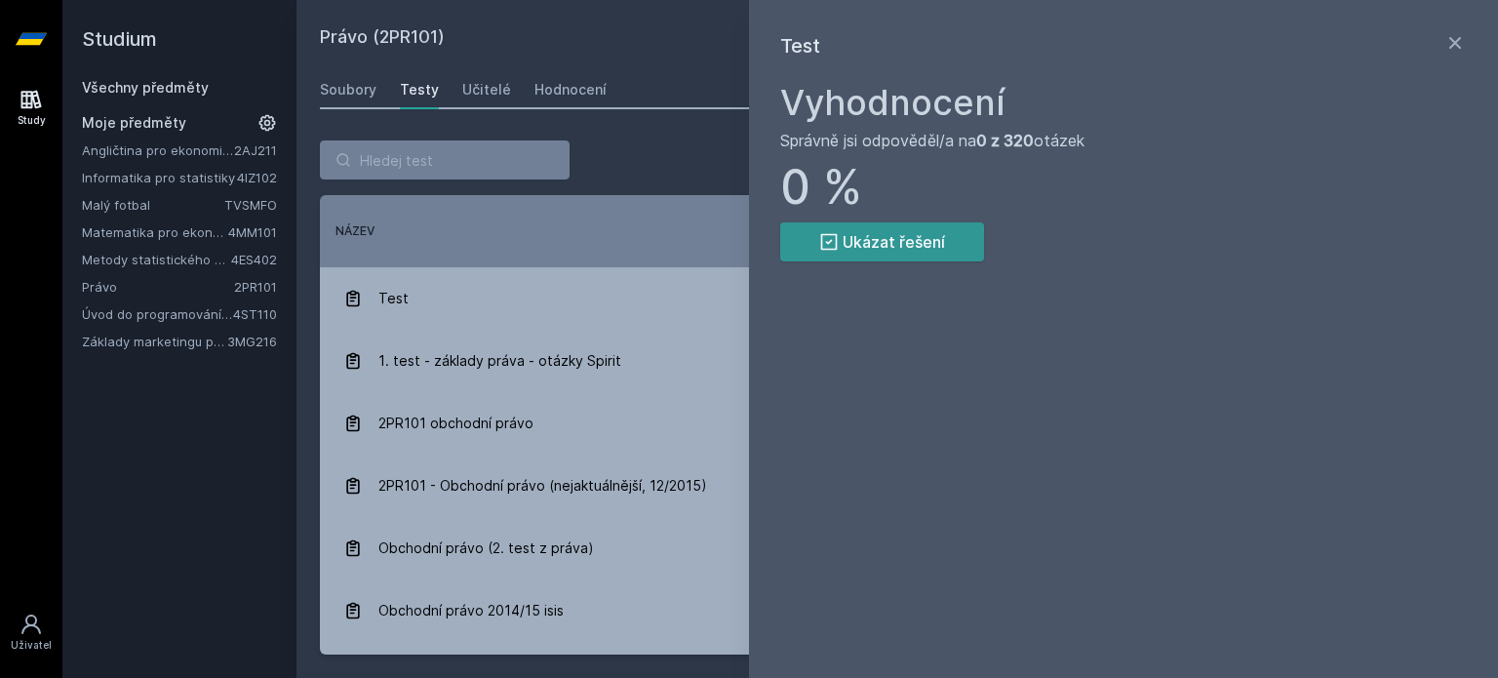
click at [889, 248] on button "Ukázat řešení" at bounding box center [882, 241] width 204 height 39
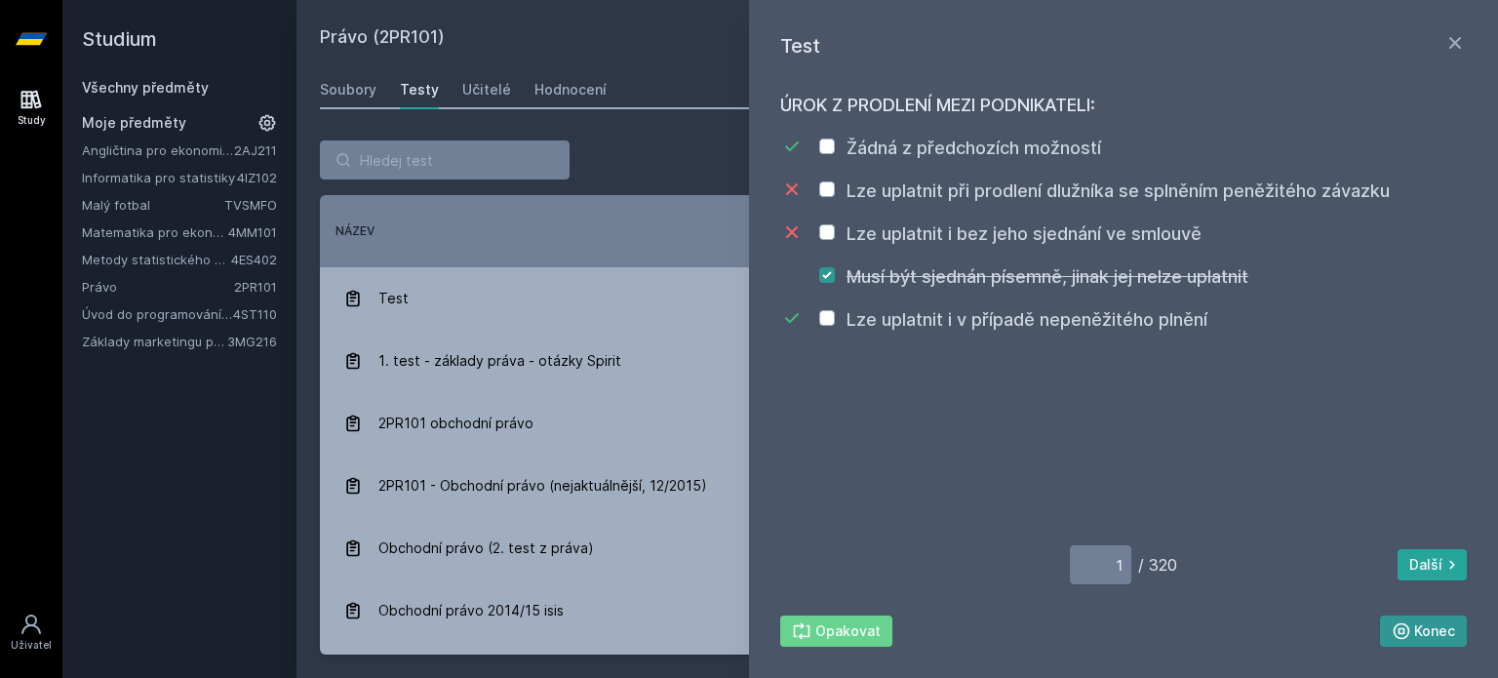
click at [1432, 630] on button "Konec" at bounding box center [1424, 630] width 88 height 31
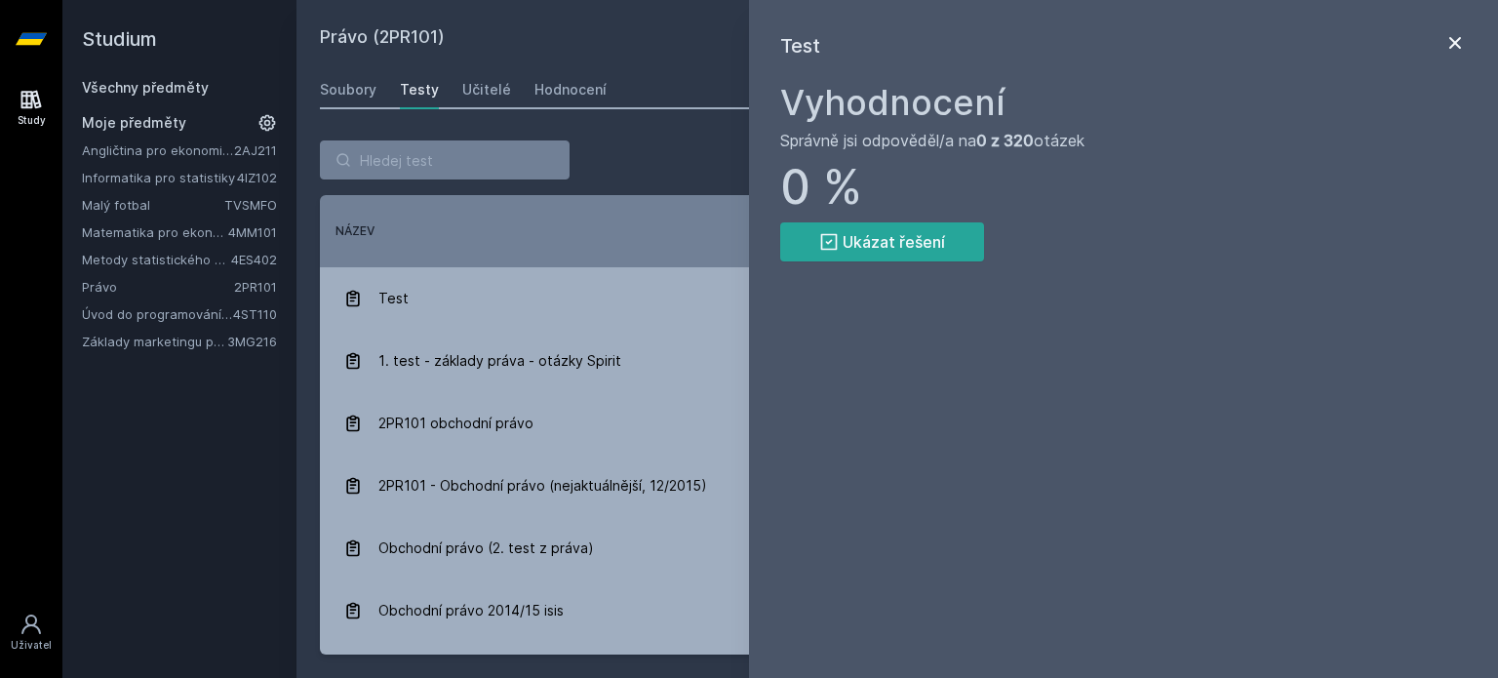
click at [1452, 46] on icon at bounding box center [1455, 43] width 12 height 12
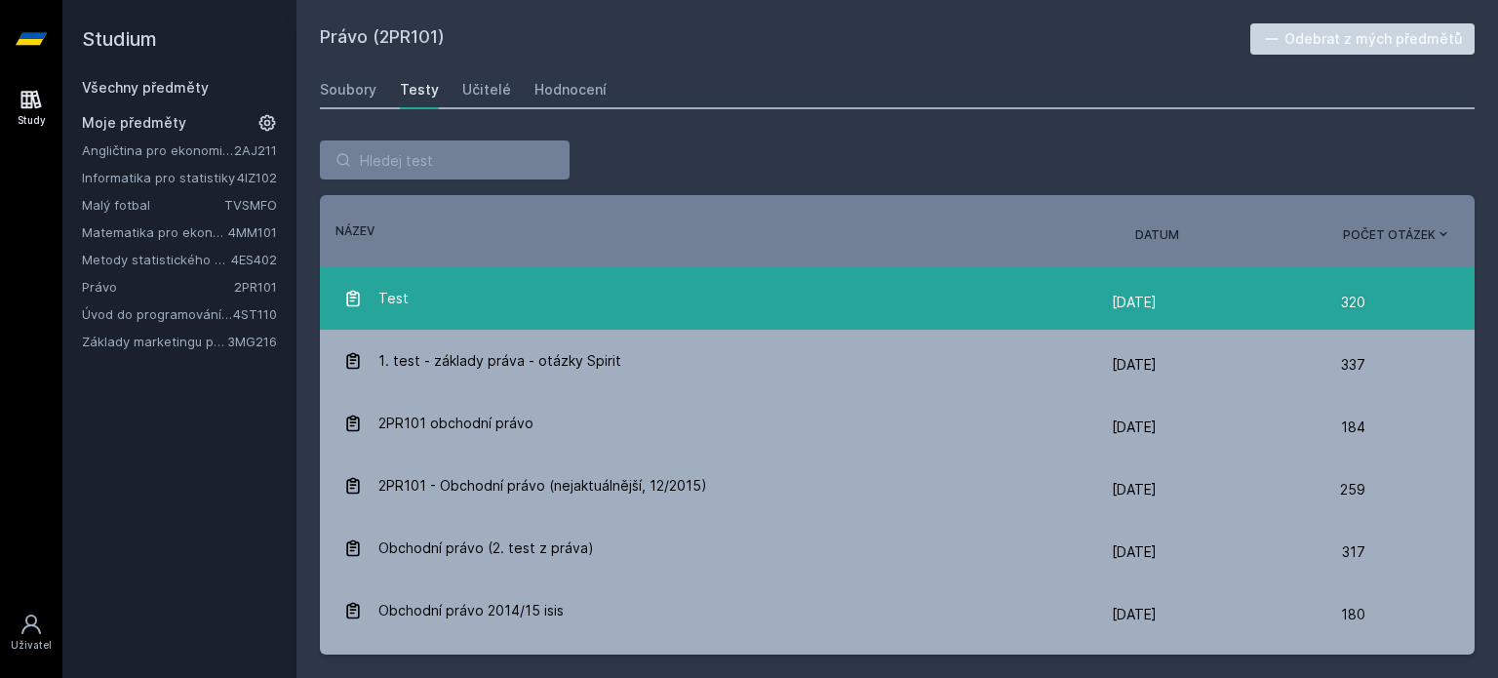
click at [1355, 302] on div "320" at bounding box center [1357, 302] width 32 height 39
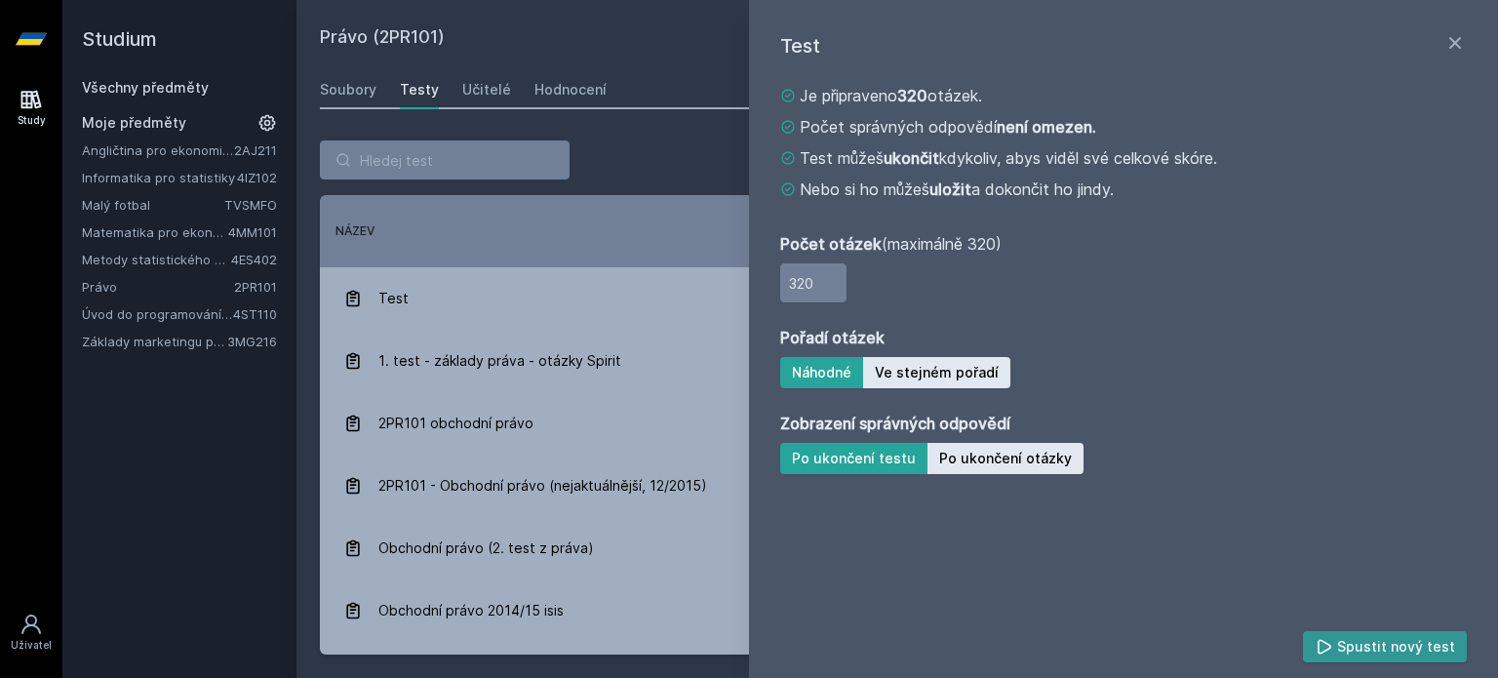
click at [1416, 659] on button "Spustit nový test" at bounding box center [1385, 646] width 165 height 31
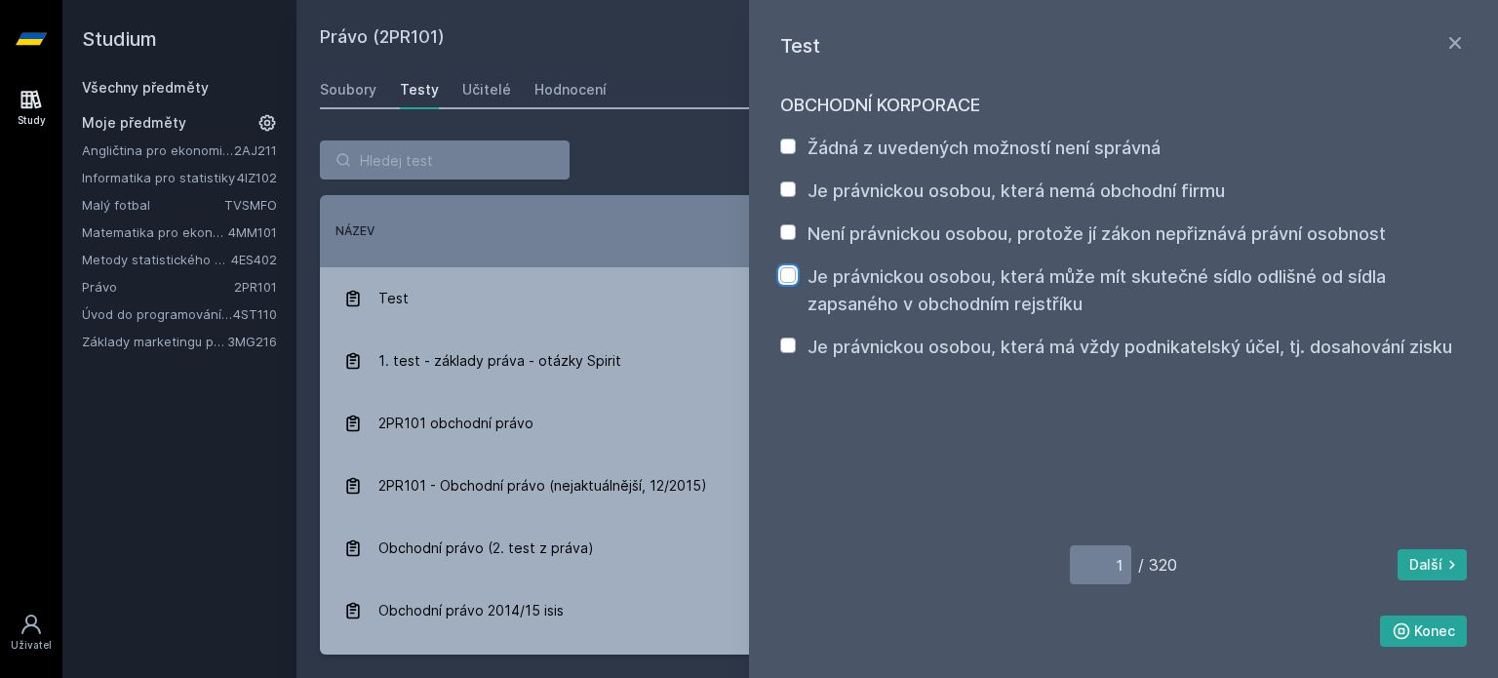
click at [791, 273] on input "Je právnickou osobou, která může mít skutečné sídlo odlišné od sídla zapsaného …" at bounding box center [788, 275] width 16 height 16
checkbox input "true"
click at [792, 354] on div "Je právnickou osobou, která má vždy podnikatelský účel, tj. dosahování zisku" at bounding box center [1116, 347] width 672 height 27
click at [795, 346] on div "Je právnickou osobou, která má vždy podnikatelský účel, tj. dosahování zisku" at bounding box center [1116, 347] width 672 height 27
click at [784, 342] on input "Je právnickou osobou, která má vždy podnikatelský účel, tj. dosahování zisku" at bounding box center [788, 345] width 16 height 16
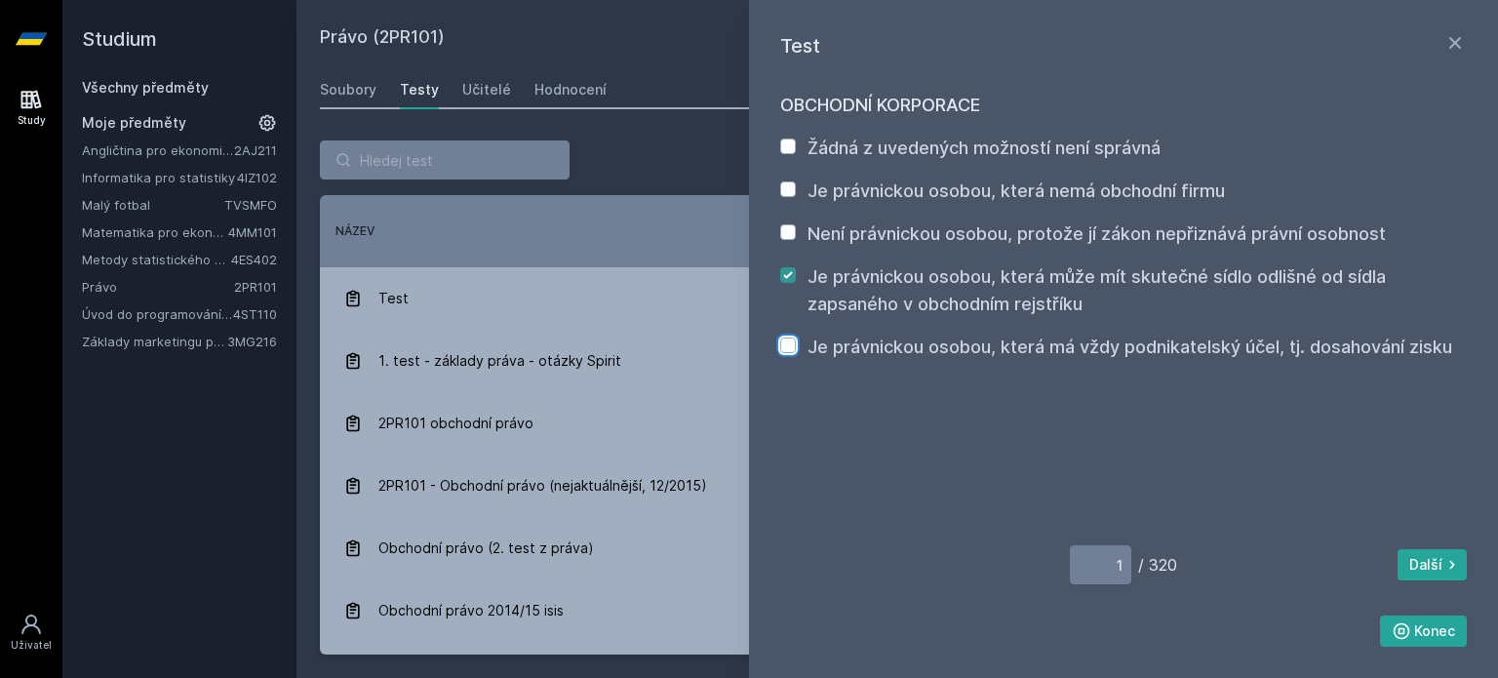
checkbox input "true"
click at [1442, 572] on icon at bounding box center [1452, 565] width 20 height 20
type input "2"
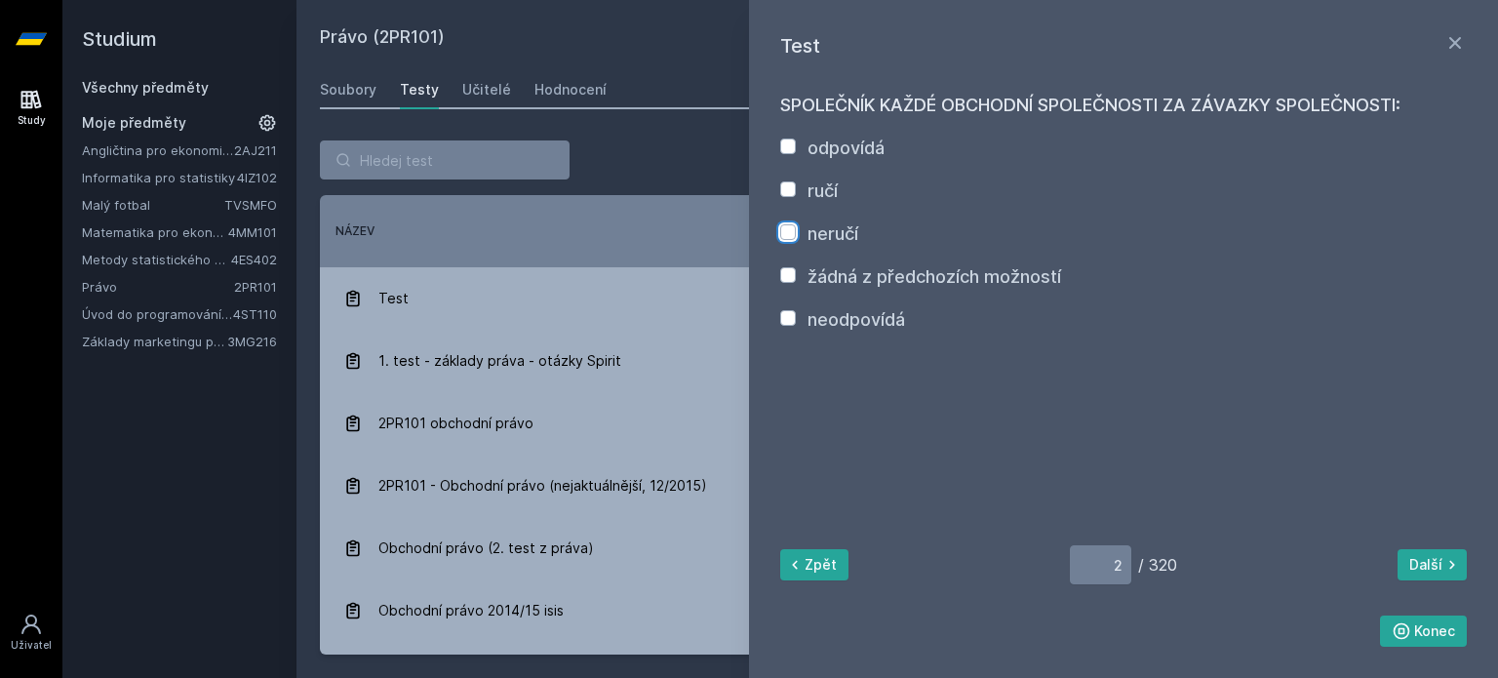
click at [789, 237] on input "neručí" at bounding box center [788, 232] width 16 height 16
checkbox input "true"
click at [794, 192] on input "ručí" at bounding box center [788, 189] width 16 height 16
checkbox input "true"
click at [791, 231] on input "neručí" at bounding box center [788, 232] width 16 height 16
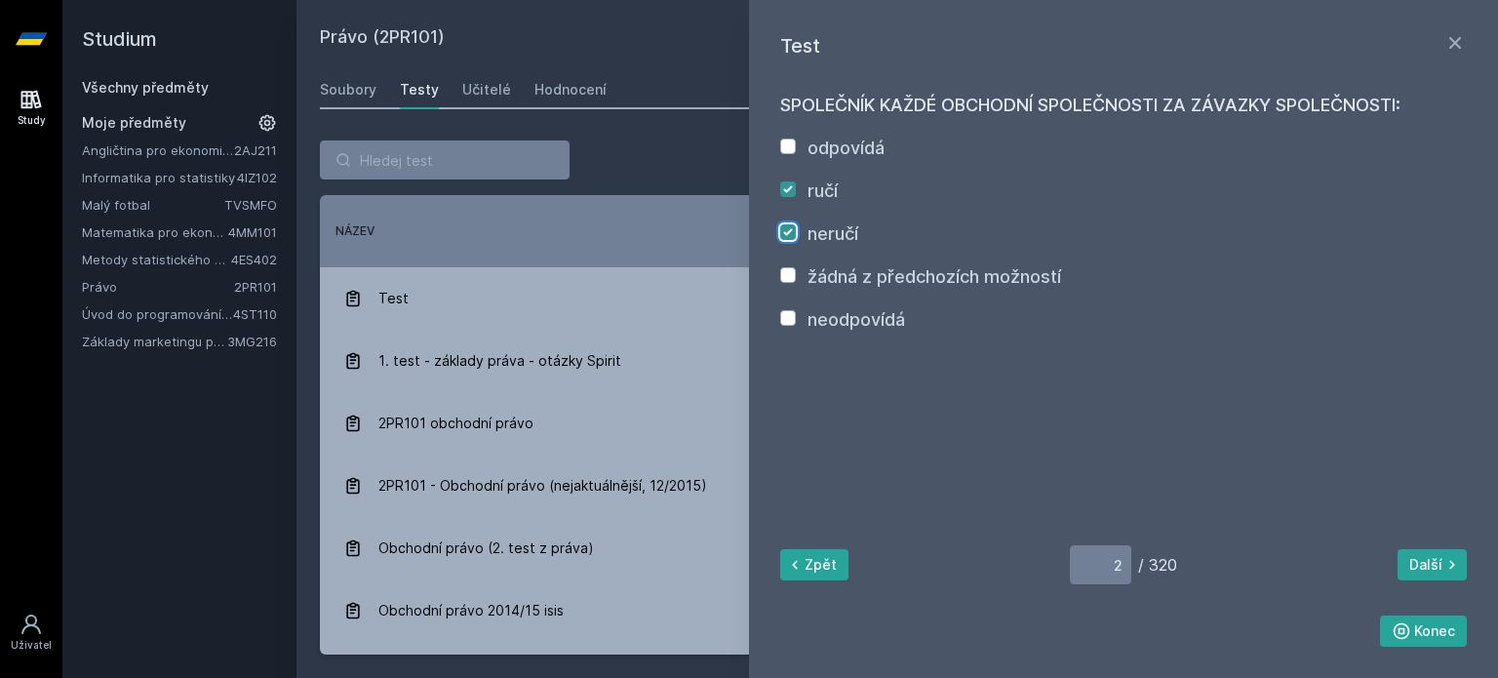
checkbox input "false"
click at [1443, 561] on icon at bounding box center [1452, 565] width 20 height 20
type input "3"
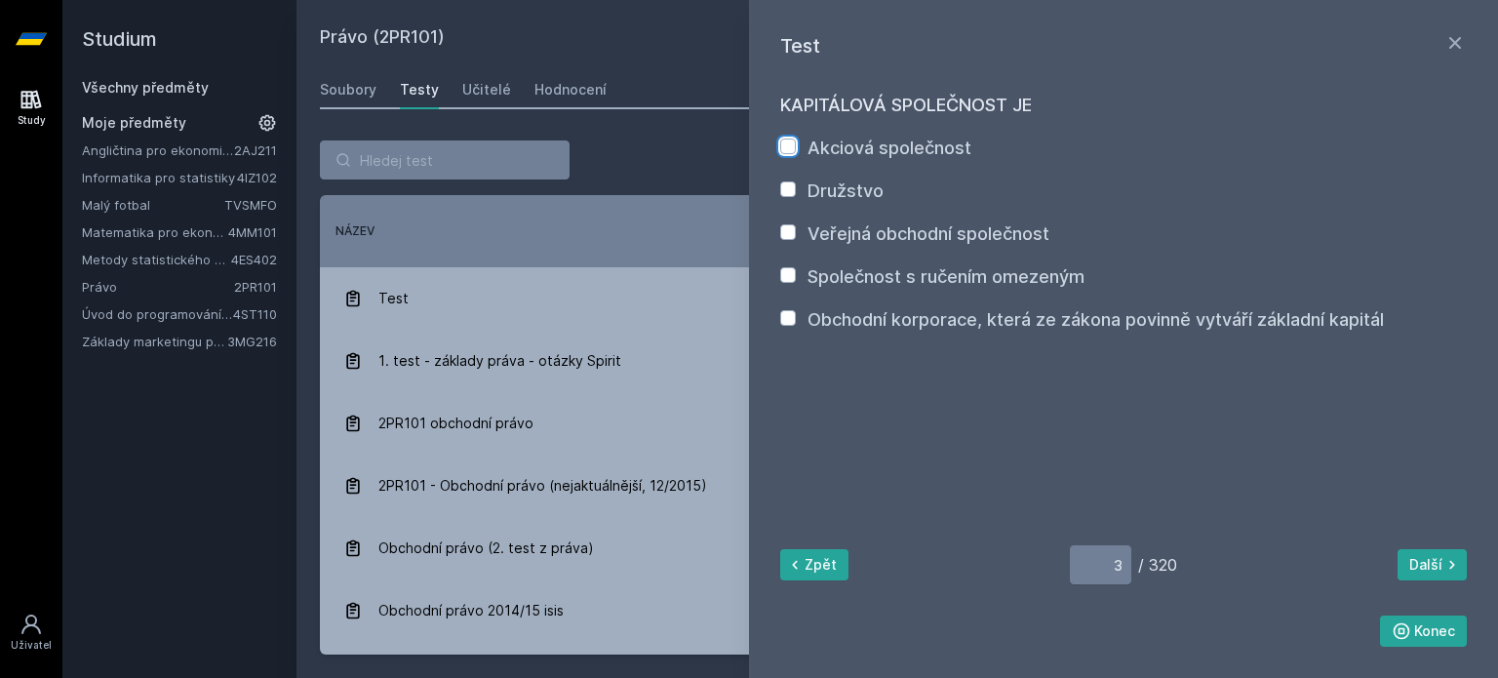
click at [784, 147] on input "Akciová společnost" at bounding box center [788, 146] width 16 height 16
checkbox input "true"
click at [788, 280] on input "Společnost s ručením omezeným" at bounding box center [788, 275] width 16 height 16
checkbox input "true"
click at [1443, 565] on icon at bounding box center [1452, 565] width 20 height 20
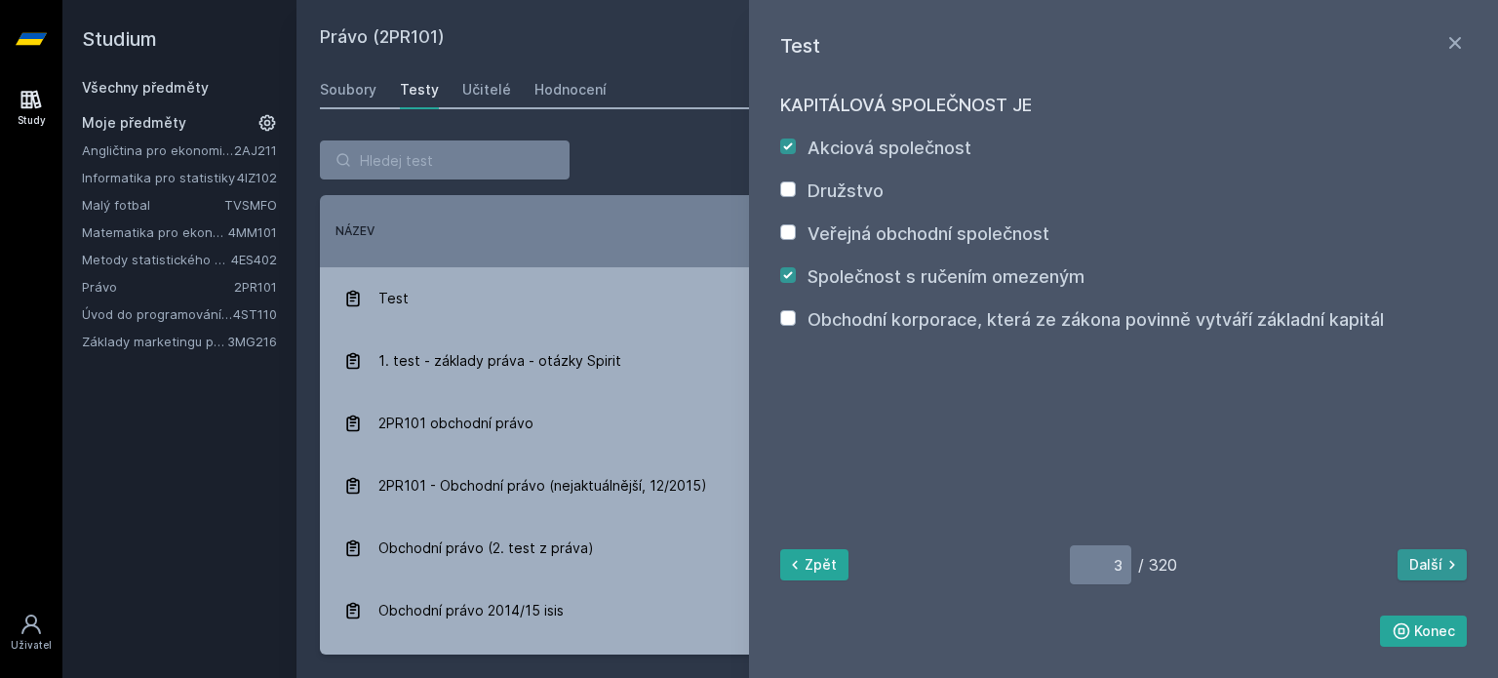
type input "4"
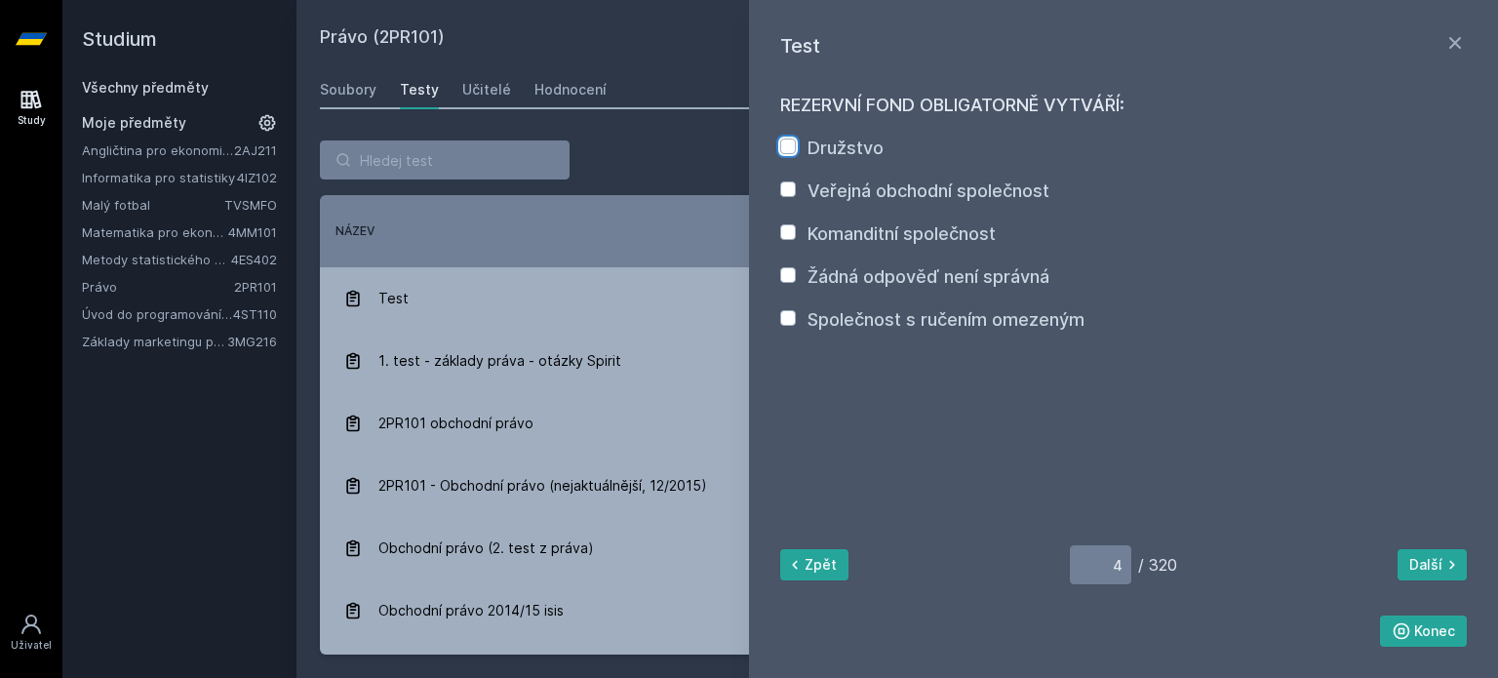
click at [785, 149] on input "Družstvo" at bounding box center [788, 146] width 16 height 16
checkbox input "true"
click at [1428, 553] on button "Další" at bounding box center [1431, 564] width 69 height 31
type input "5"
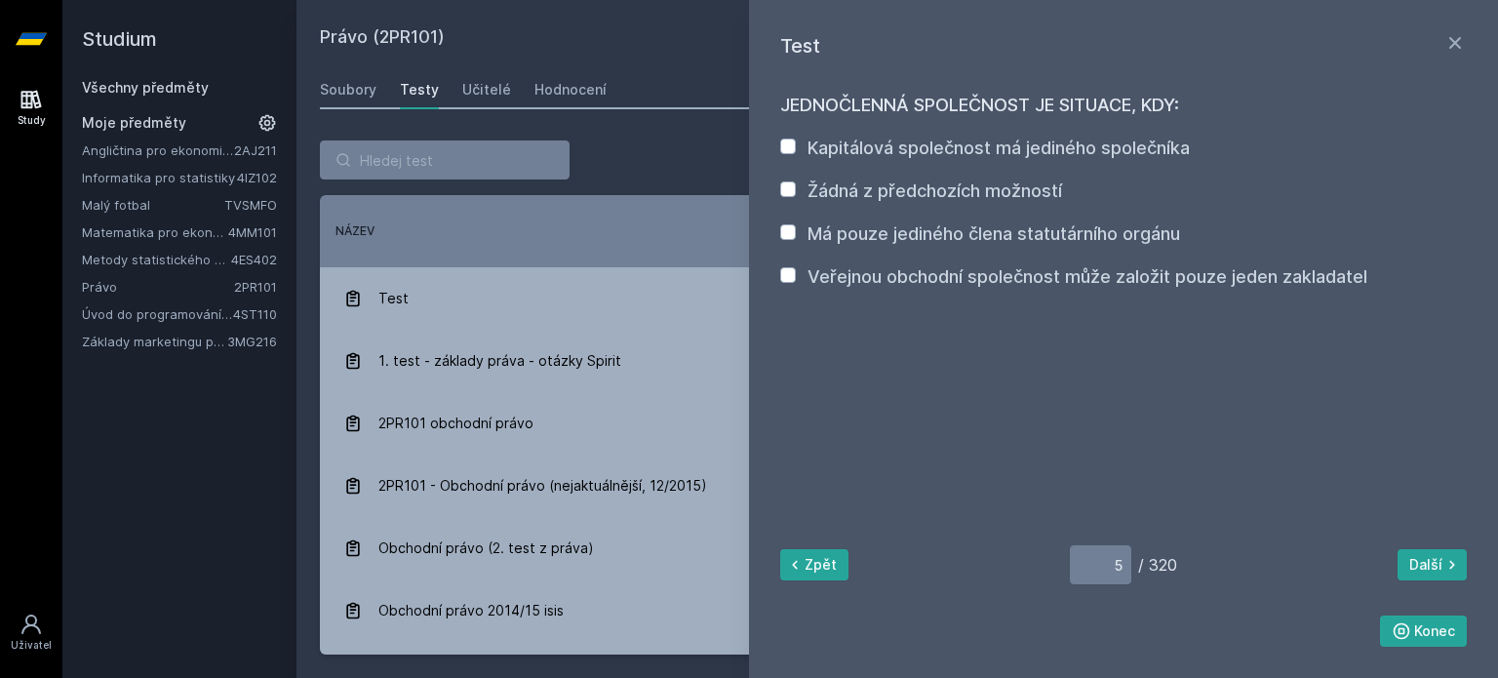
click at [843, 148] on label "Kapitálová společnost má jediného společníka" at bounding box center [998, 147] width 382 height 20
click at [796, 148] on input "Kapitálová společnost má jediného společníka" at bounding box center [788, 146] width 16 height 16
checkbox input "true"
click at [877, 234] on label "Má pouze jediného člena statutárního orgánu" at bounding box center [993, 233] width 373 height 20
click at [796, 234] on input "Má pouze jediného člena statutárního orgánu" at bounding box center [788, 232] width 16 height 16
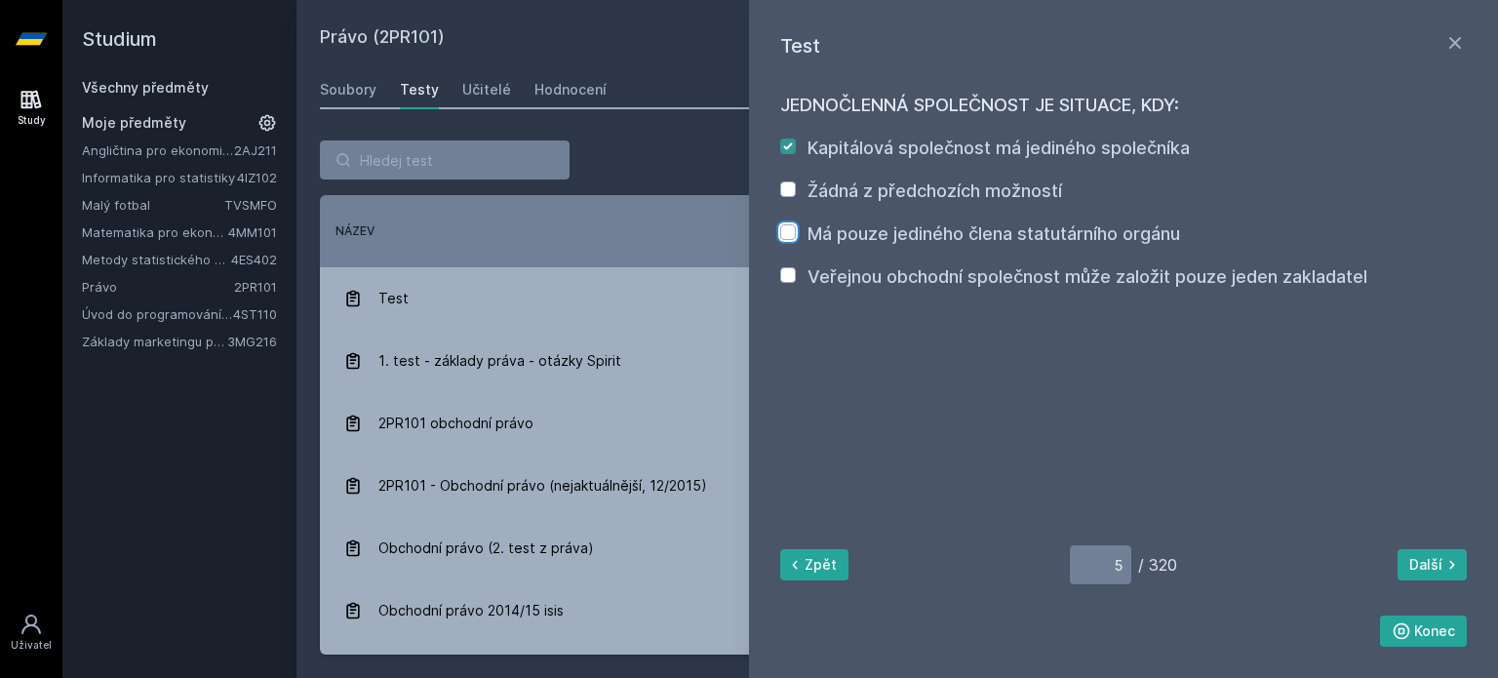
checkbox input "true"
click at [1440, 564] on button "Další" at bounding box center [1431, 564] width 69 height 31
type input "6"
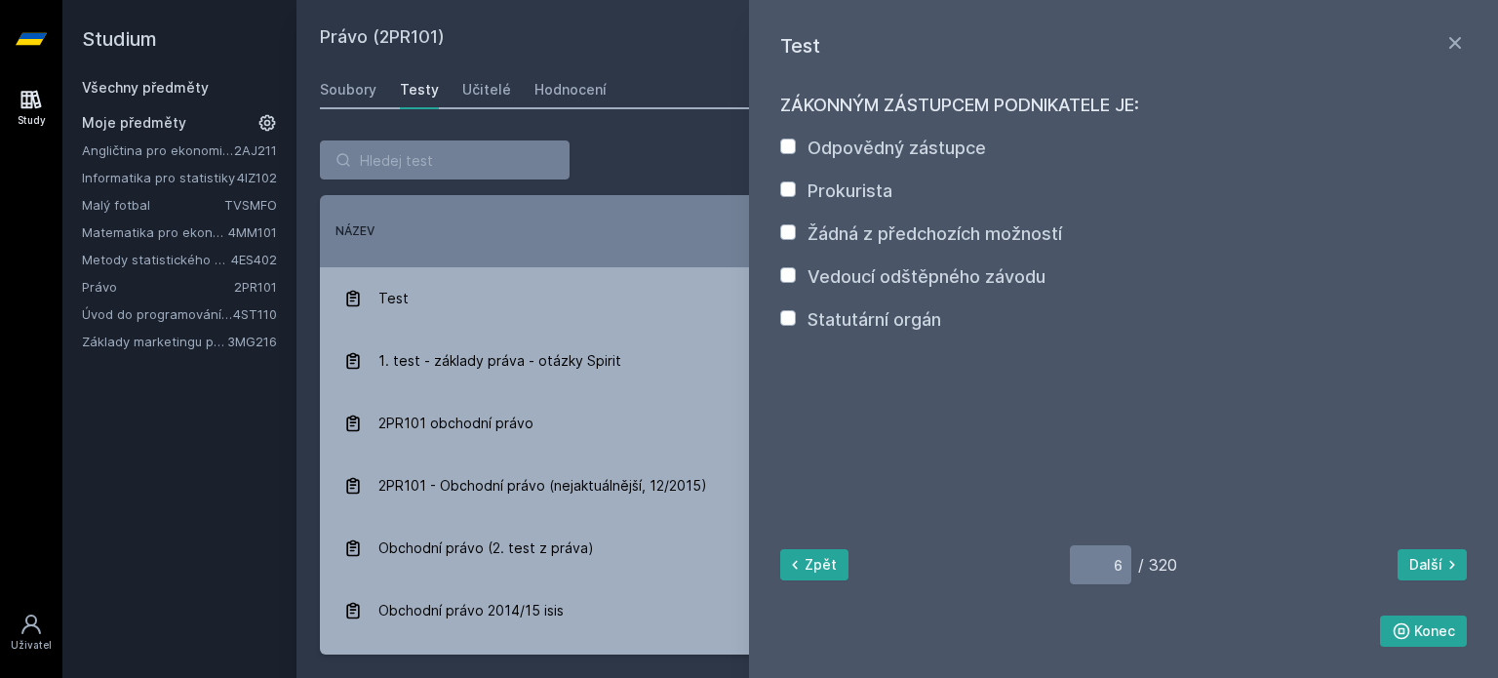
click at [928, 143] on label "Odpovědný zástupce" at bounding box center [896, 147] width 178 height 20
click at [796, 143] on input "Odpovědný zástupce" at bounding box center [788, 146] width 16 height 16
checkbox input "true"
click at [1450, 569] on icon at bounding box center [1452, 565] width 20 height 20
type input "7"
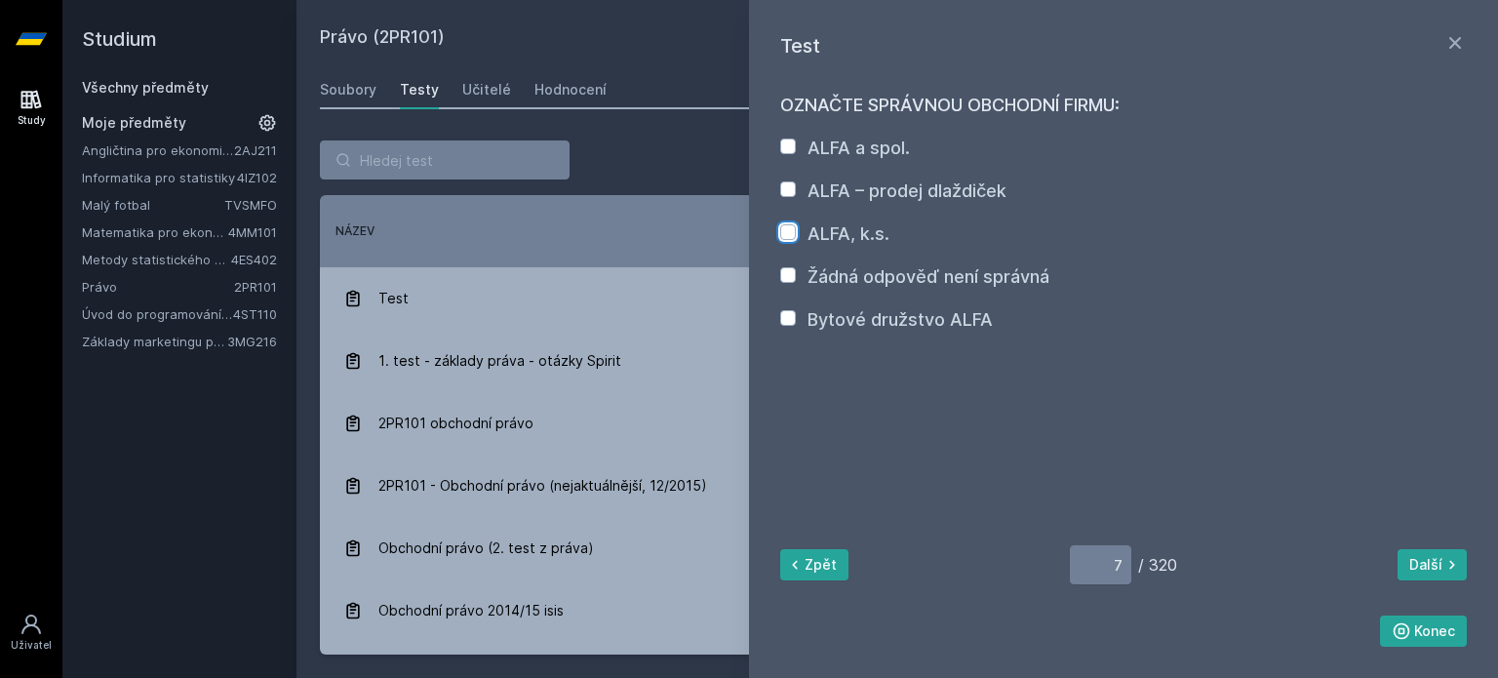
click at [790, 236] on input "ALFA, k.s." at bounding box center [788, 232] width 16 height 16
checkbox input "true"
click at [798, 316] on div "Bytové družstvo ALFA" at bounding box center [886, 319] width 213 height 27
click at [792, 313] on input "Bytové družstvo ALFA" at bounding box center [788, 318] width 16 height 16
checkbox input "true"
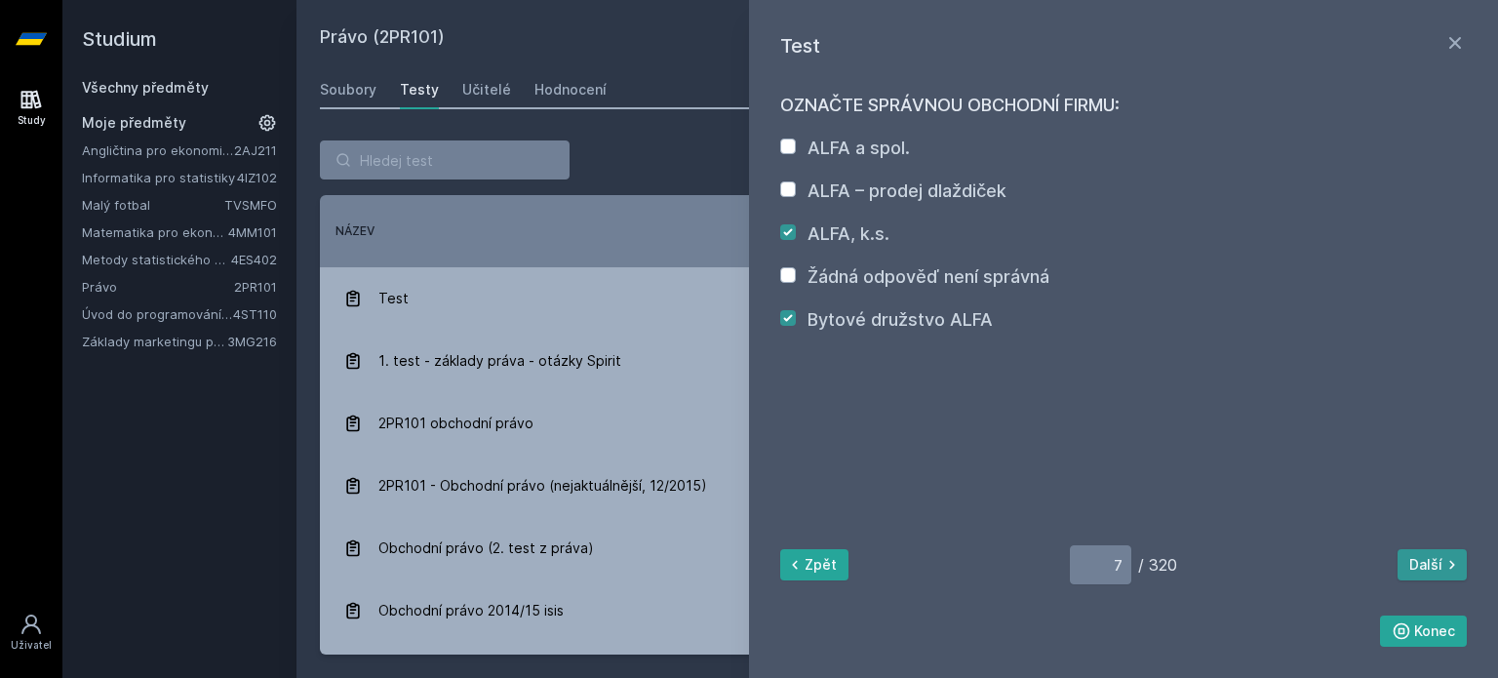
click at [1459, 572] on icon at bounding box center [1452, 565] width 20 height 20
type input "8"
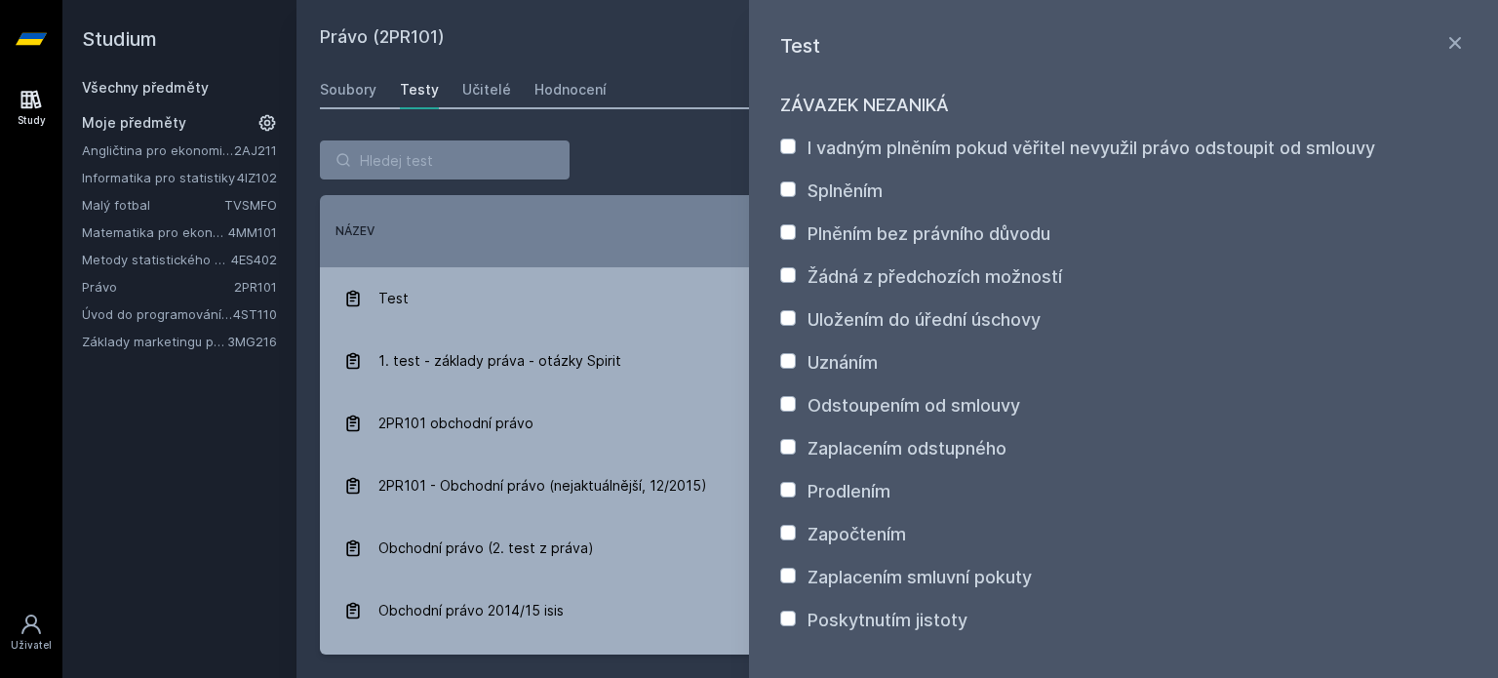
scroll to position [130, 0]
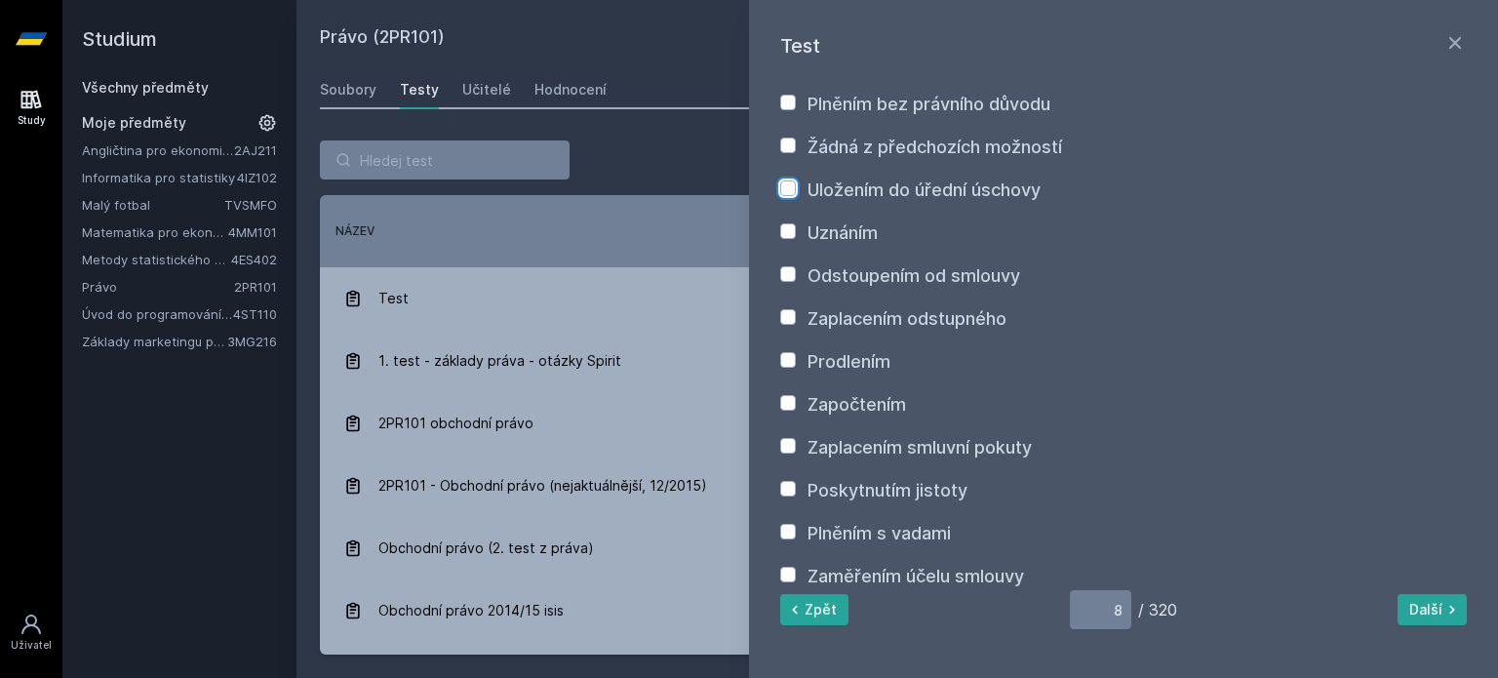
click at [792, 190] on input "Uložením do úřední úschovy" at bounding box center [788, 188] width 16 height 16
checkbox input "true"
click at [788, 360] on input "Prodlením" at bounding box center [788, 360] width 16 height 16
checkbox input "true"
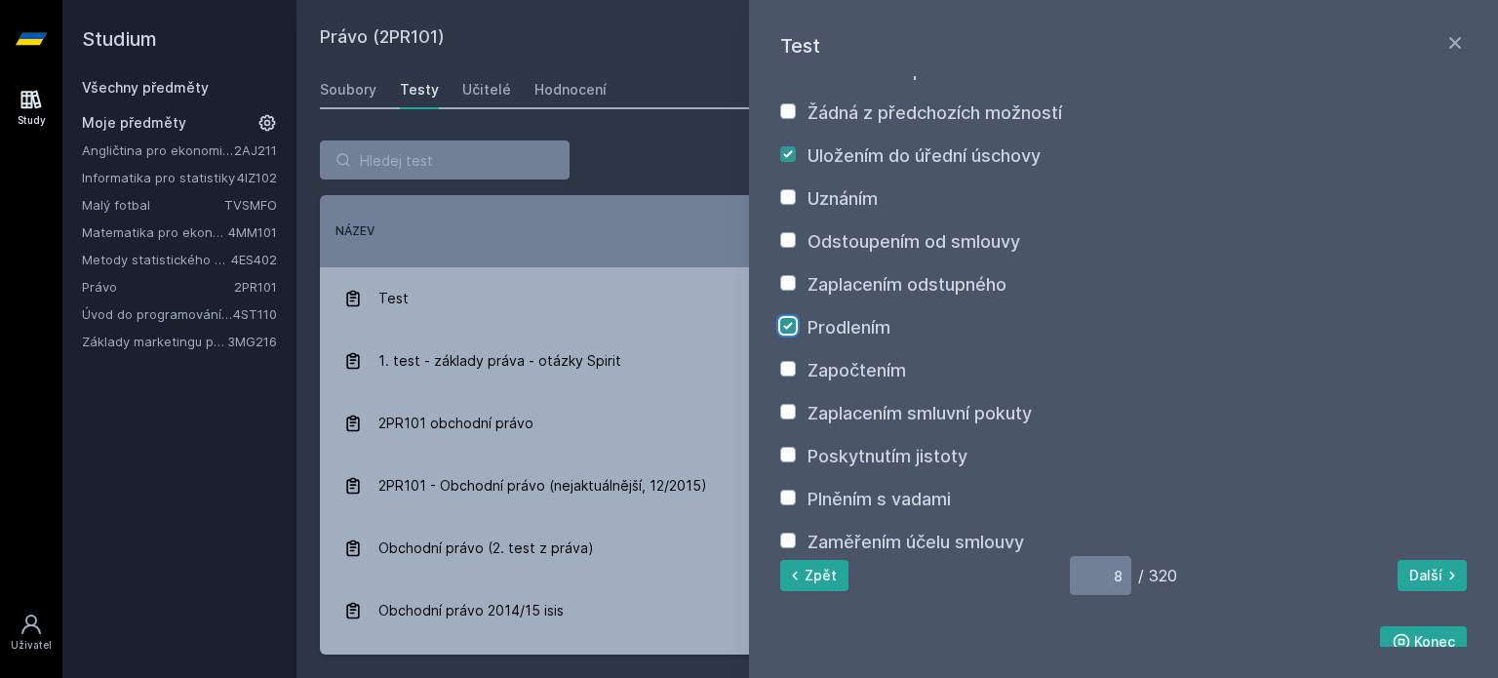
scroll to position [175, 0]
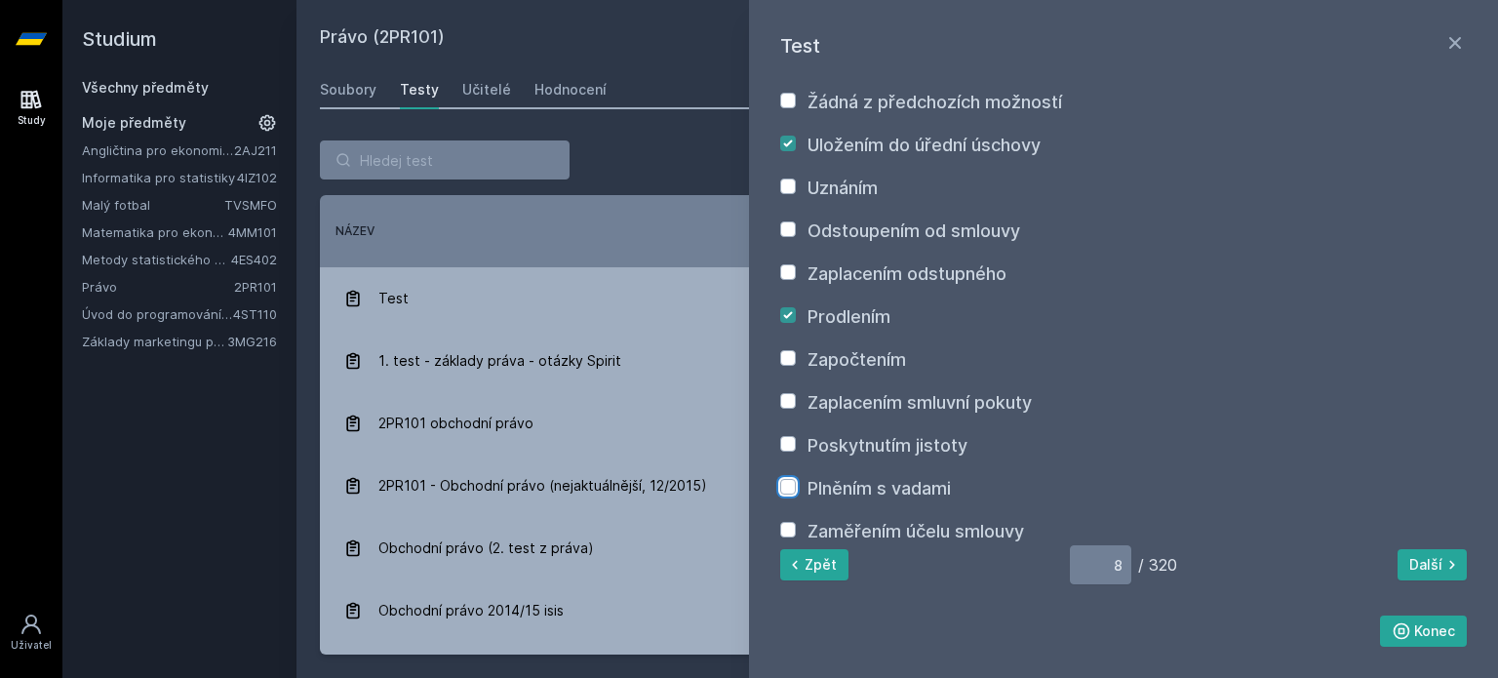
click at [786, 486] on input "Plněním s vadami" at bounding box center [788, 487] width 16 height 16
checkbox input "true"
click at [1417, 573] on button "Další" at bounding box center [1431, 564] width 69 height 31
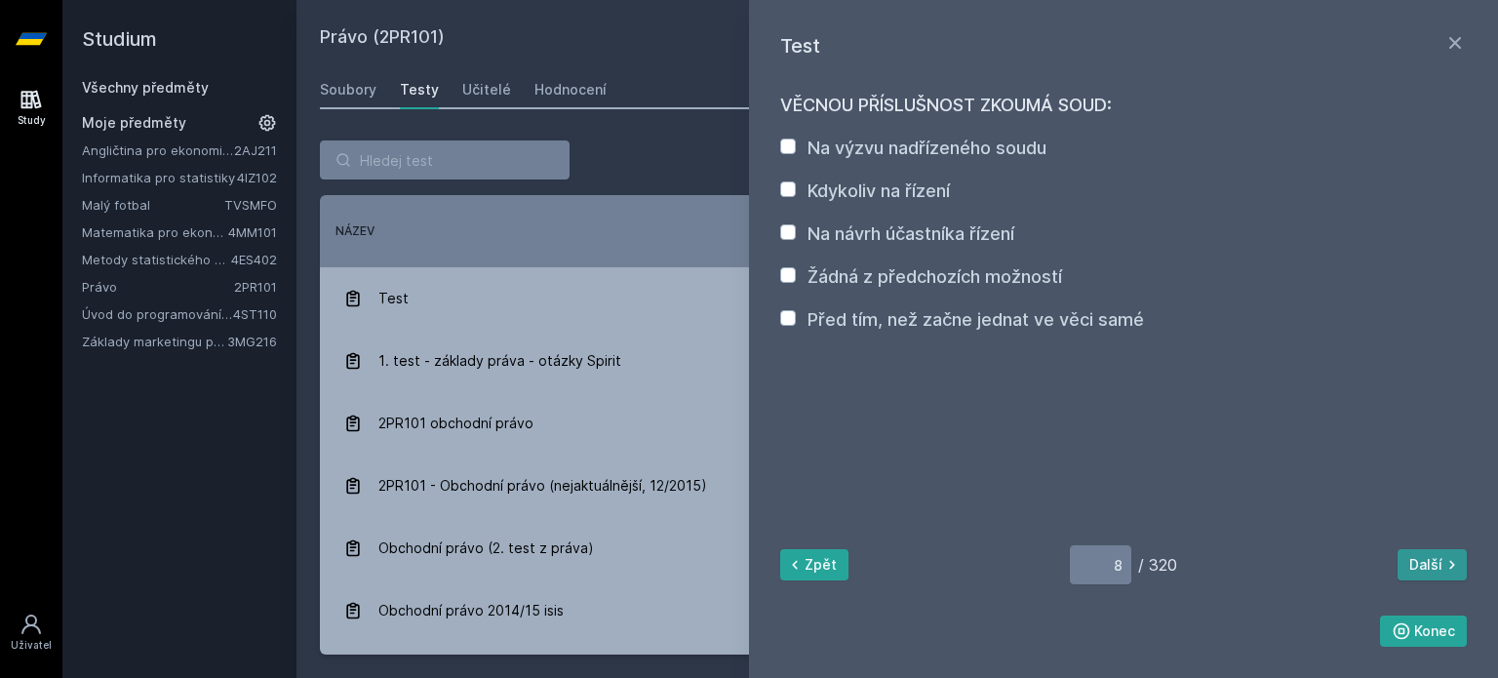
type input "9"
click at [789, 235] on input "Na návrh účastníka řízení" at bounding box center [788, 232] width 16 height 16
checkbox input "true"
click at [794, 315] on input "Před tím, než začne jednat ve věci samé" at bounding box center [788, 318] width 16 height 16
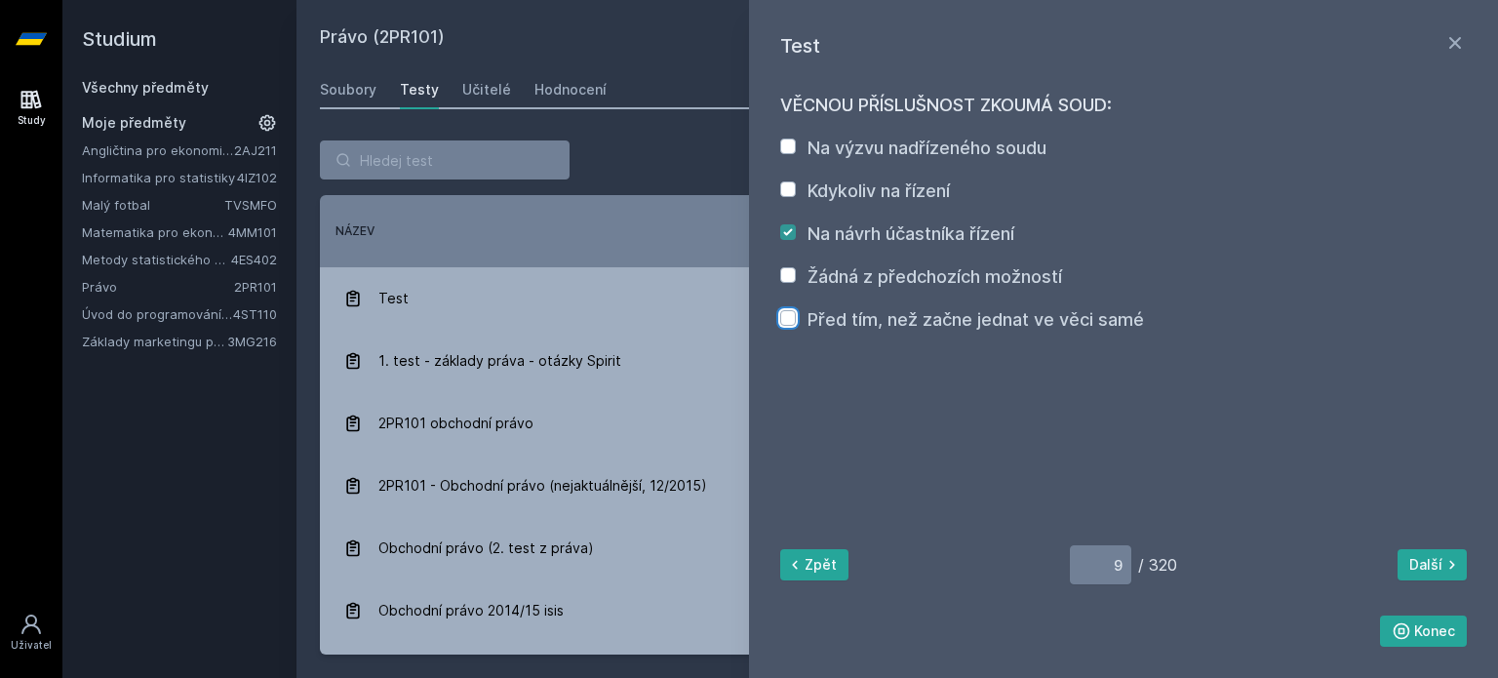
checkbox input "true"
click at [1460, 557] on icon at bounding box center [1452, 565] width 20 height 20
type input "10"
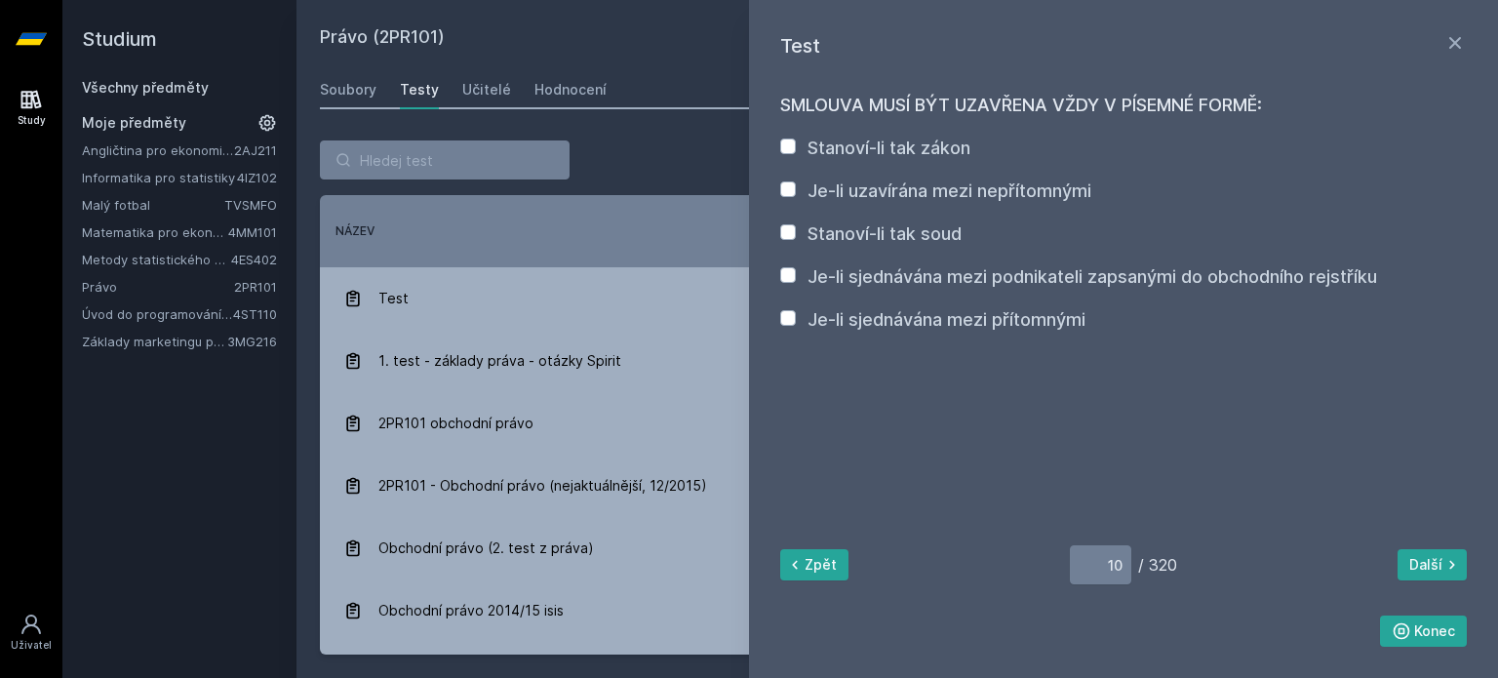
click at [1008, 189] on label "Je-li uzavírána mezi nepřítomnými" at bounding box center [949, 190] width 284 height 20
click at [796, 189] on input "Je-li uzavírána mezi nepřítomnými" at bounding box center [788, 189] width 16 height 16
checkbox input "true"
click at [1018, 276] on label "Je-li sjednávána mezi podnikateli zapsanými do obchodního rejstříku" at bounding box center [1091, 276] width 569 height 20
click at [796, 276] on input "Je-li sjednávána mezi podnikateli zapsanými do obchodního rejstříku" at bounding box center [788, 275] width 16 height 16
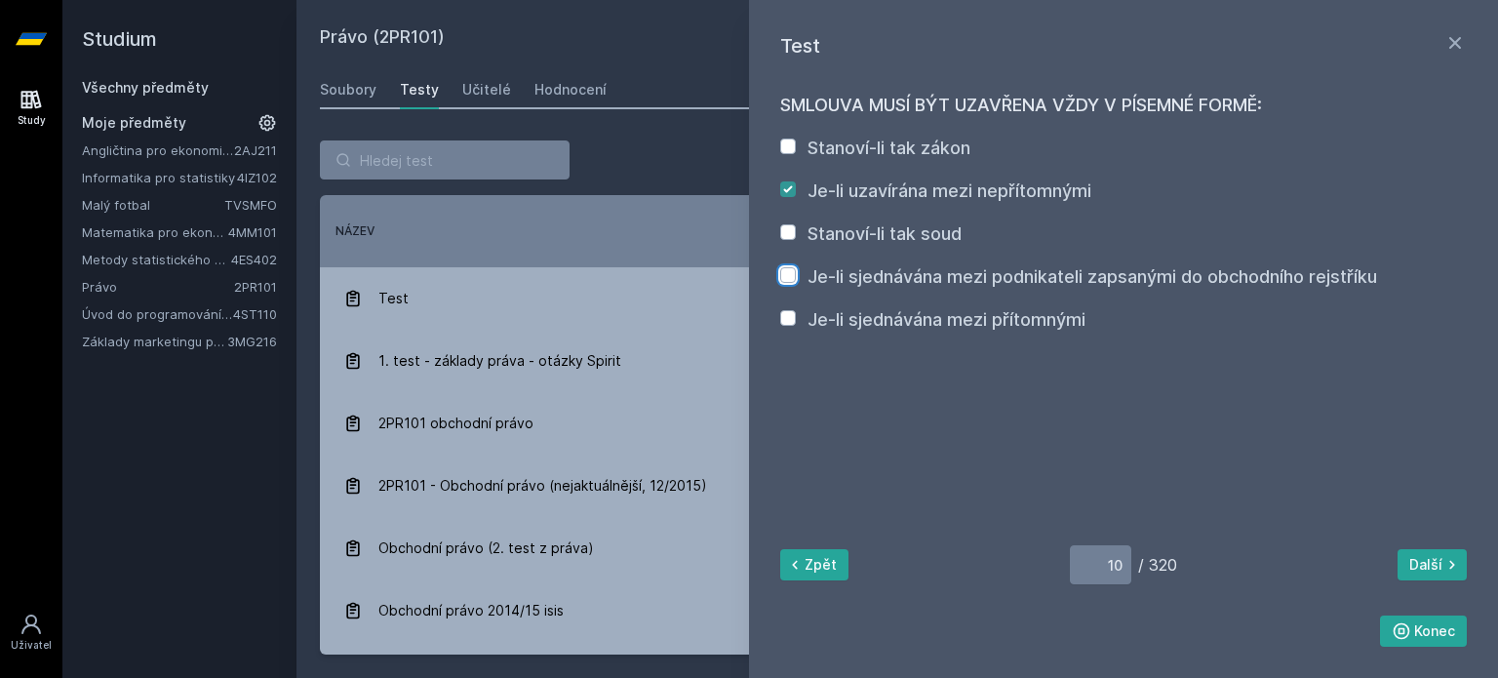
checkbox input "true"
click at [1436, 630] on button "Konec" at bounding box center [1424, 630] width 88 height 31
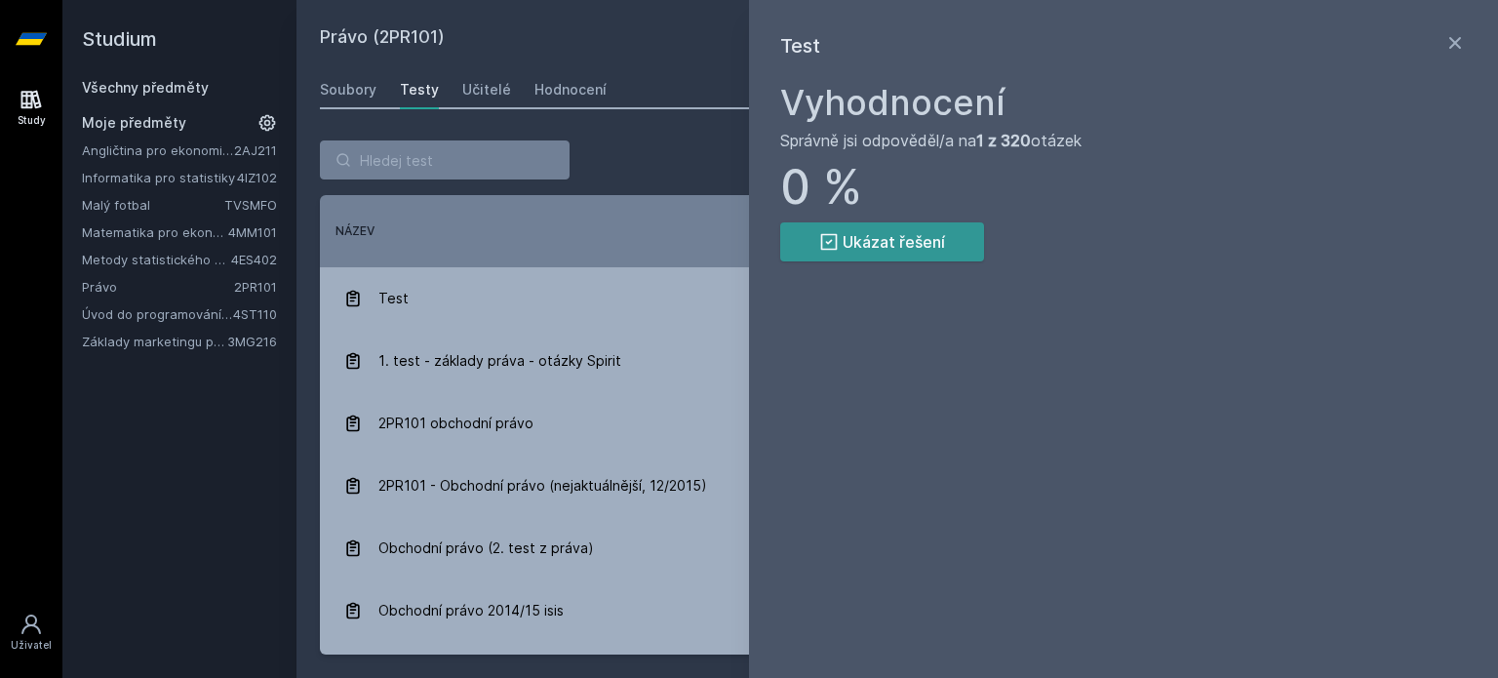
click at [909, 249] on button "Ukázat řešení" at bounding box center [882, 241] width 204 height 39
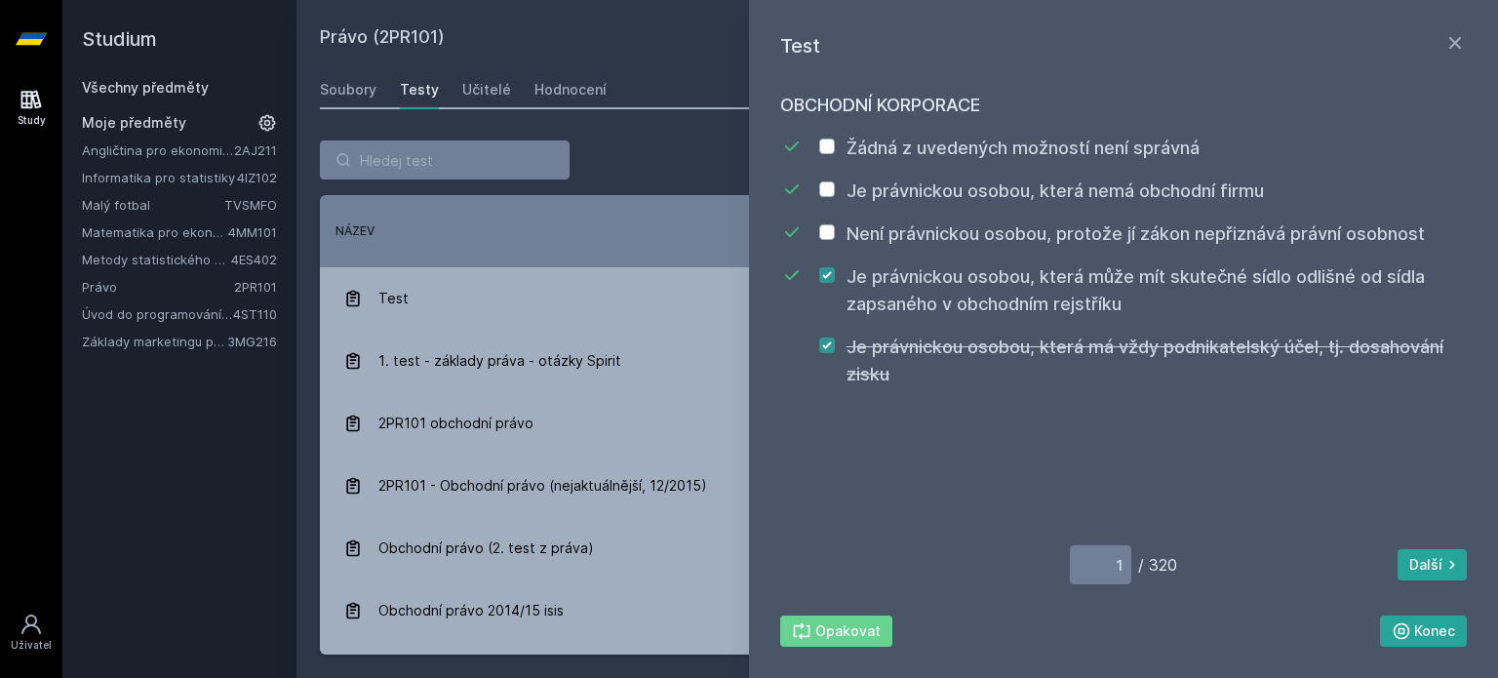
click at [1446, 547] on div "1 / 320 Další [GEOGRAPHIC_DATA] [GEOGRAPHIC_DATA]" at bounding box center [1123, 595] width 687 height 101
click at [1447, 555] on icon at bounding box center [1452, 565] width 20 height 20
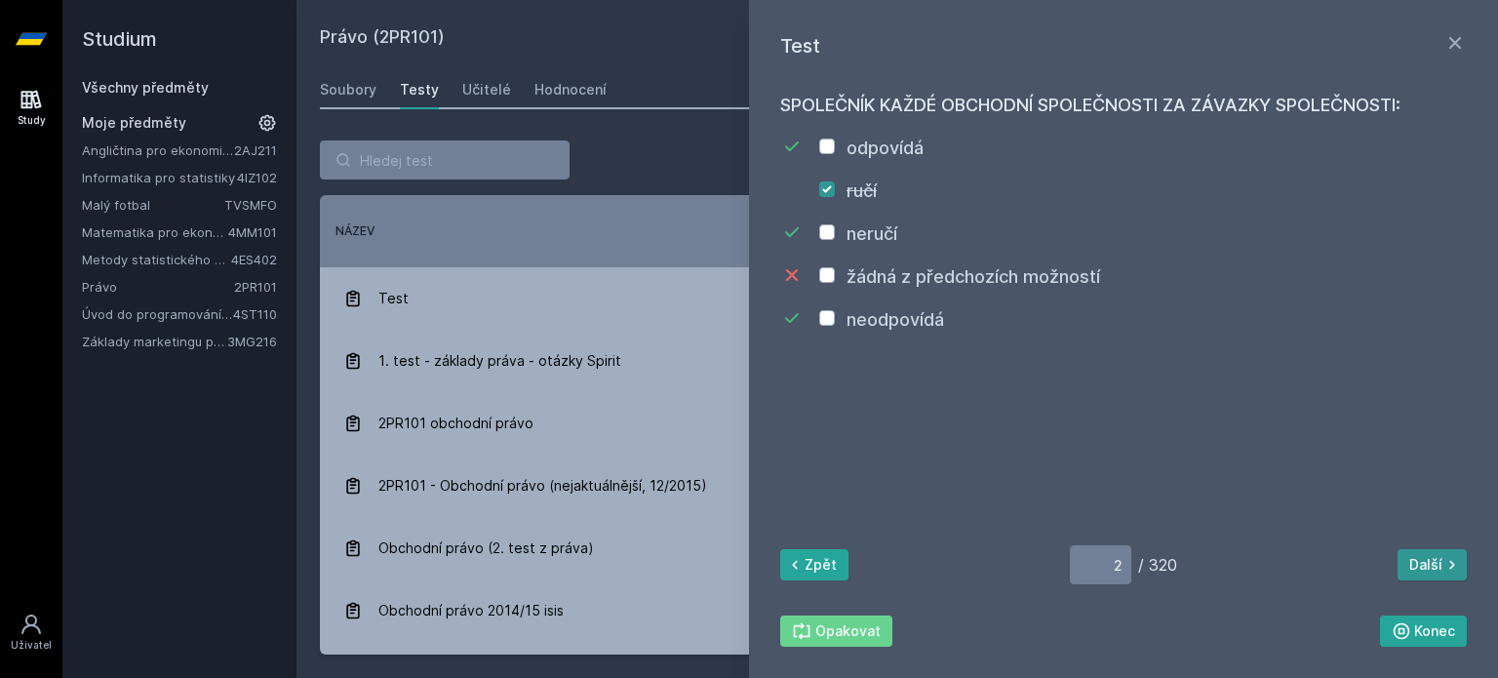
click at [1424, 566] on button "Další" at bounding box center [1431, 564] width 69 height 31
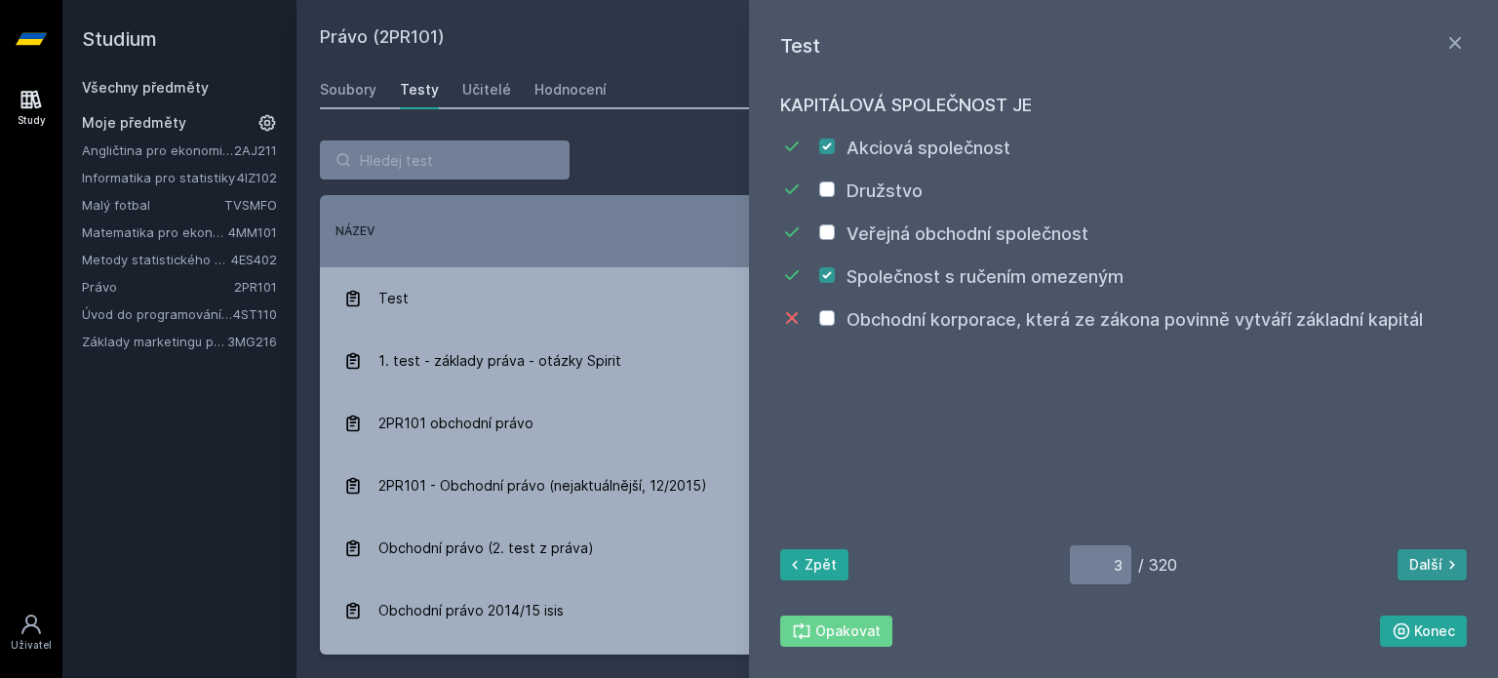
click at [1424, 567] on button "Další" at bounding box center [1431, 564] width 69 height 31
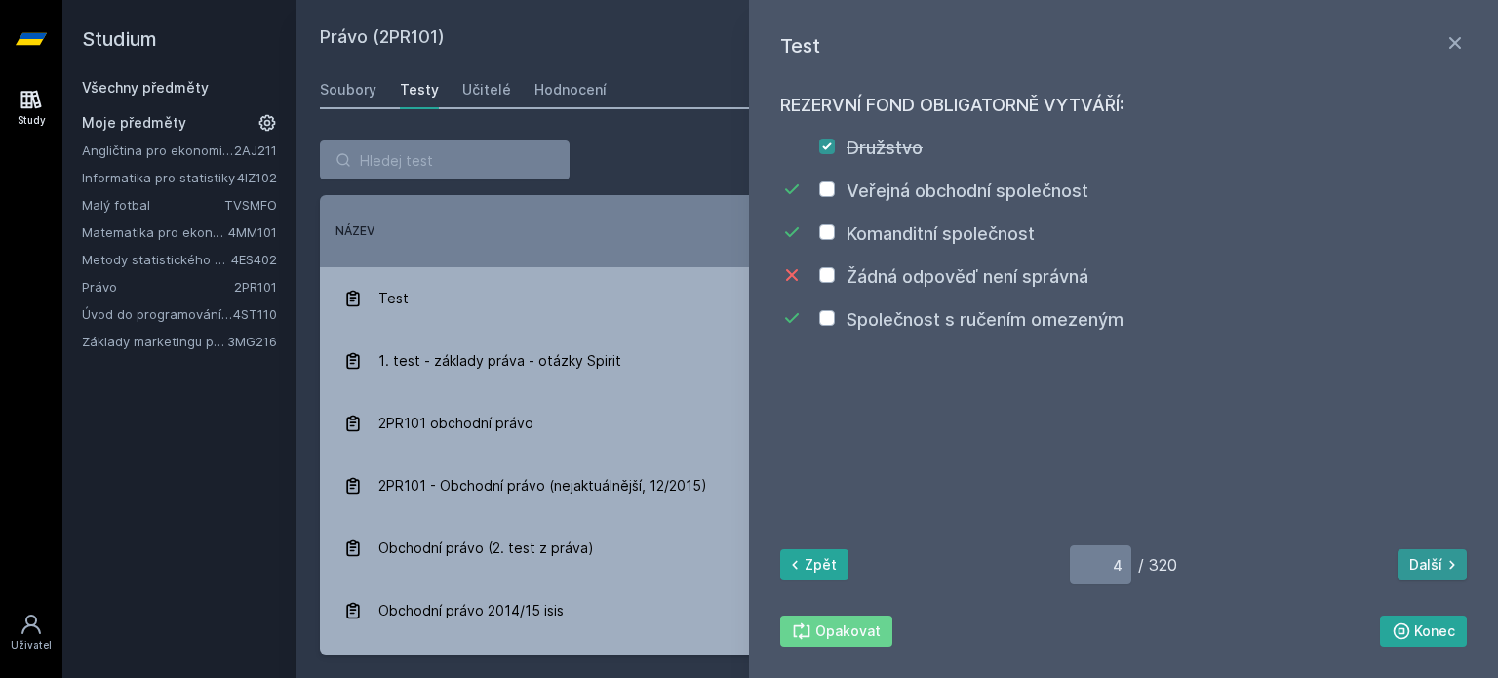
click at [1424, 567] on button "Další" at bounding box center [1431, 564] width 69 height 31
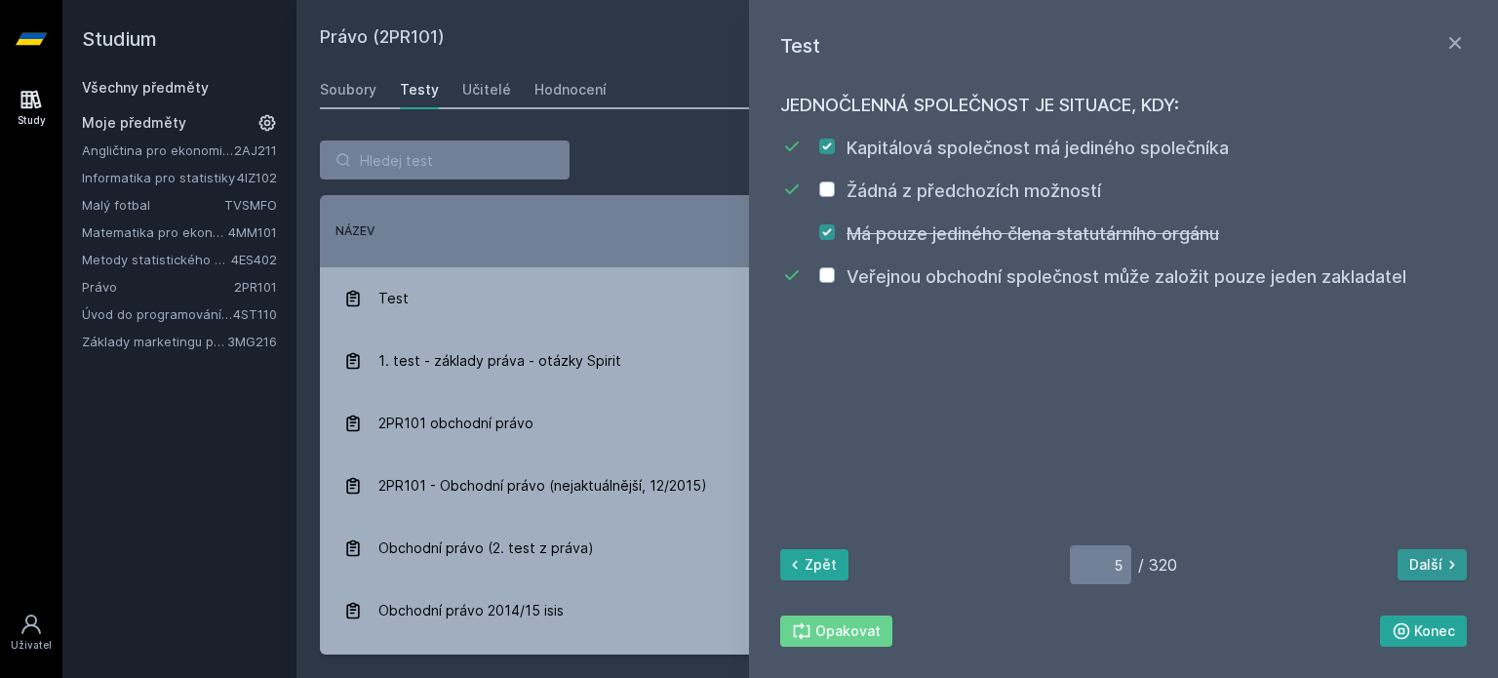
click at [1424, 570] on button "Další" at bounding box center [1431, 564] width 69 height 31
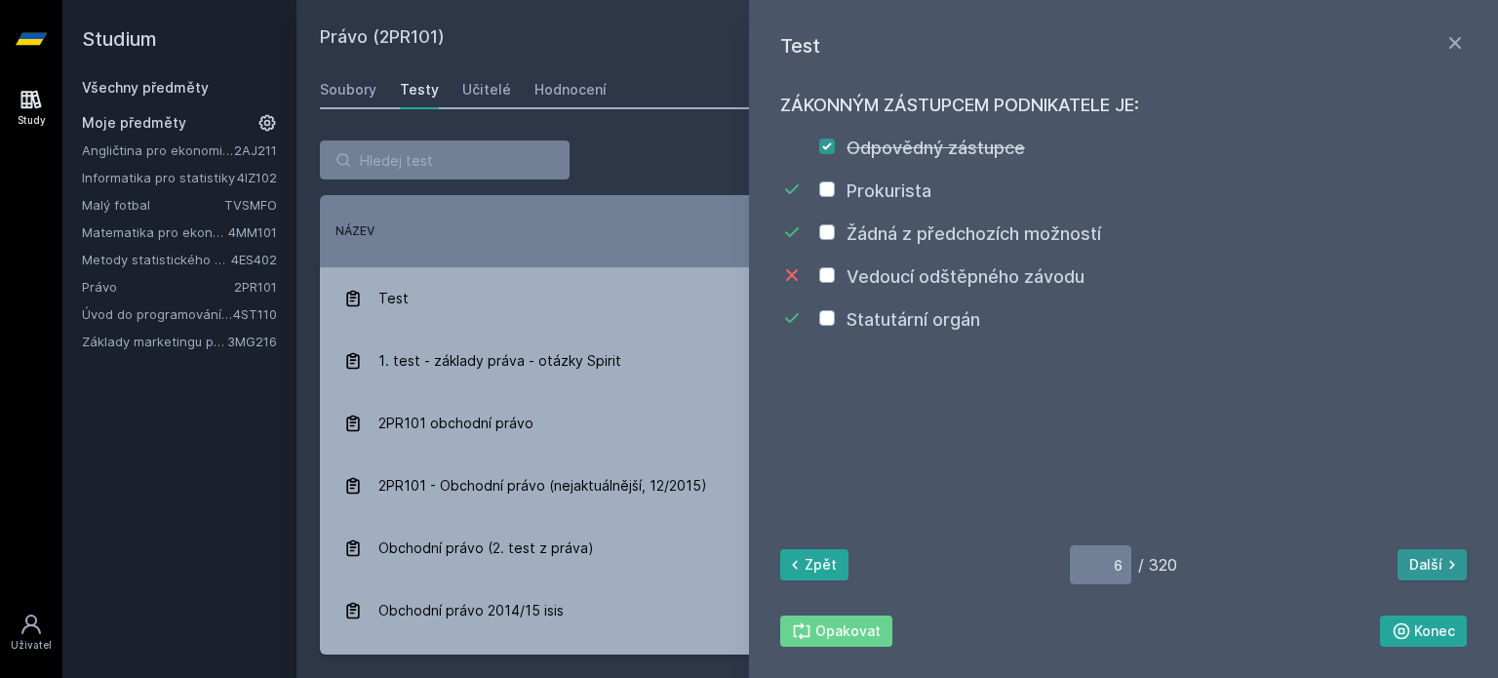
click at [1424, 570] on button "Další" at bounding box center [1431, 564] width 69 height 31
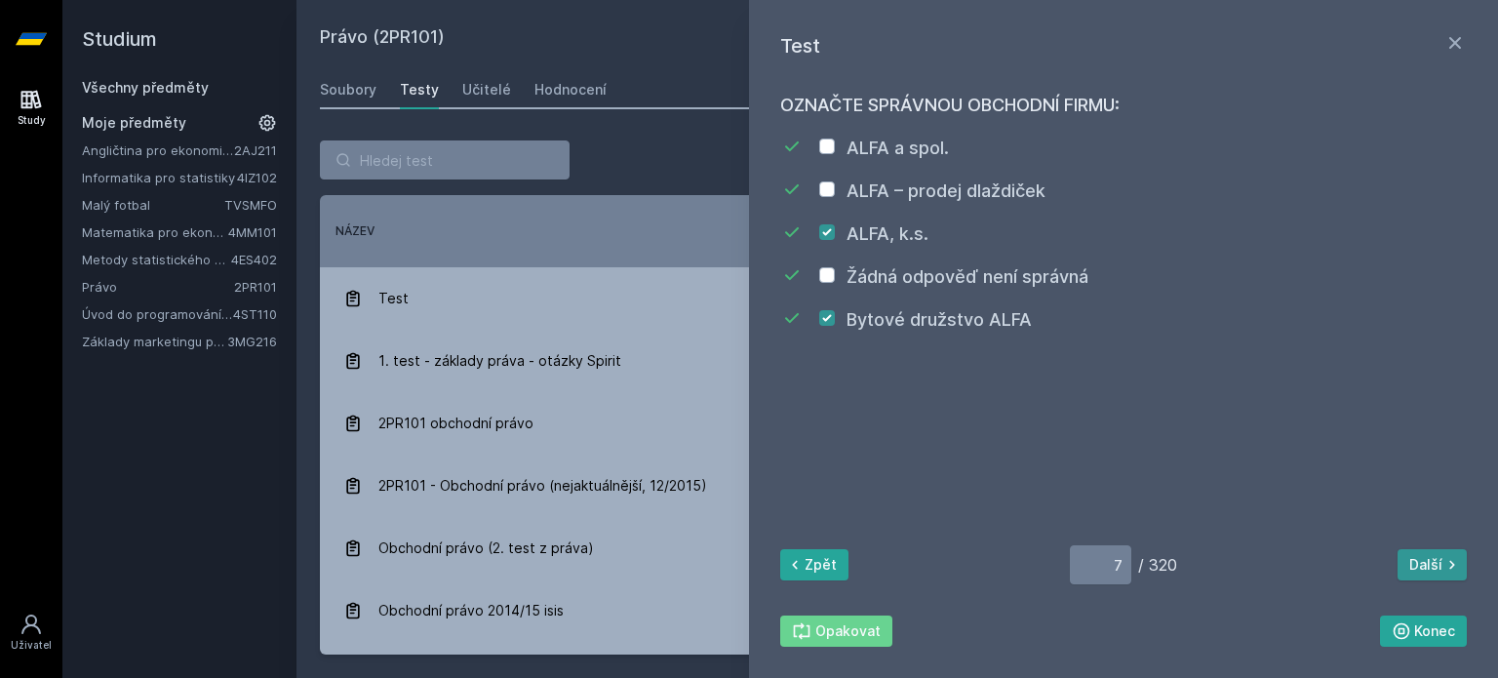
click at [1424, 570] on button "Další" at bounding box center [1431, 564] width 69 height 31
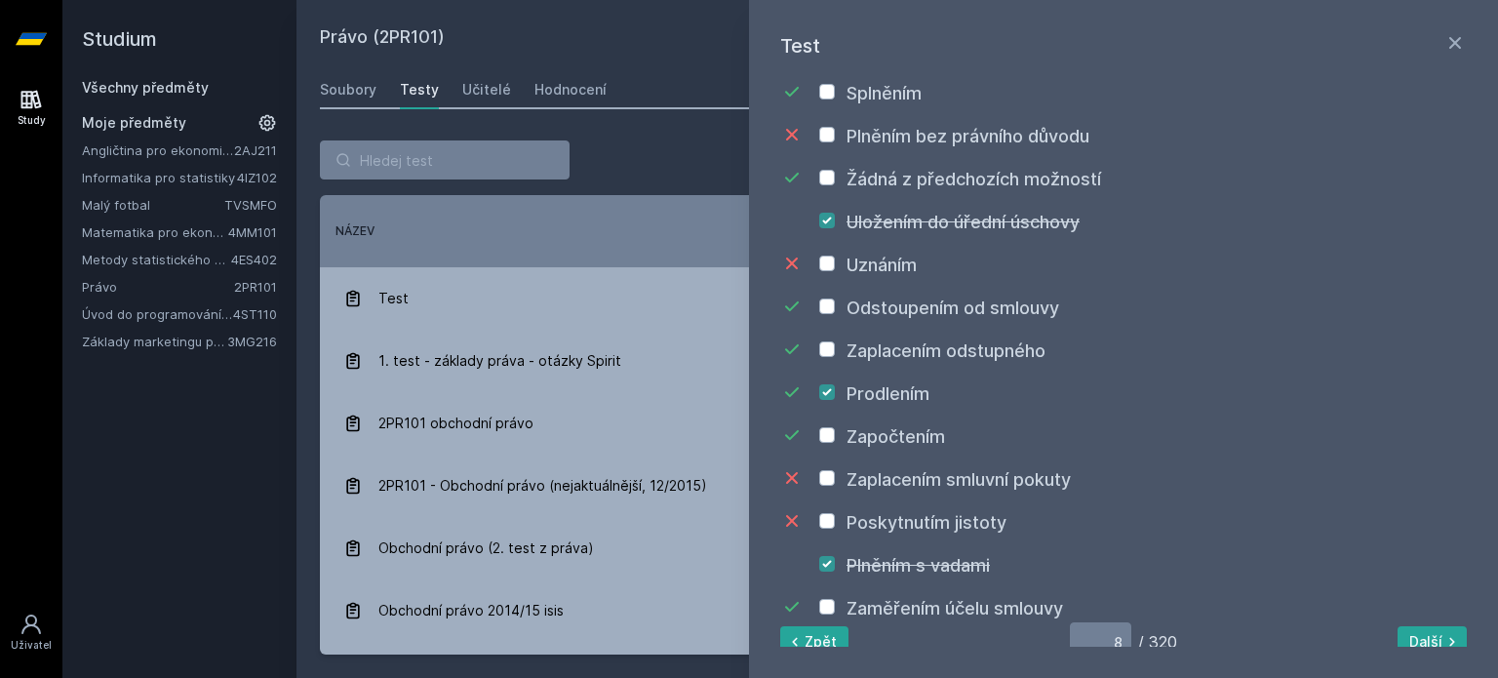
scroll to position [175, 0]
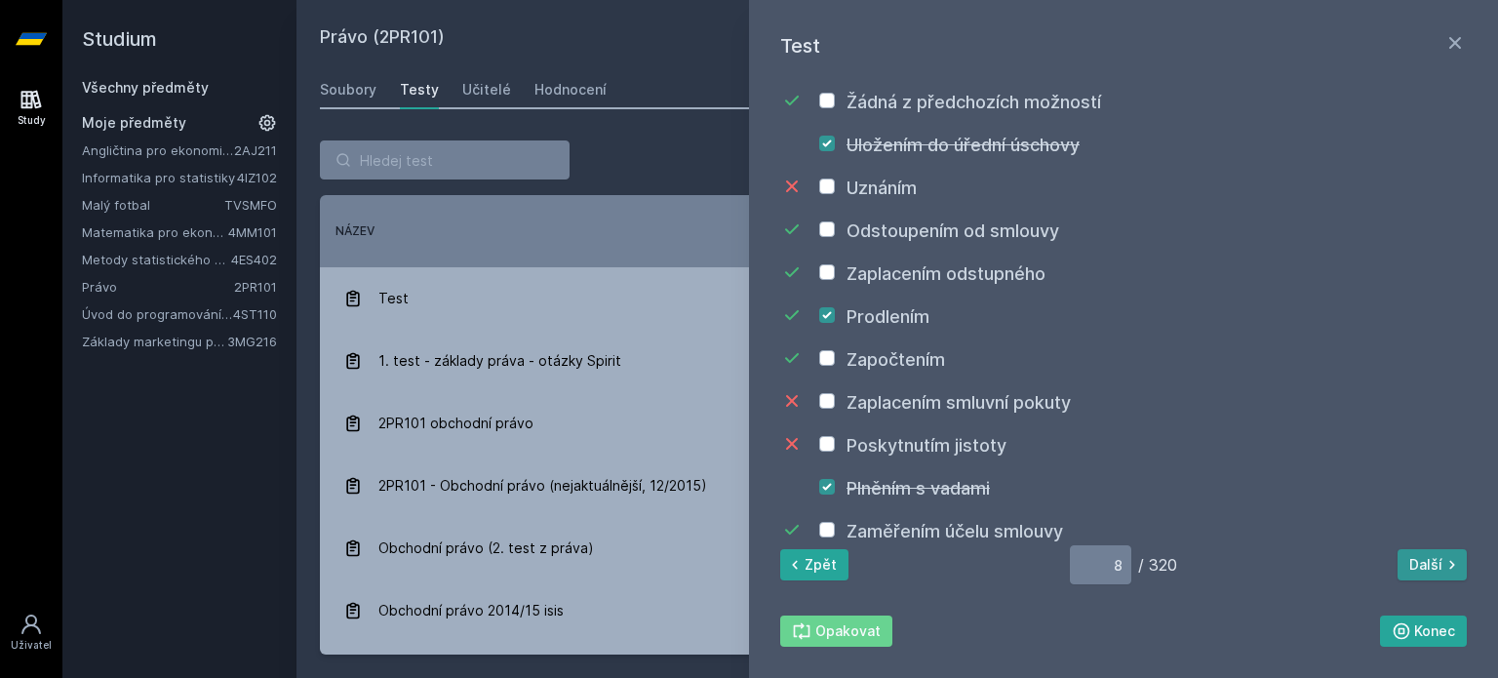
click at [1449, 567] on icon at bounding box center [1451, 565] width 5 height 9
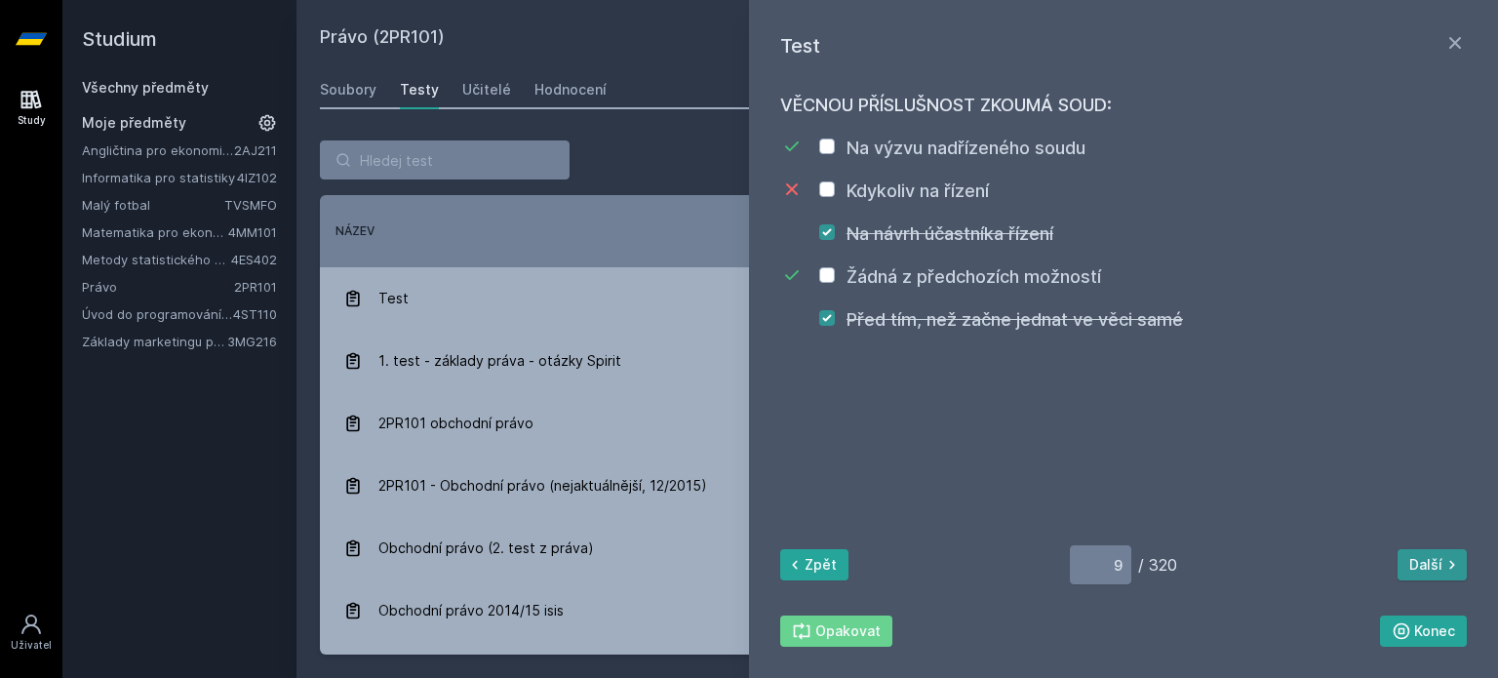
click at [1442, 567] on icon at bounding box center [1452, 565] width 20 height 20
type input "10"
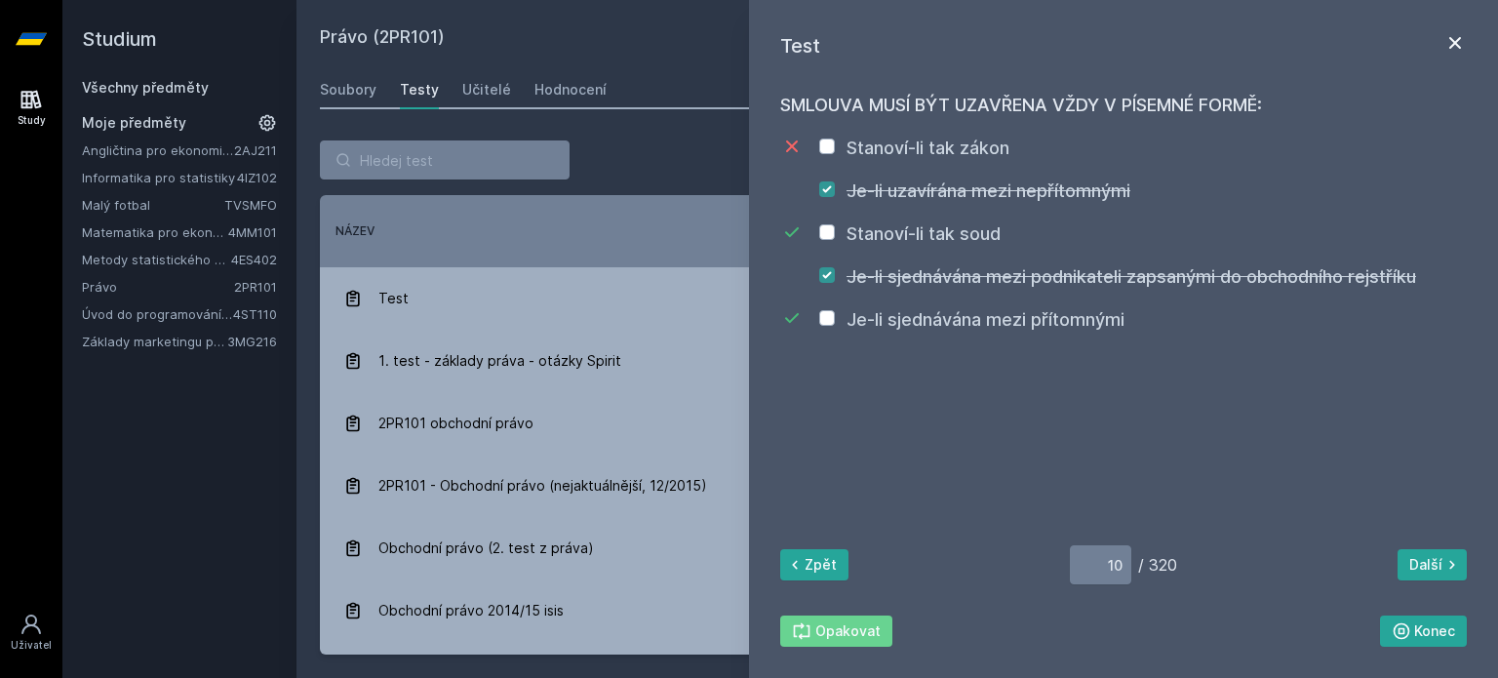
click at [1459, 38] on icon at bounding box center [1455, 43] width 12 height 12
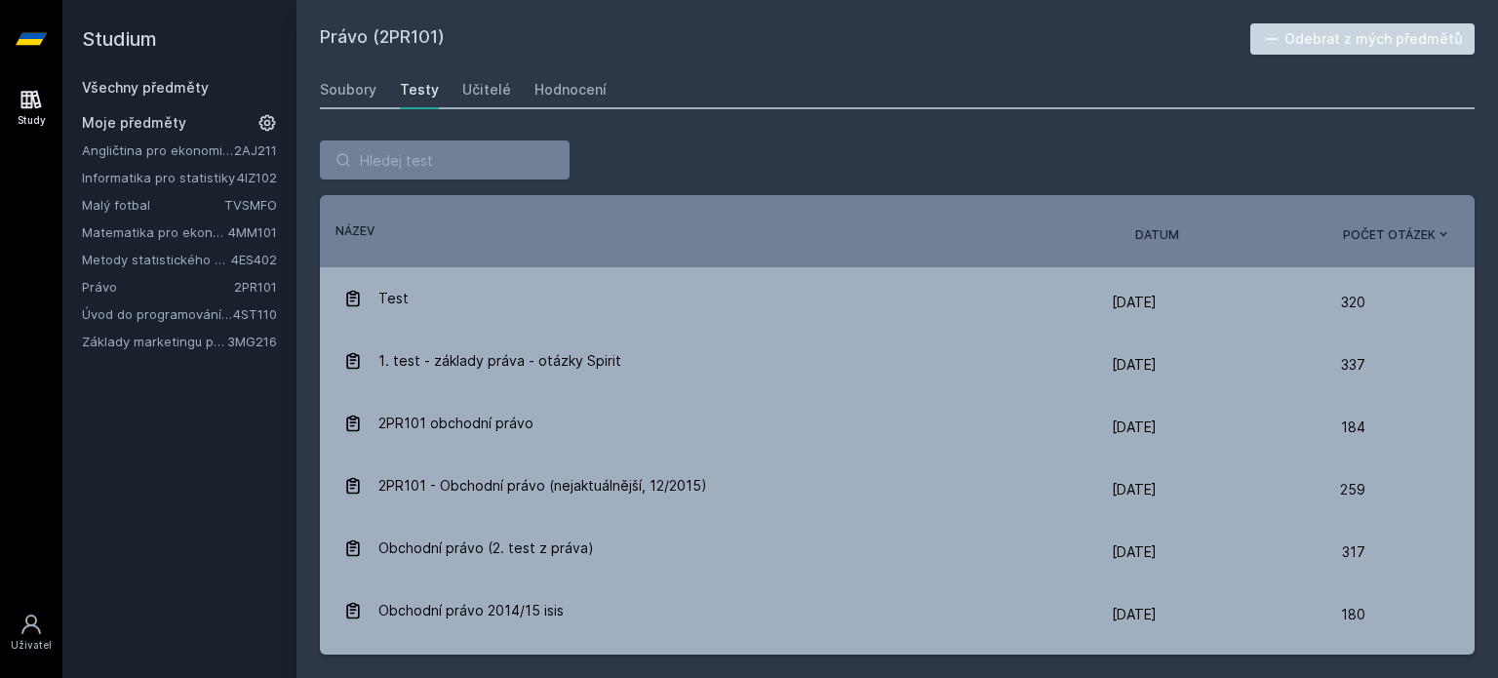
click at [140, 340] on link "Základy marketingu pro informatiky a statistiky" at bounding box center [154, 342] width 145 height 20
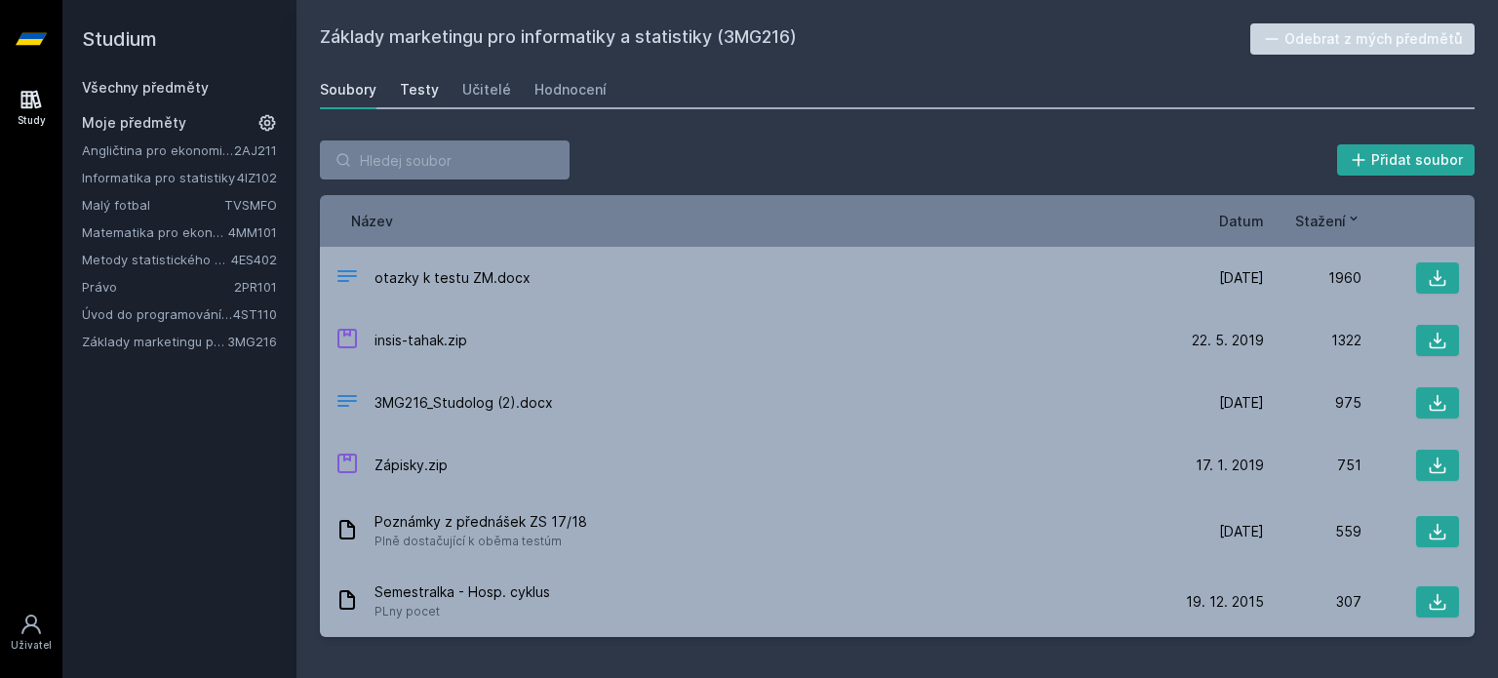
click at [420, 86] on div "Testy" at bounding box center [419, 90] width 39 height 20
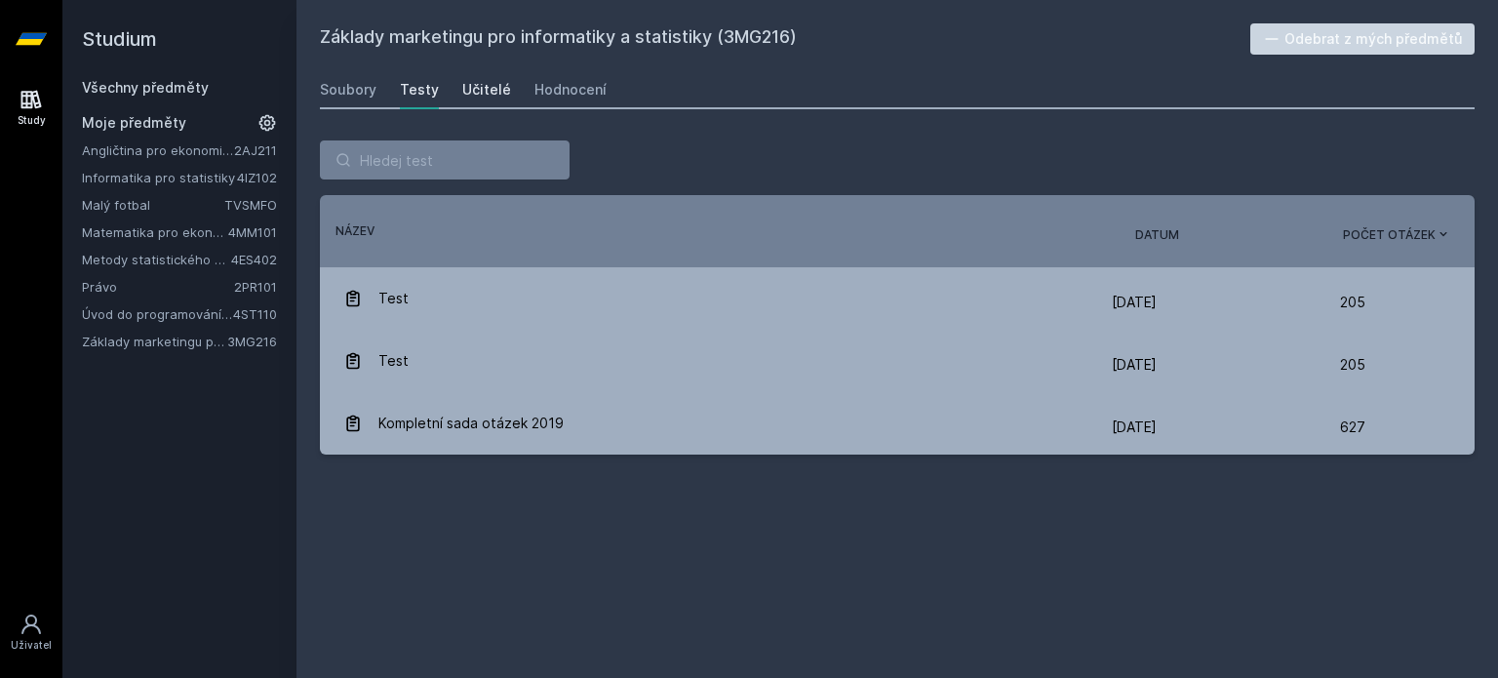
click at [483, 86] on div "Učitelé" at bounding box center [486, 90] width 49 height 20
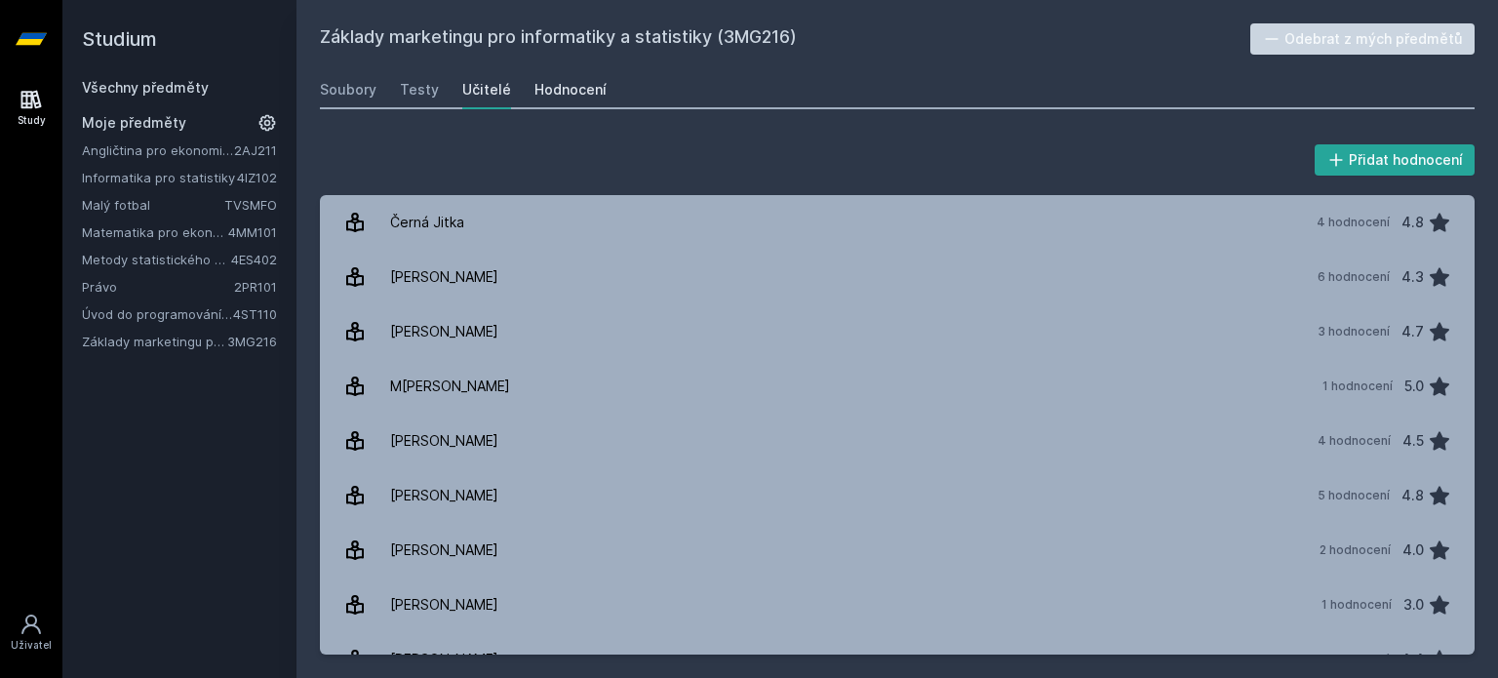
click at [558, 81] on div "Hodnocení" at bounding box center [570, 90] width 72 height 20
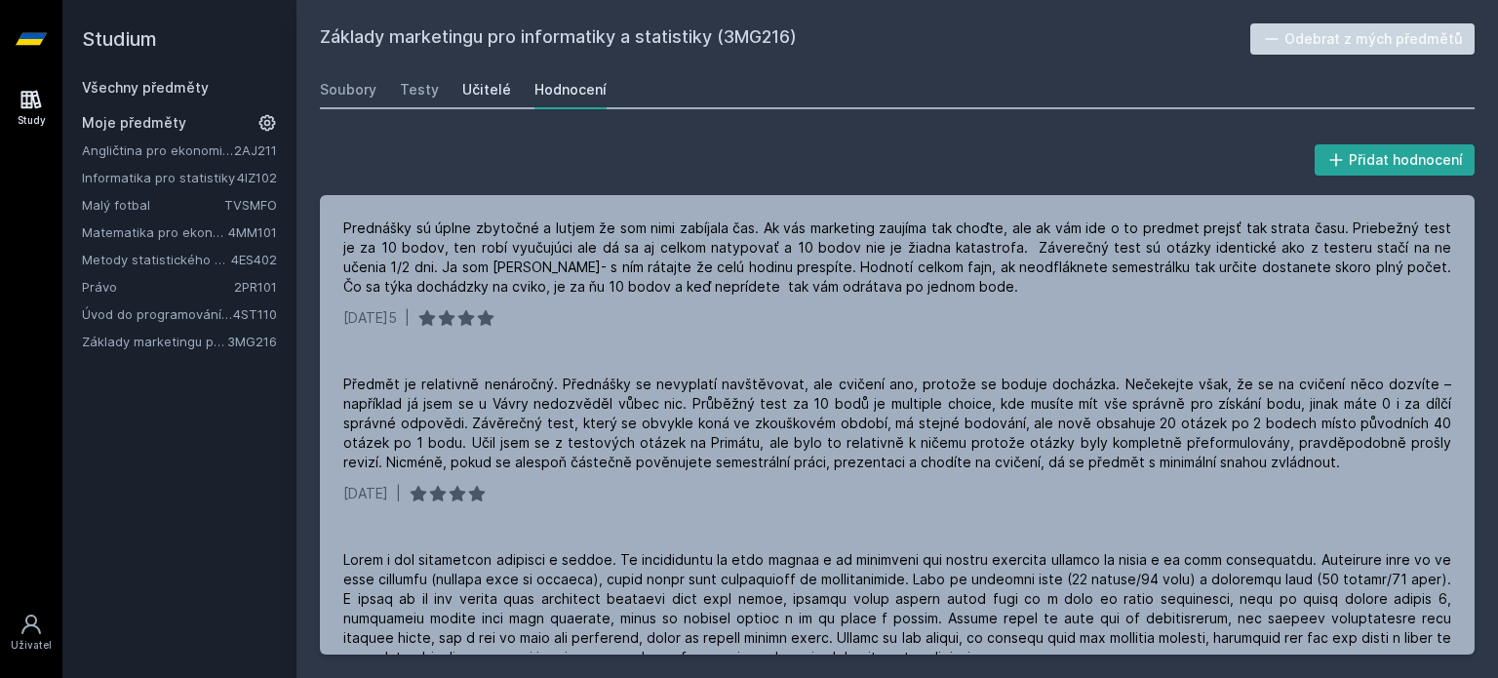
click at [483, 88] on div "Učitelé" at bounding box center [486, 90] width 49 height 20
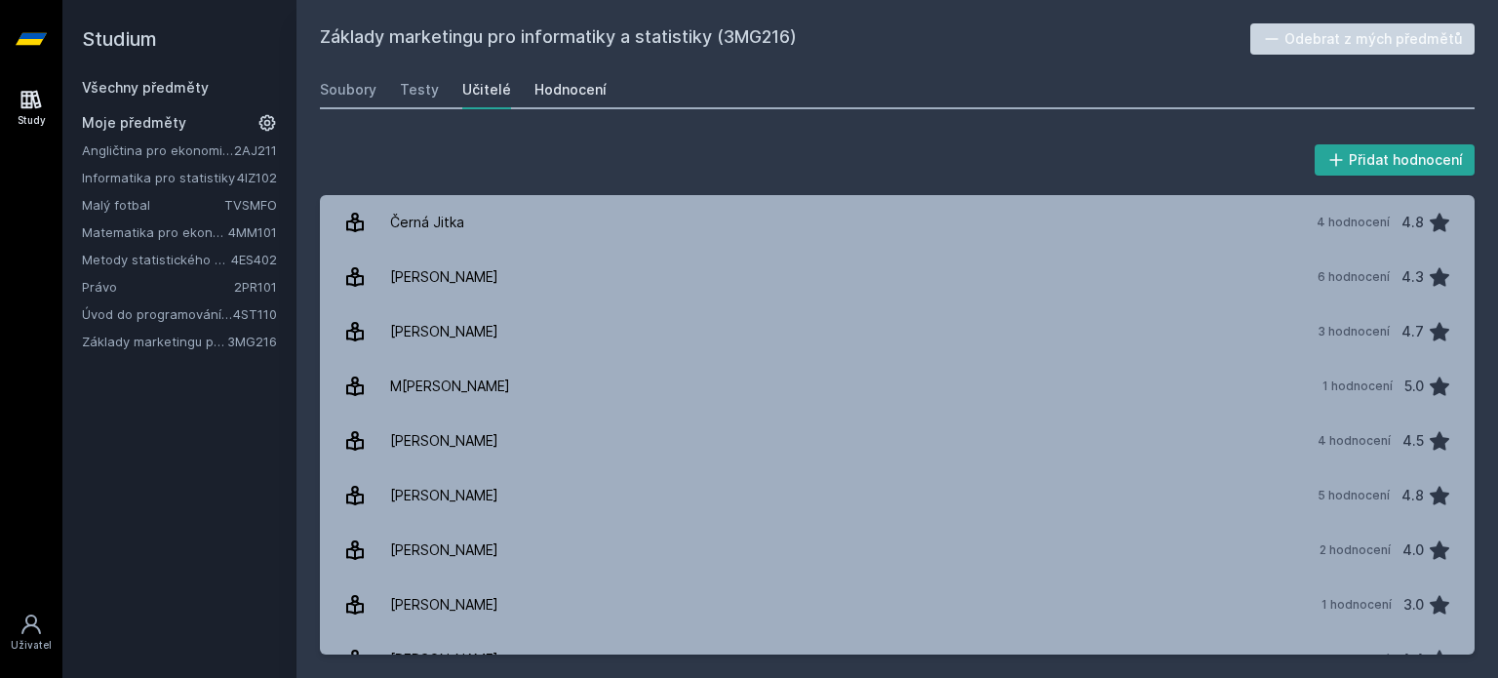
click at [534, 85] on div "Hodnocení" at bounding box center [570, 90] width 72 height 20
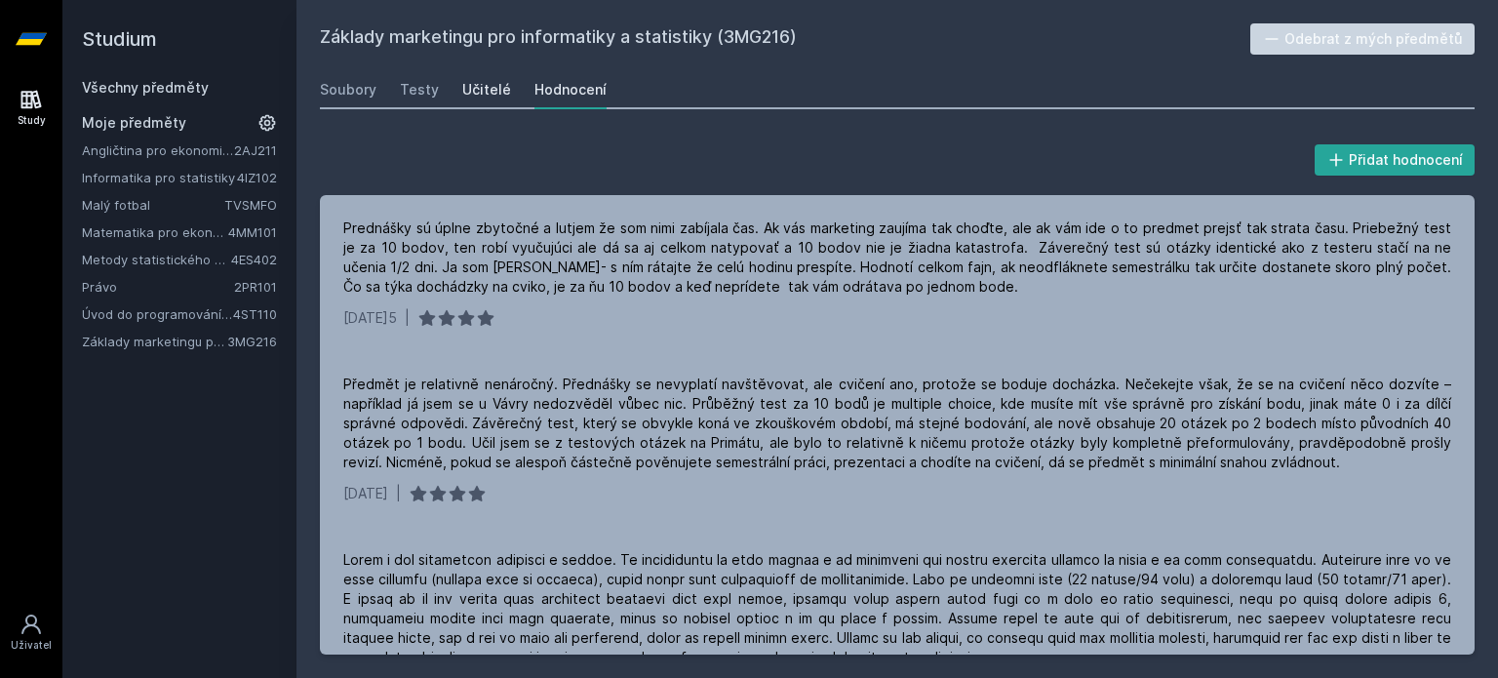
click at [475, 87] on div "Učitelé" at bounding box center [486, 90] width 49 height 20
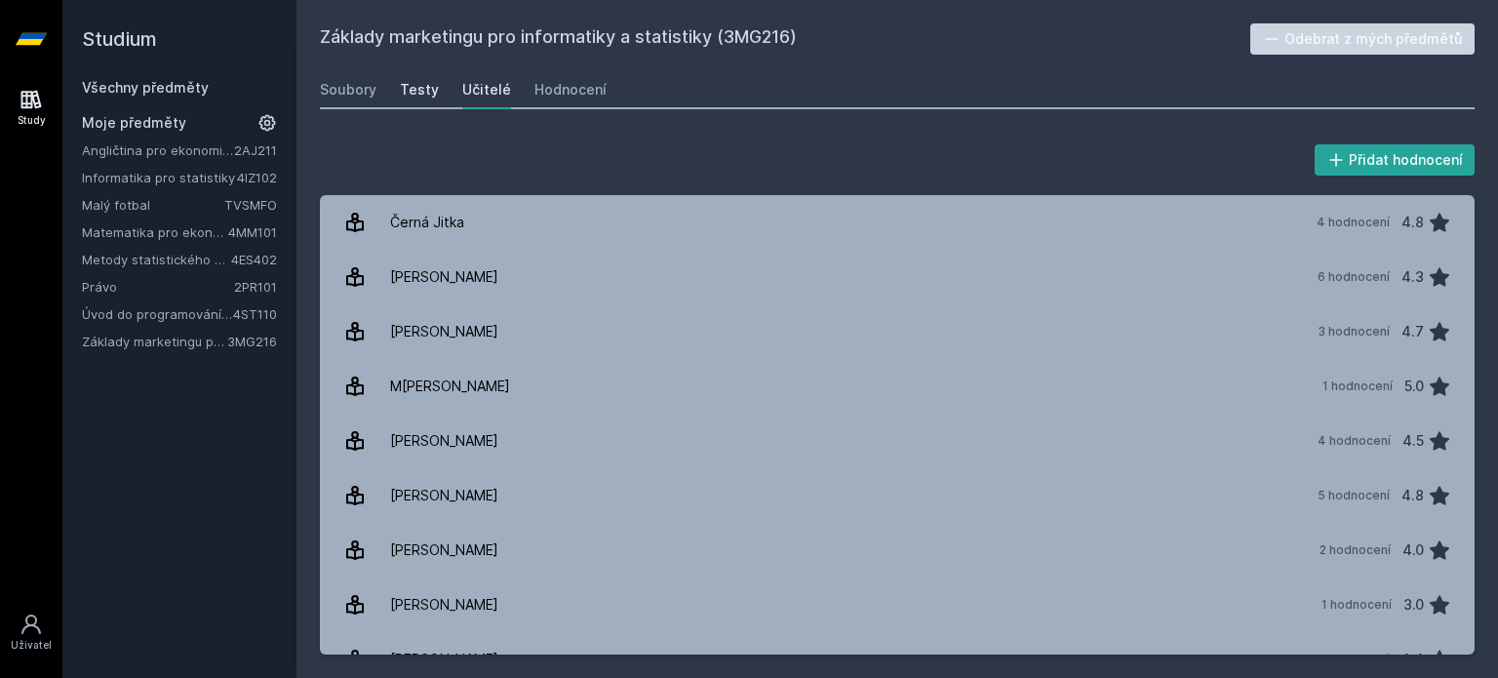
click at [401, 81] on div "Testy" at bounding box center [419, 90] width 39 height 20
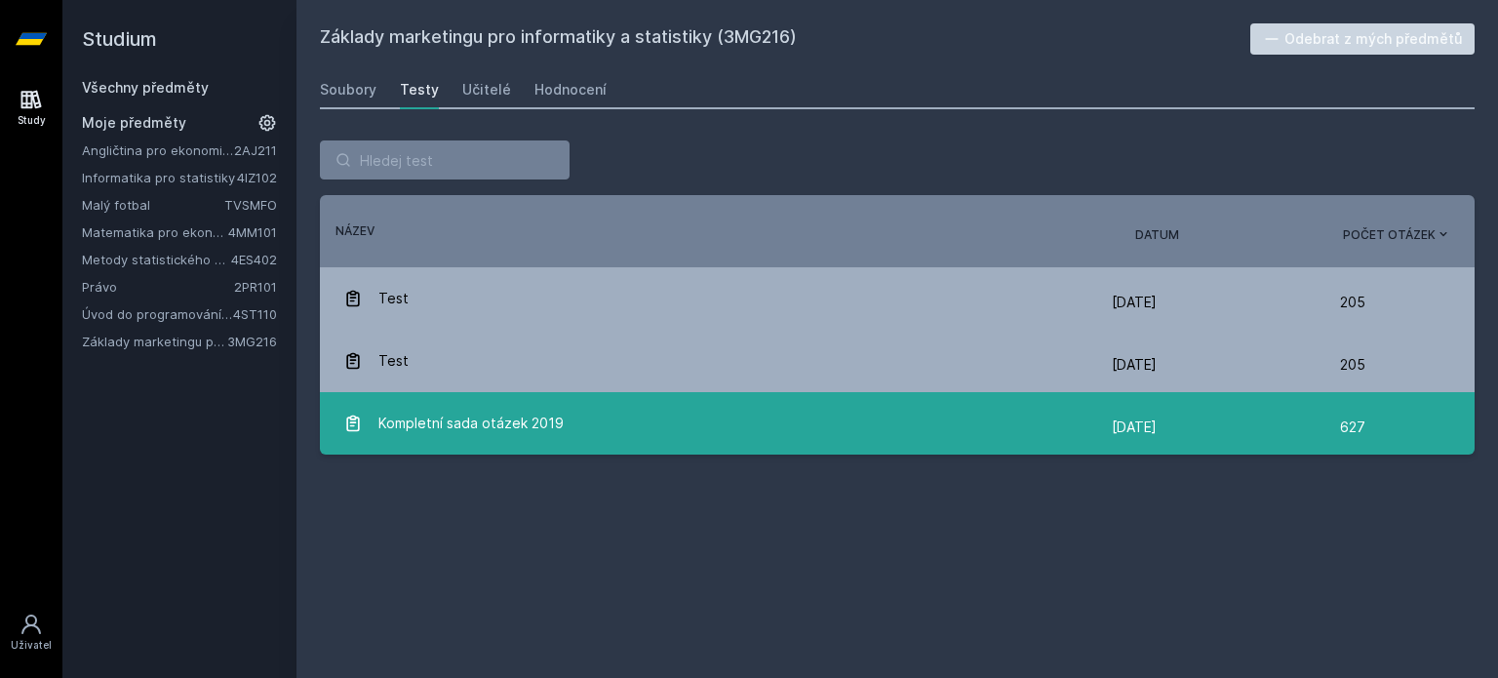
click at [429, 428] on span "Kompletní sada otázek 2019" at bounding box center [470, 423] width 185 height 39
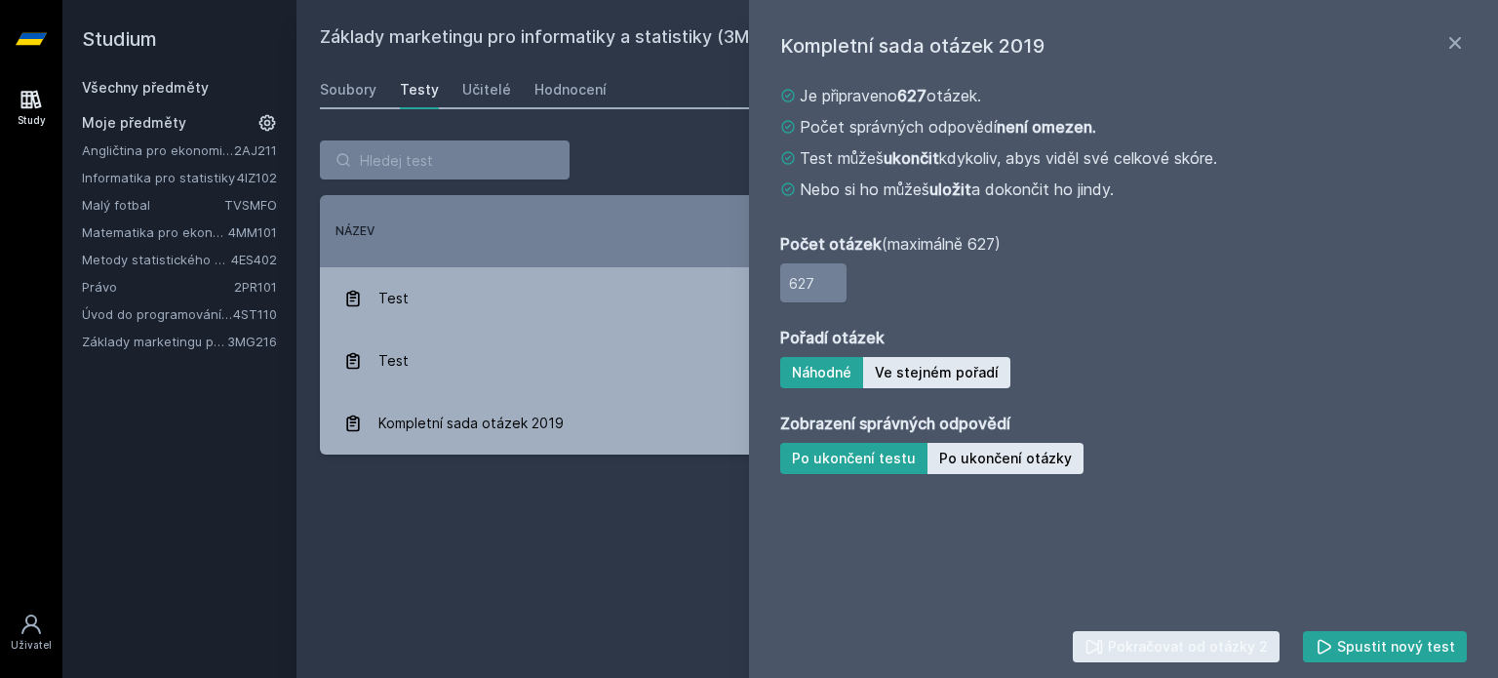
click at [599, 510] on div "Základy marketingu pro informatiky a statistiky (3MG216) Odebrat z mých předmět…" at bounding box center [897, 338] width 1155 height 631
click at [351, 85] on div "Soubory" at bounding box center [348, 90] width 57 height 20
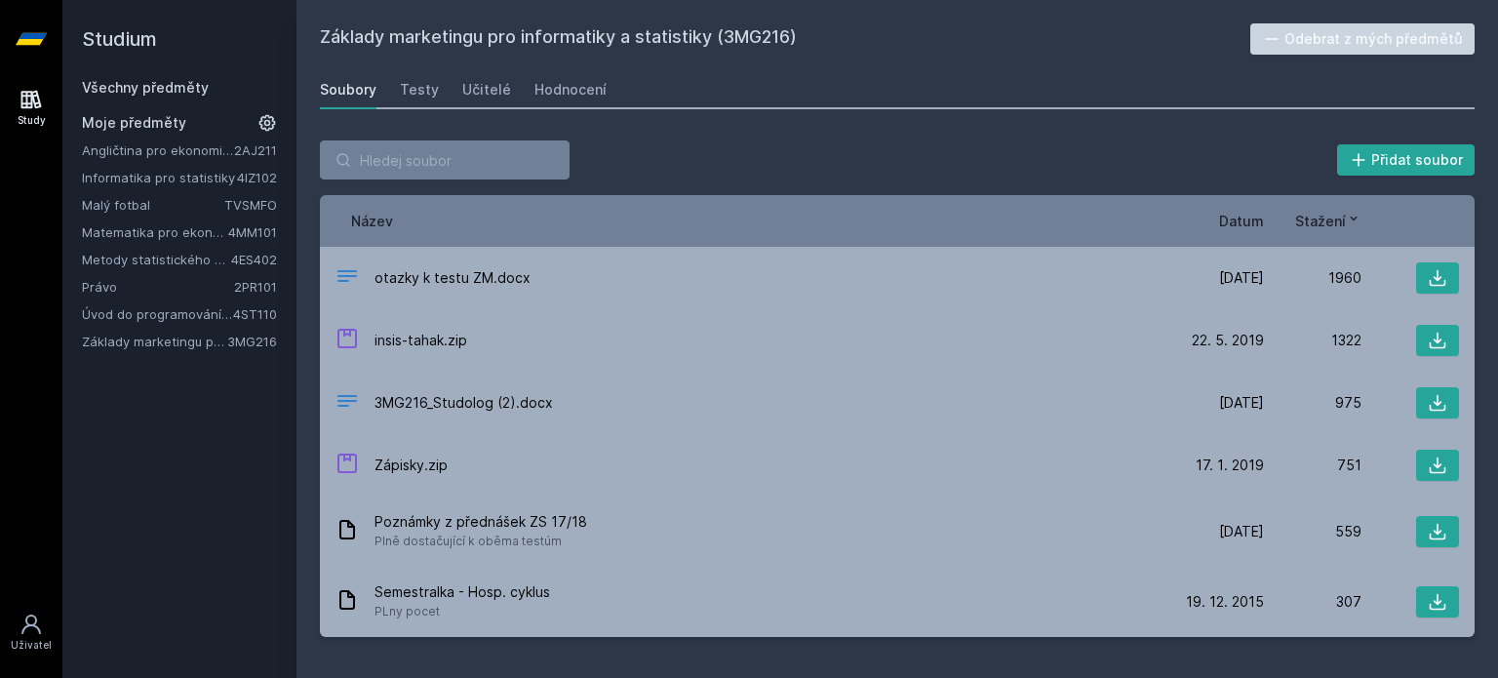
click at [1250, 217] on span "Datum" at bounding box center [1241, 221] width 45 height 20
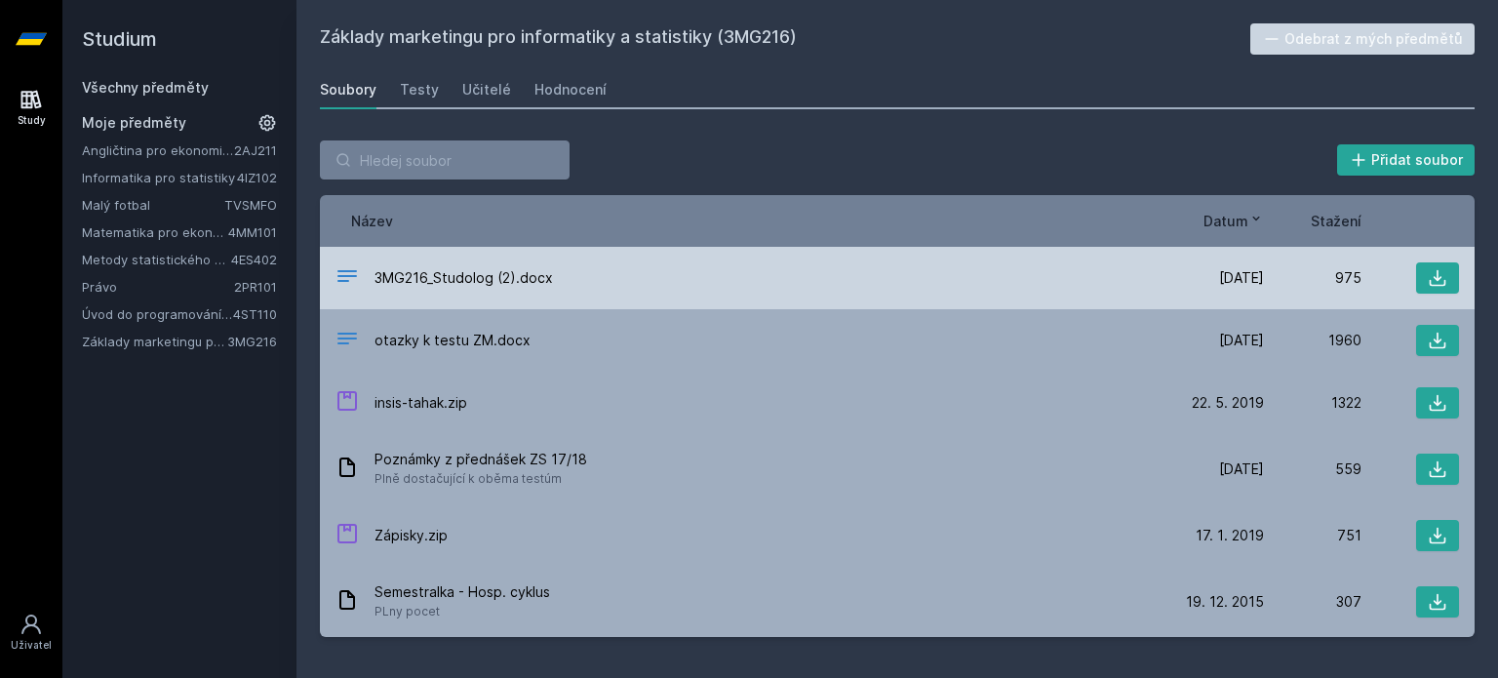
click at [554, 275] on div "3MG216_Studolog (2).docx" at bounding box center [750, 278] width 831 height 28
